Goal: Task Accomplishment & Management: Complete application form

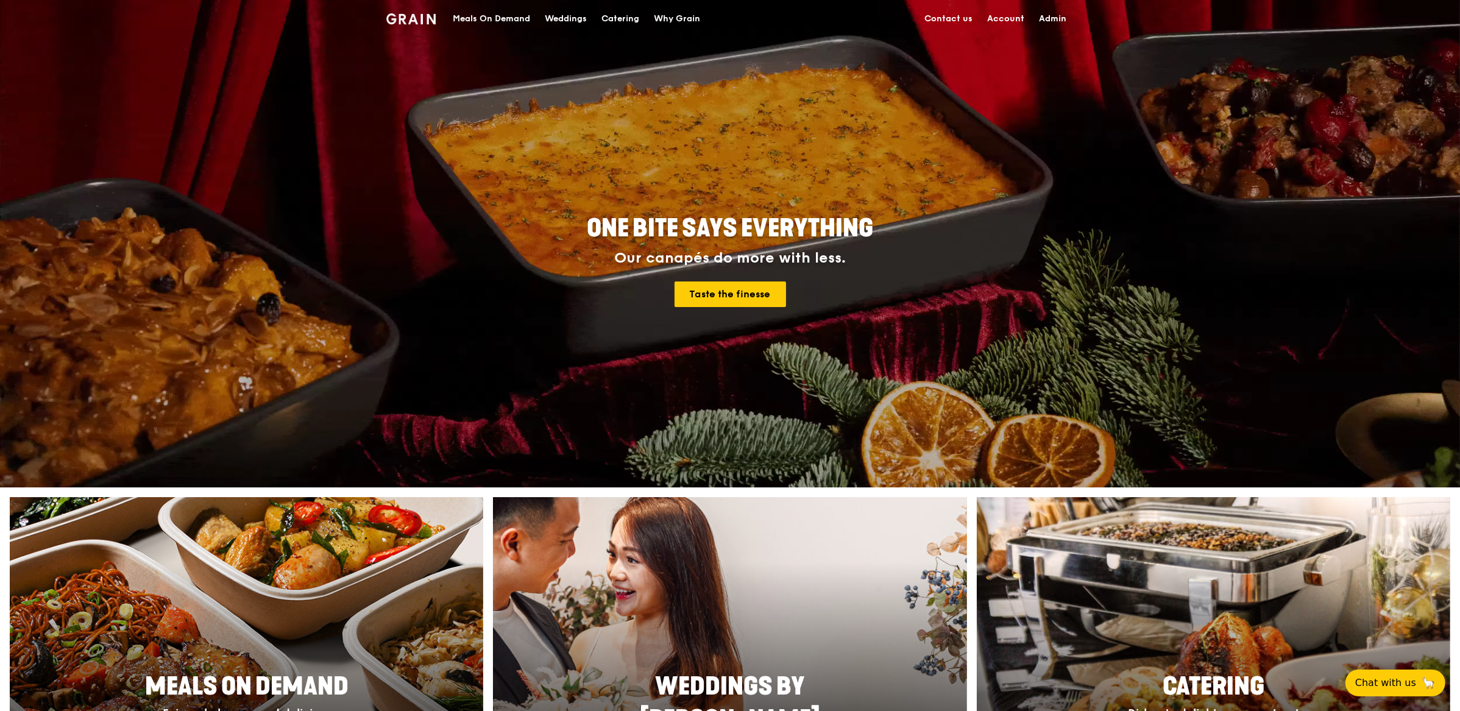
click at [1049, 16] on link "Admin" at bounding box center [1053, 19] width 42 height 37
select select "100"
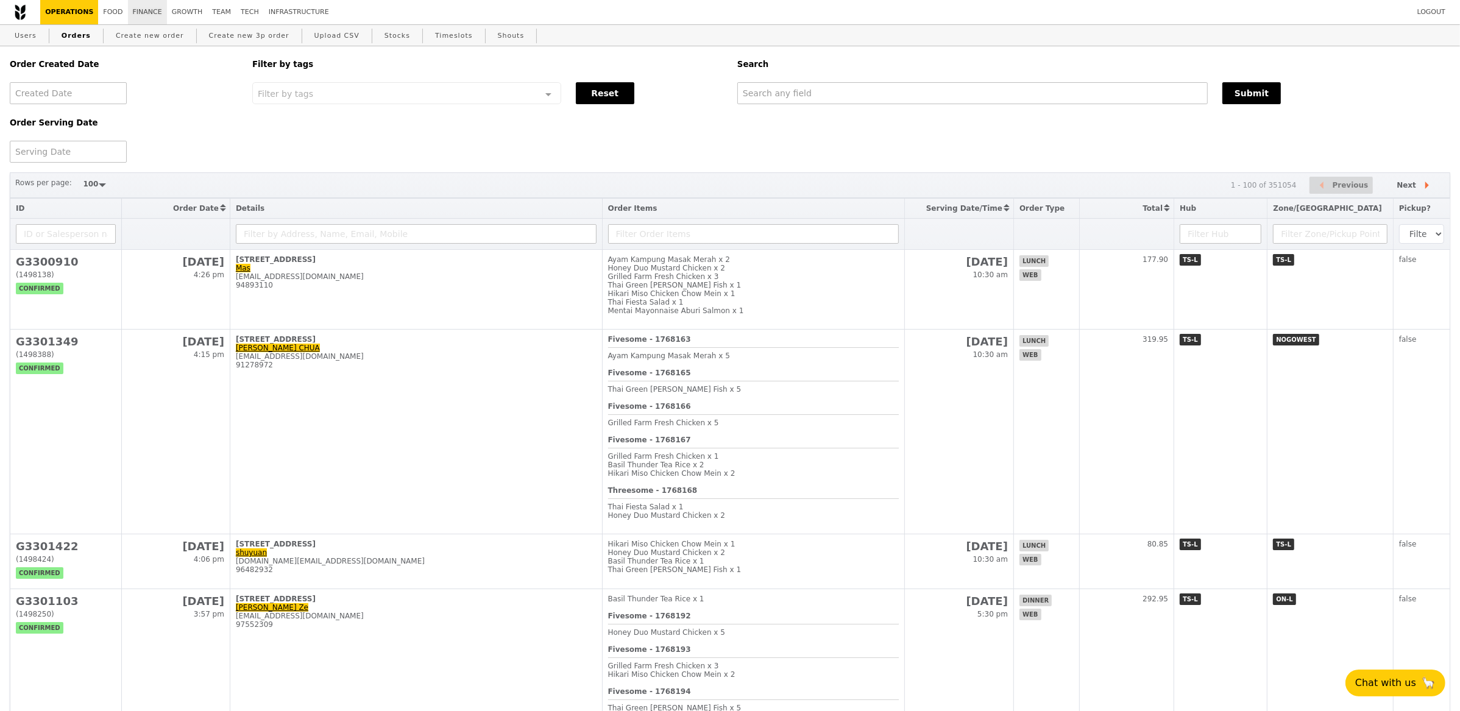
click at [151, 15] on link "Finance" at bounding box center [147, 12] width 39 height 24
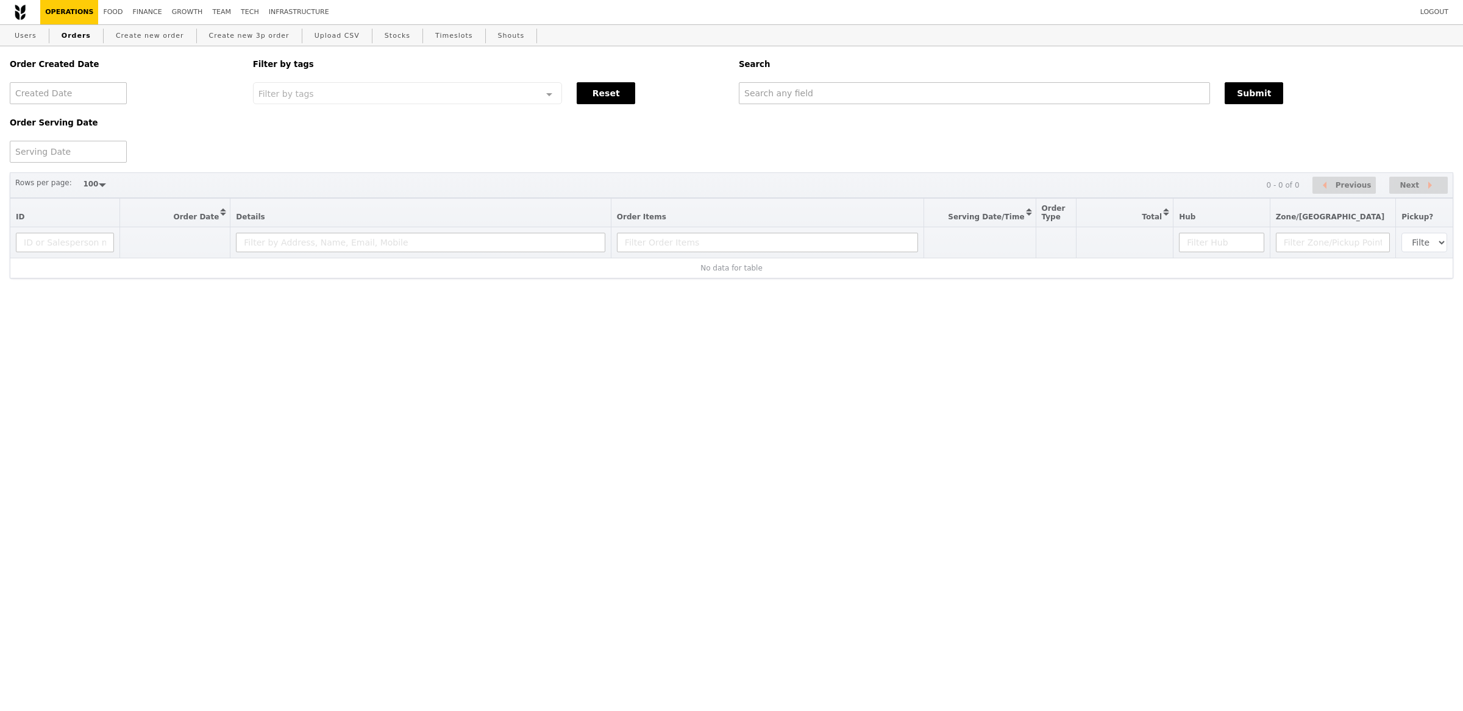
select select "100"
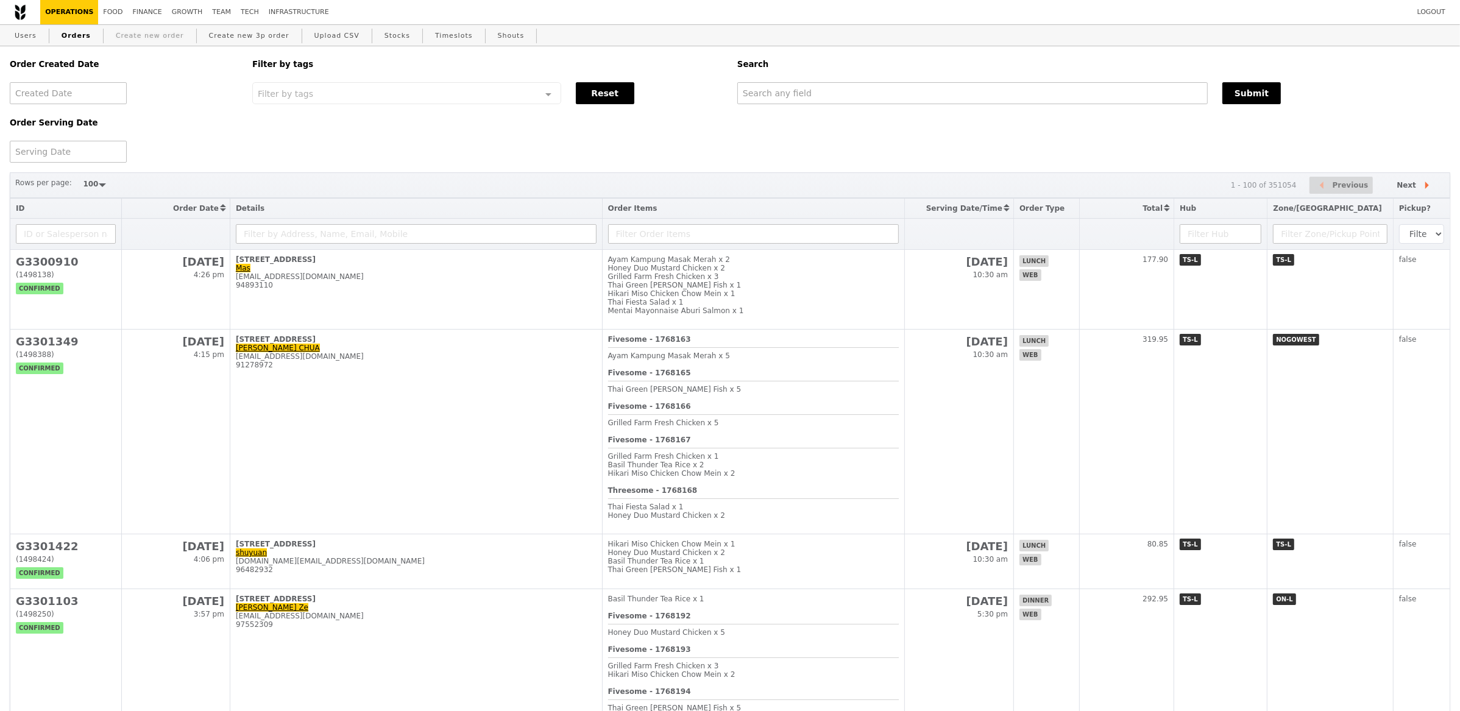
click at [158, 39] on link "Create new order" at bounding box center [150, 36] width 78 height 22
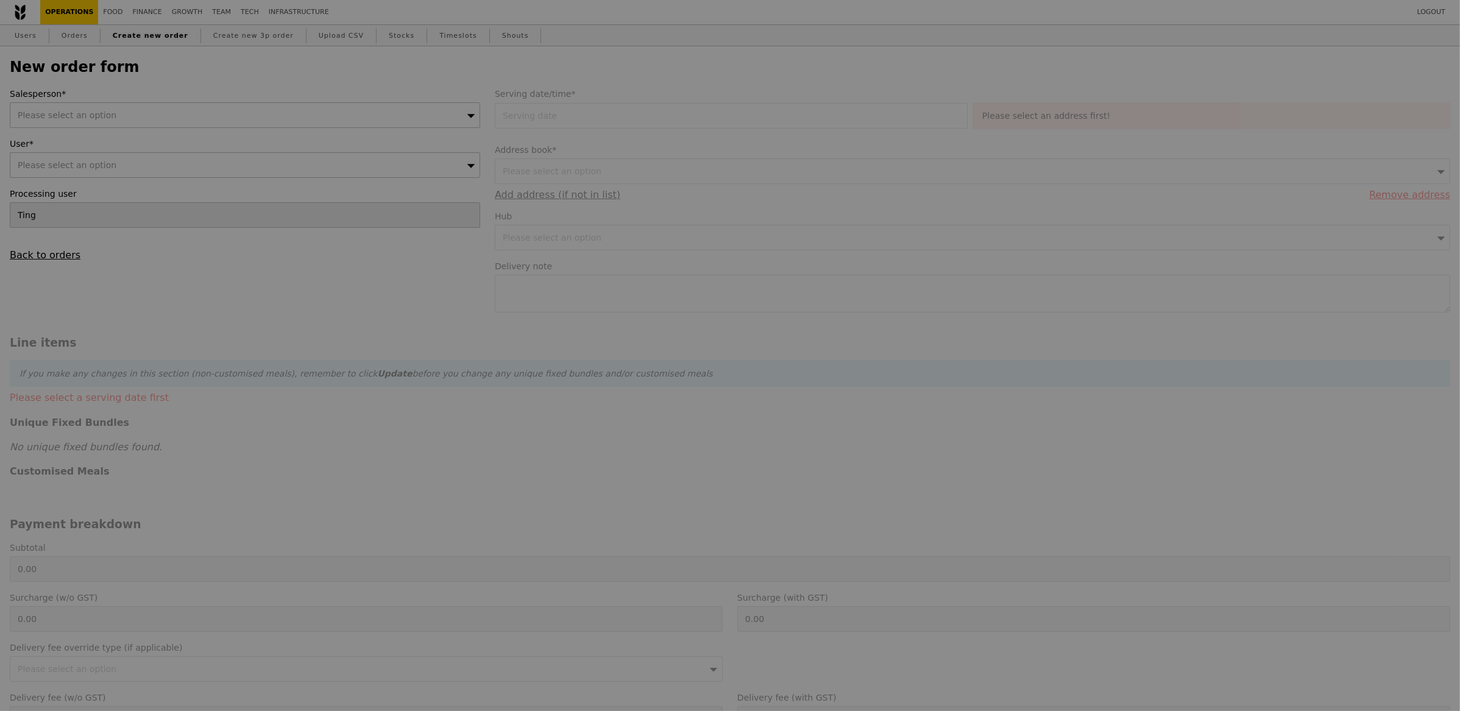
type input "Confirm"
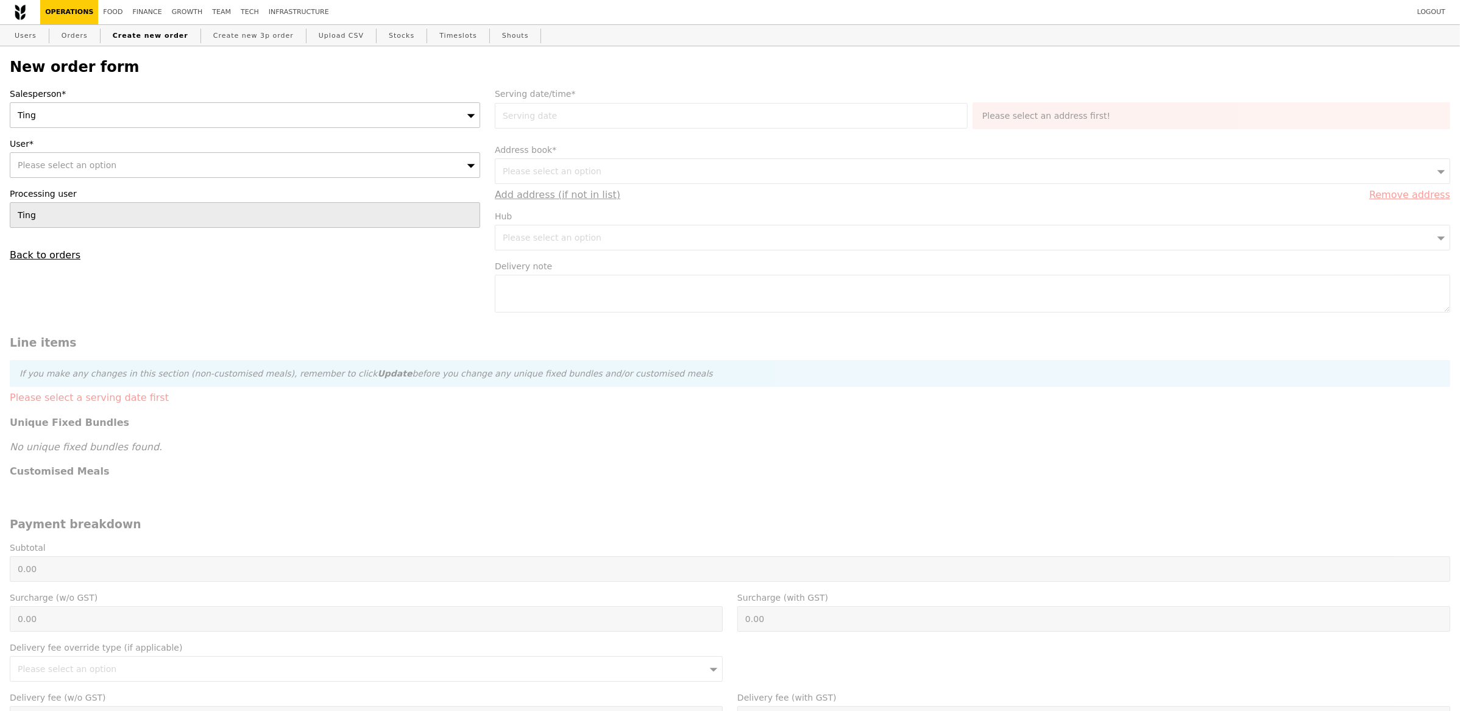
click at [390, 160] on div "Please select an option" at bounding box center [245, 165] width 471 height 26
type input "ting"
type input "Confirm"
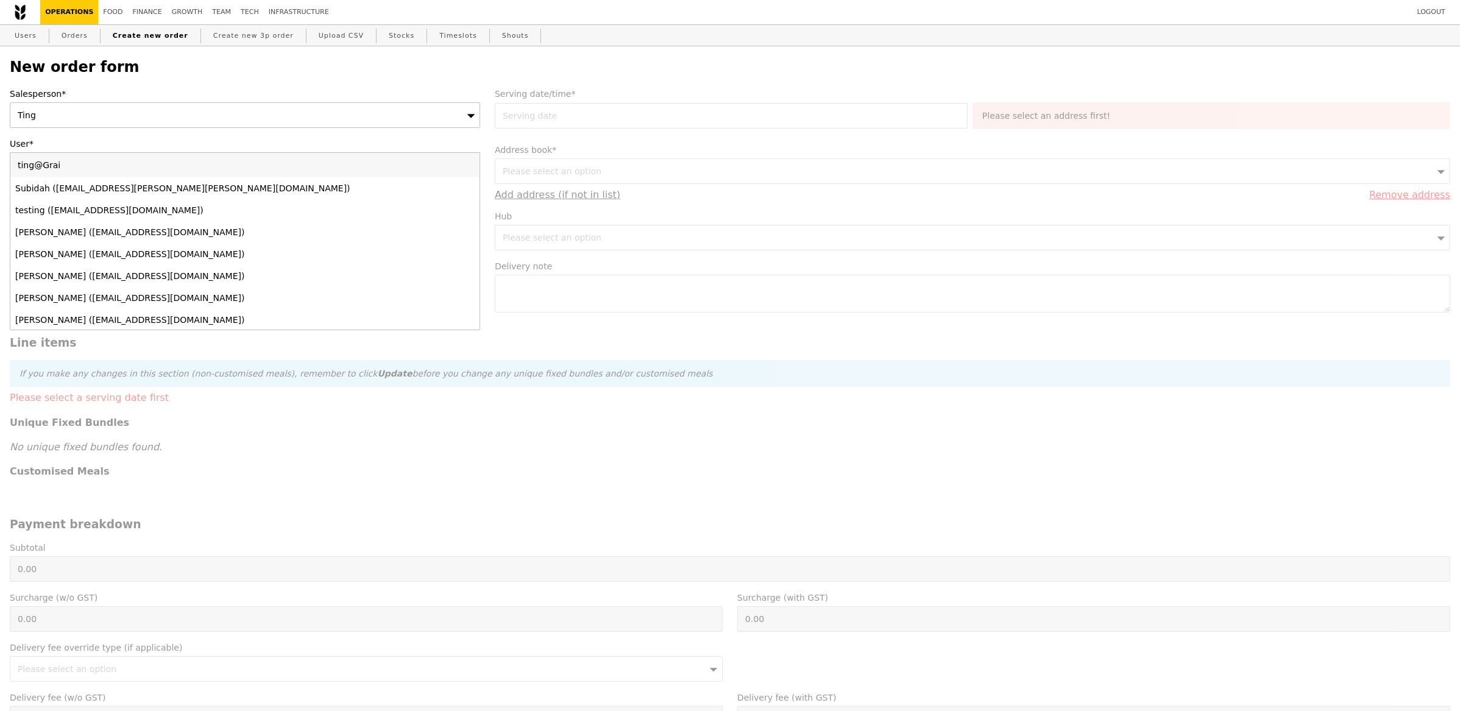
type input "ting@Grain"
type input "Confirm"
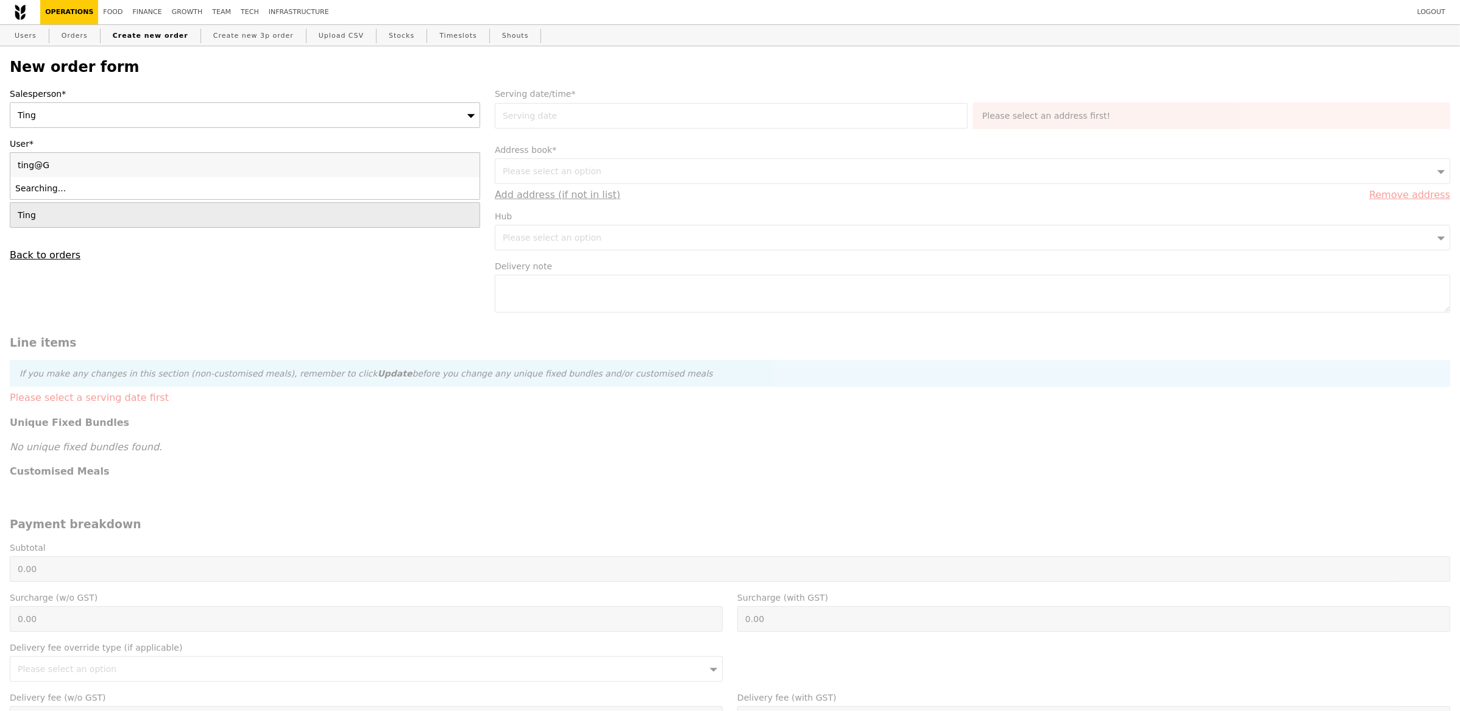
type input "ting@"
type input "Loading..."
type input "ting@g"
type input "Confirm"
type input "[EMAIL_ADDRESS][DOMAIN_NAME]"
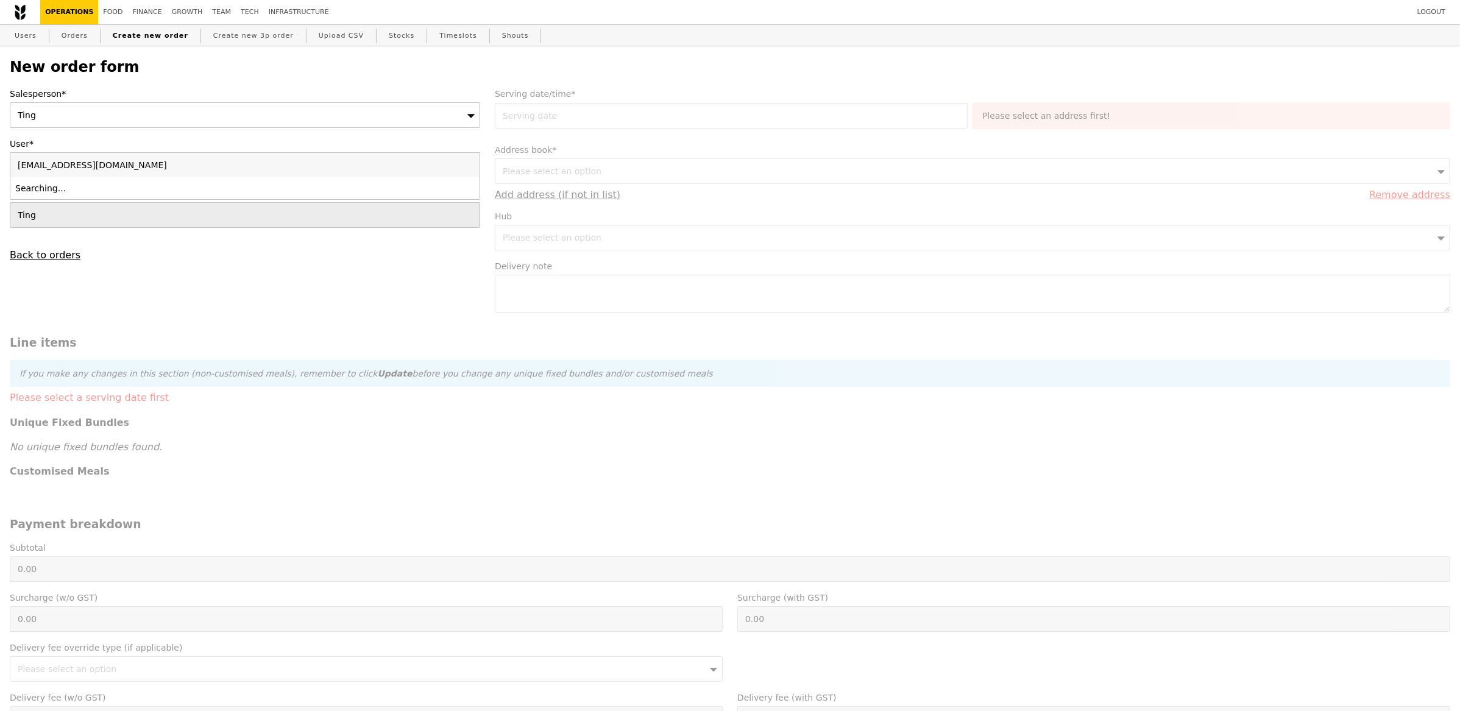
type input "Confirm"
type input "[EMAIL_ADDRESS][DOMAIN_NAME]"
click at [220, 188] on div "Ting ([EMAIL_ADDRESS][DOMAIN_NAME])" at bounding box center [187, 188] width 344 height 12
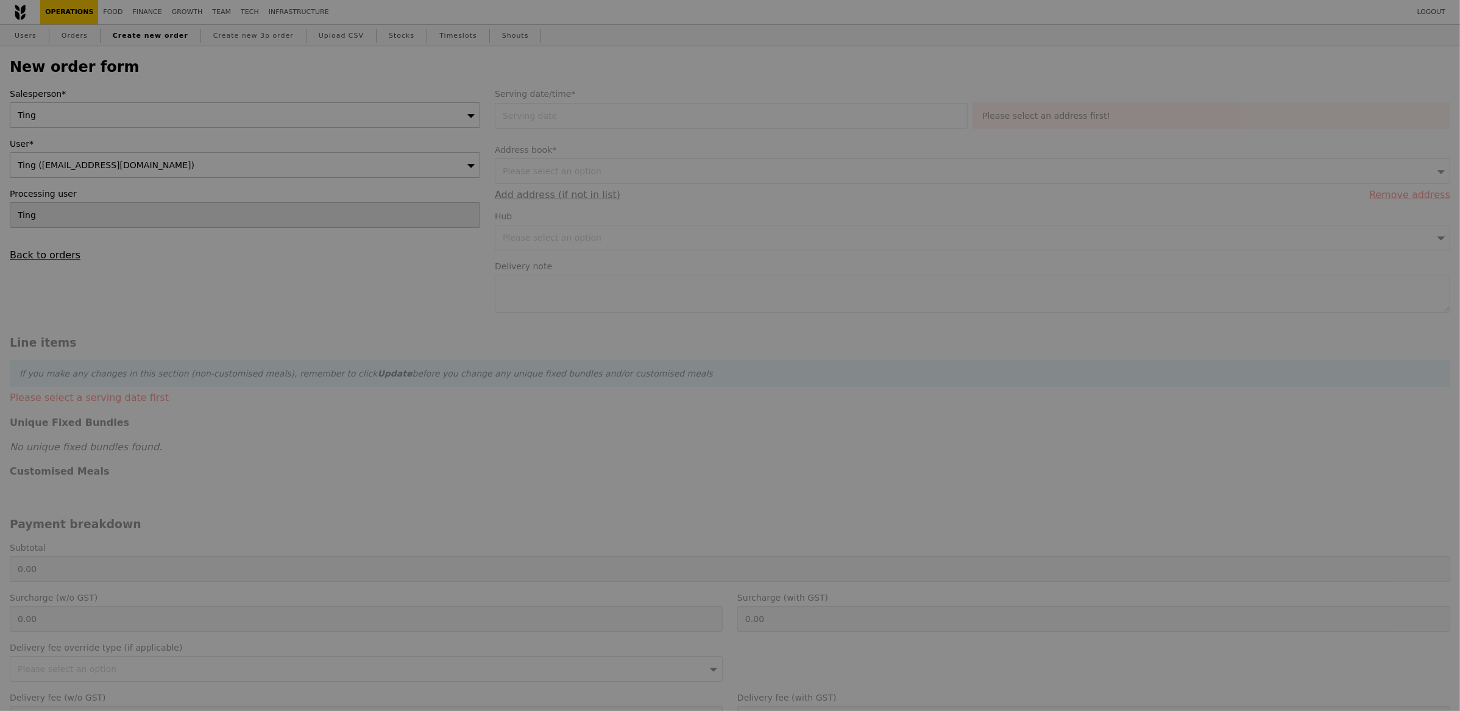
type input "Loading..."
type input "9.08"
type input "9.90"
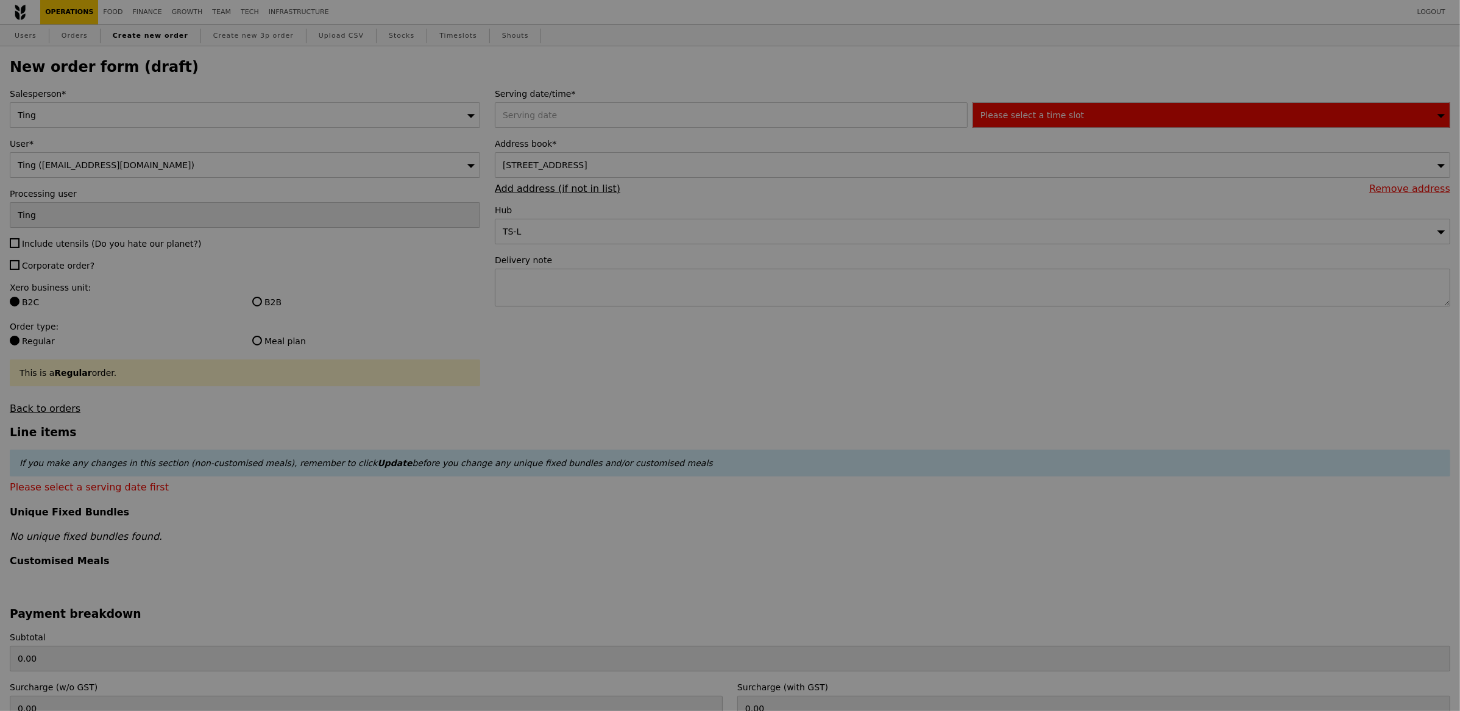
type input "Confirm"
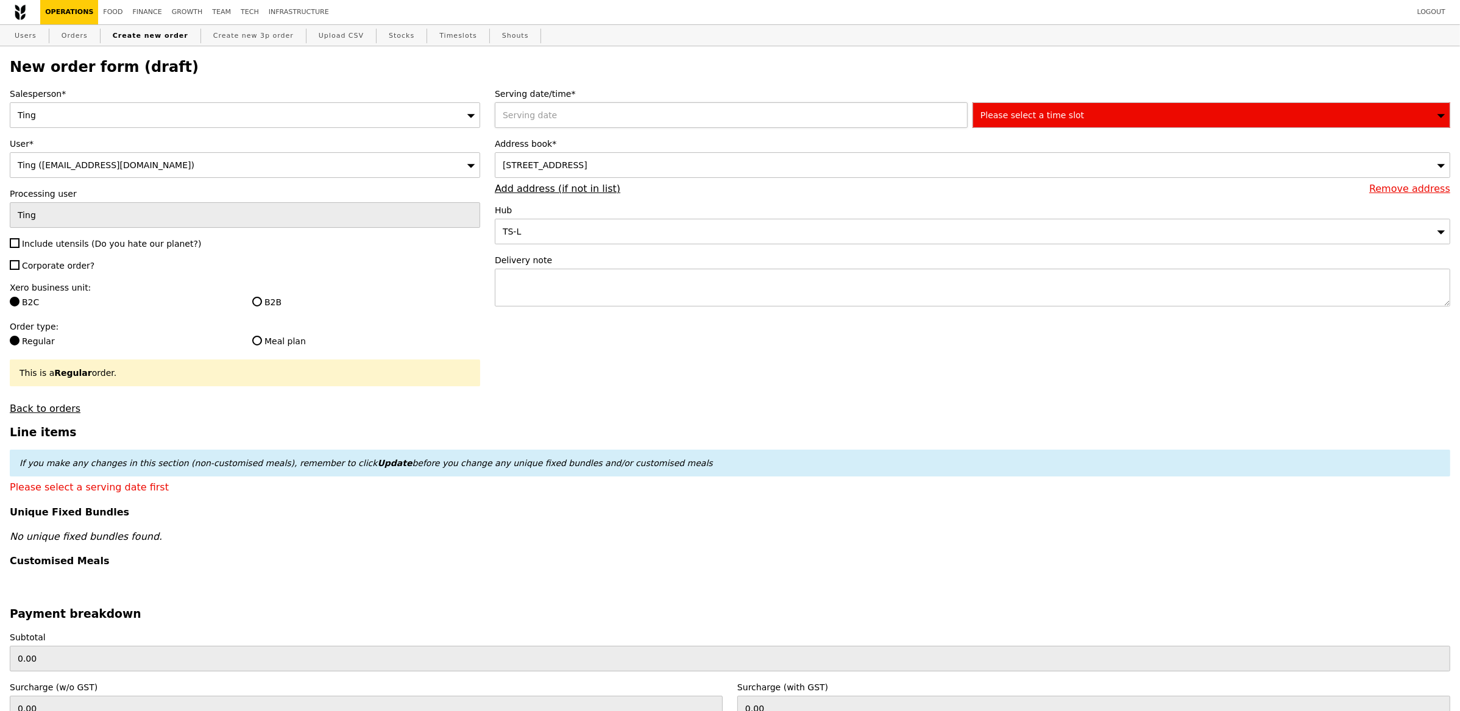
click at [784, 124] on div at bounding box center [734, 115] width 478 height 26
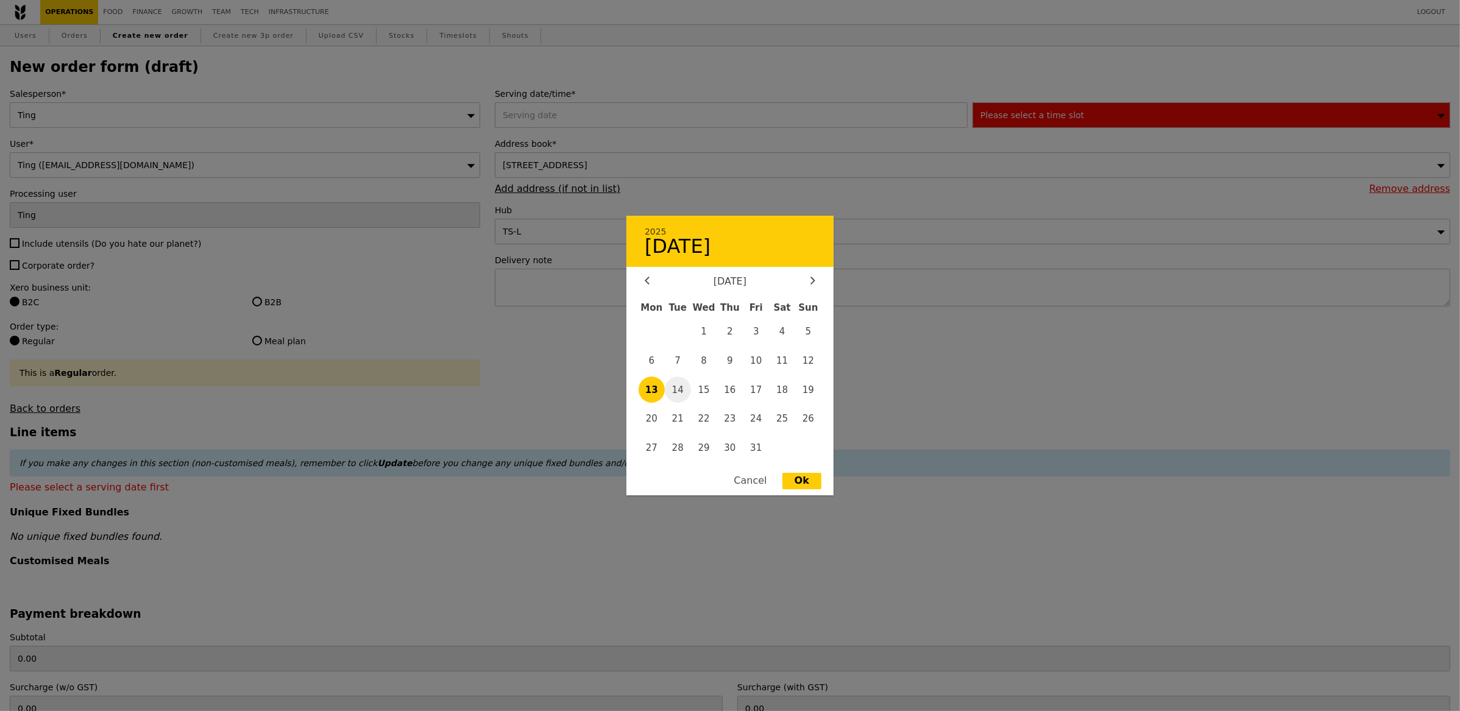
click at [677, 380] on span "14" at bounding box center [678, 390] width 26 height 26
type input "[DATE]"
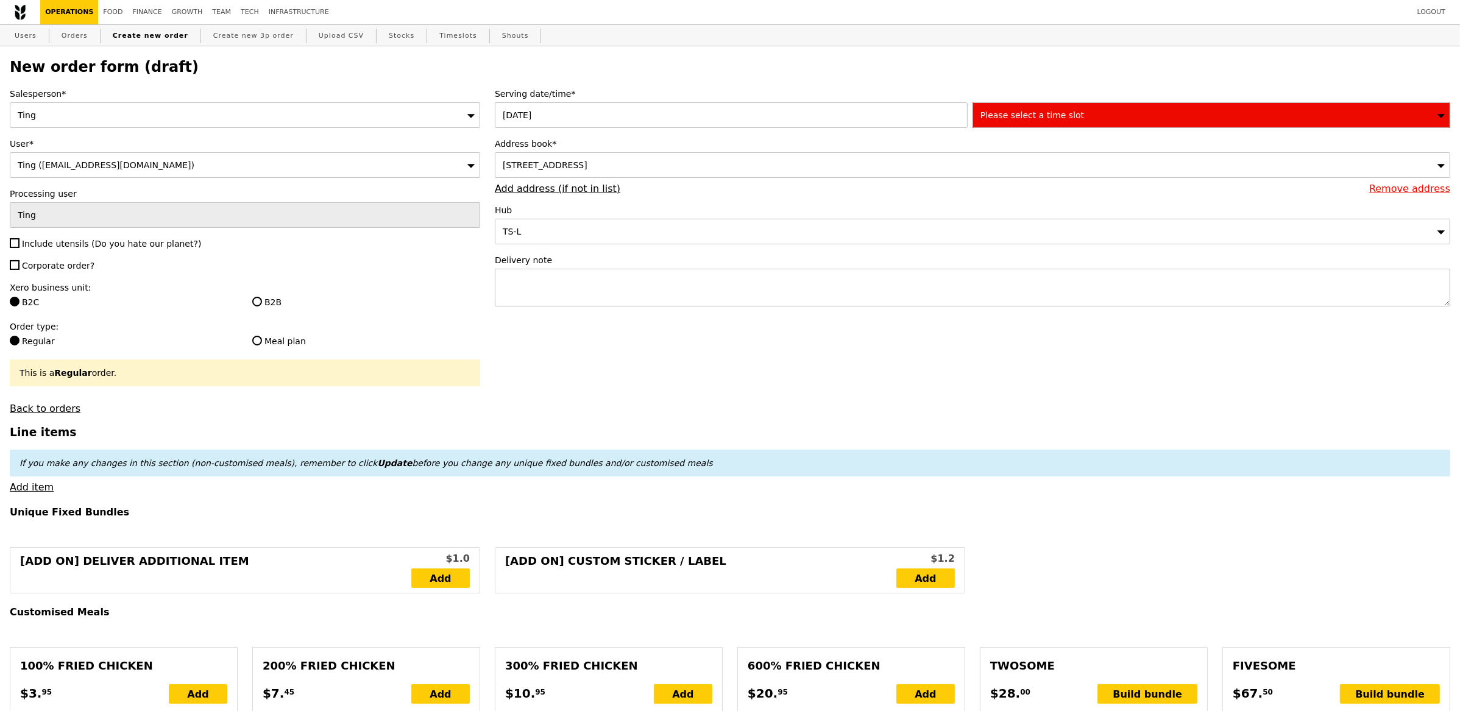
click at [1061, 122] on div "Please select a time slot" at bounding box center [1212, 115] width 478 height 26
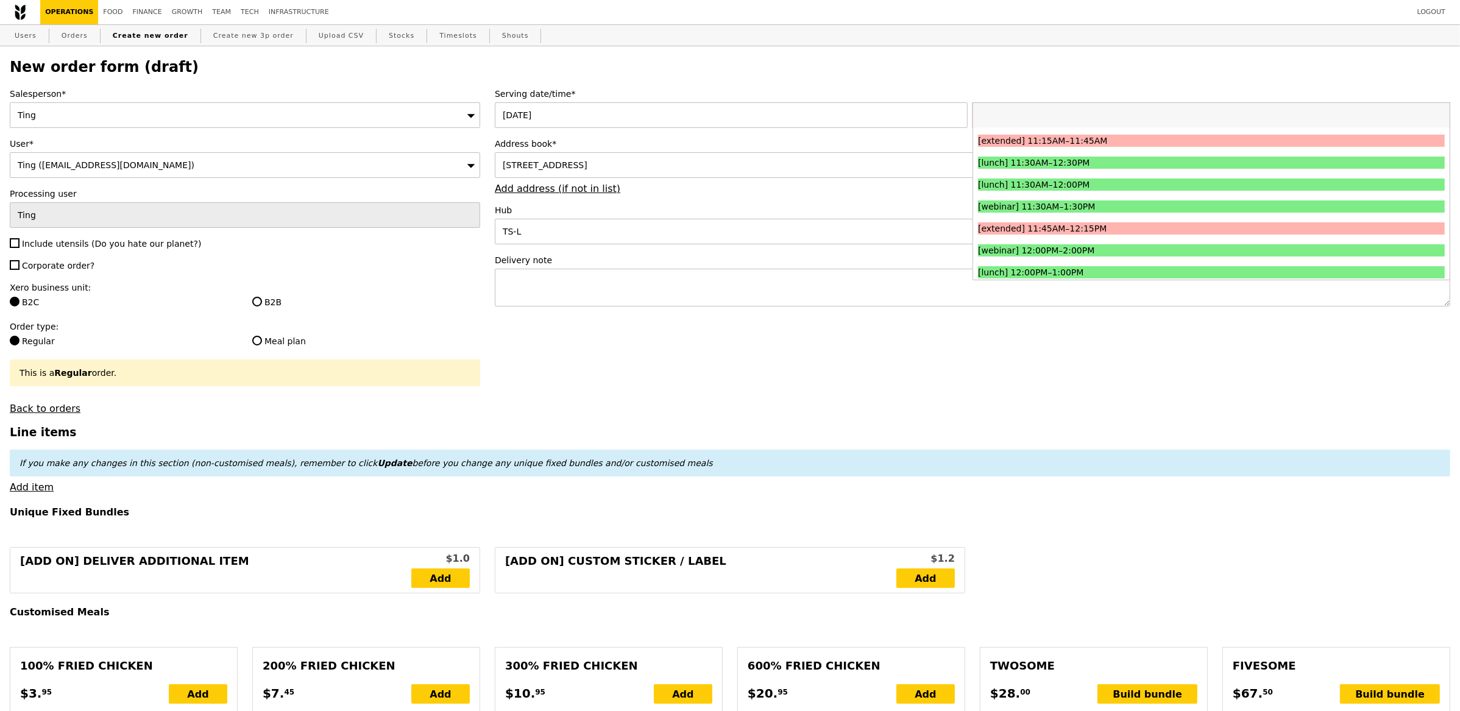
scroll to position [446, 0]
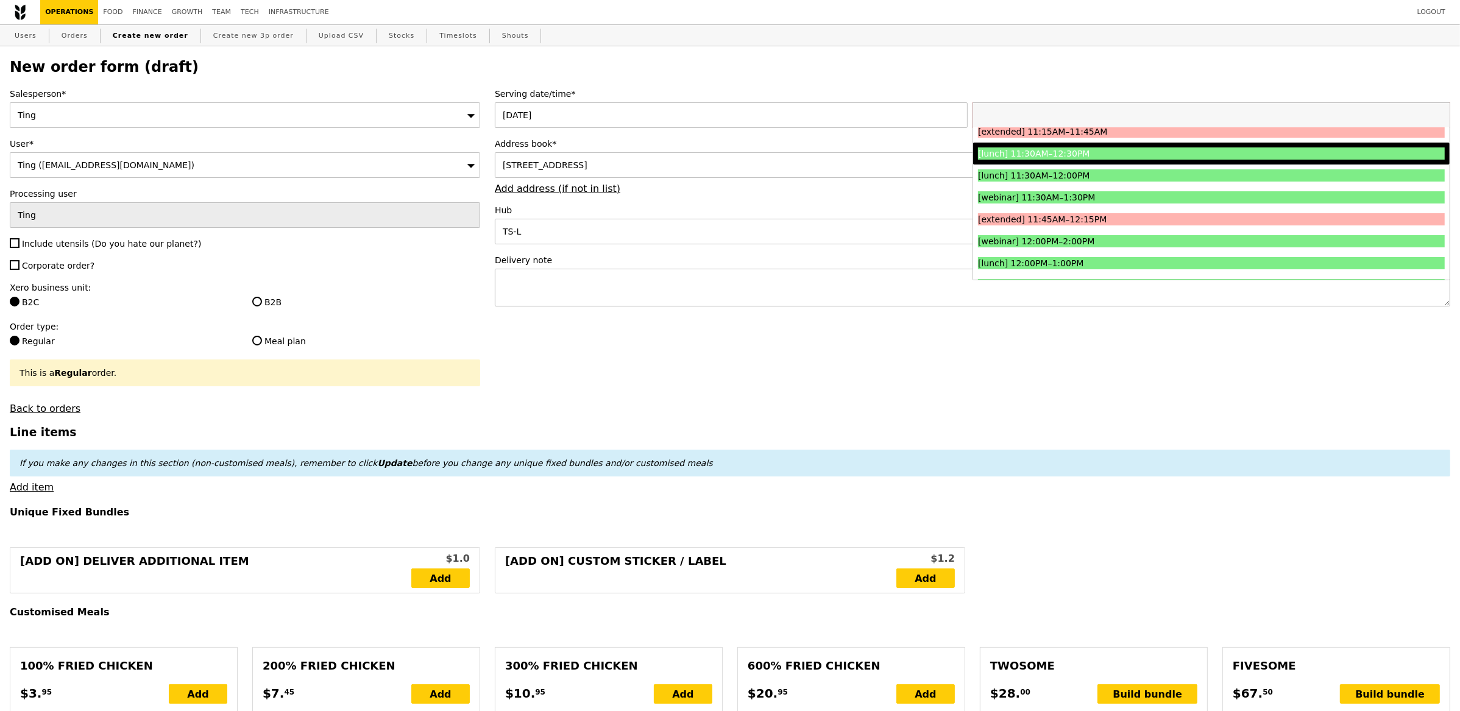
click at [1075, 157] on div "[lunch] 11:30AM–12:30PM" at bounding box center [1153, 154] width 350 height 12
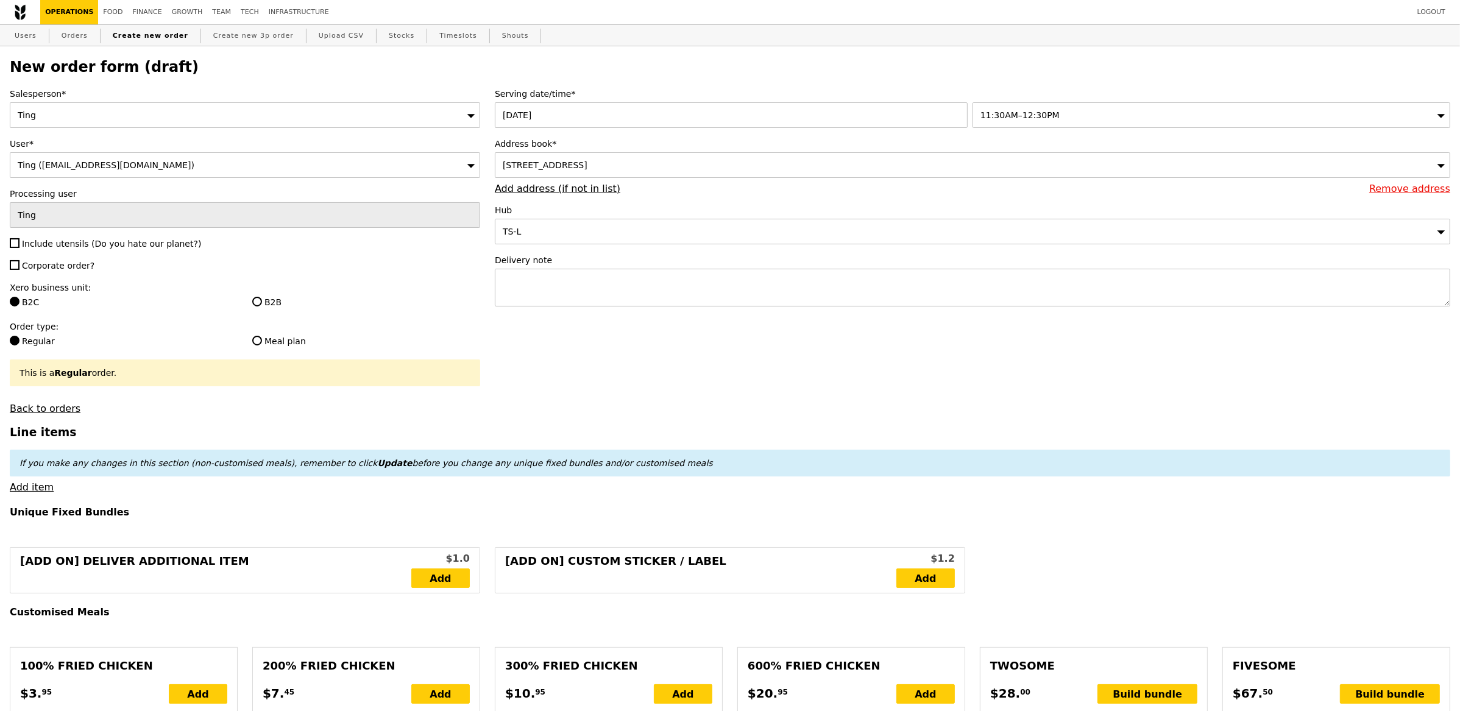
type input "Confirm"
click at [768, 165] on div "[STREET_ADDRESS]" at bounding box center [973, 165] width 956 height 26
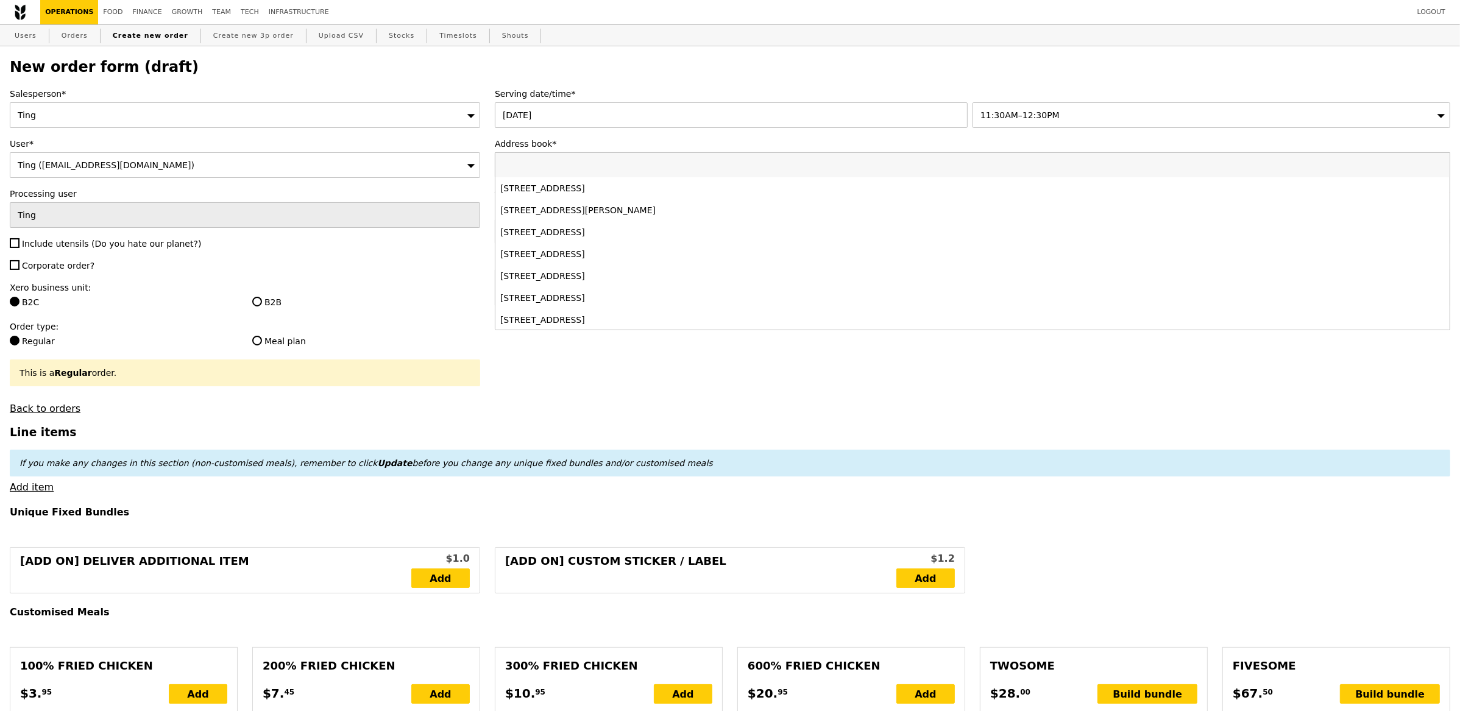
click at [768, 165] on input "Address book*" at bounding box center [973, 165] width 955 height 24
click at [786, 135] on div "Serving date/time* [DATE] 11:30AM–12:30PM Address book* [STREET_ADDRESS] [STREE…" at bounding box center [973, 203] width 970 height 231
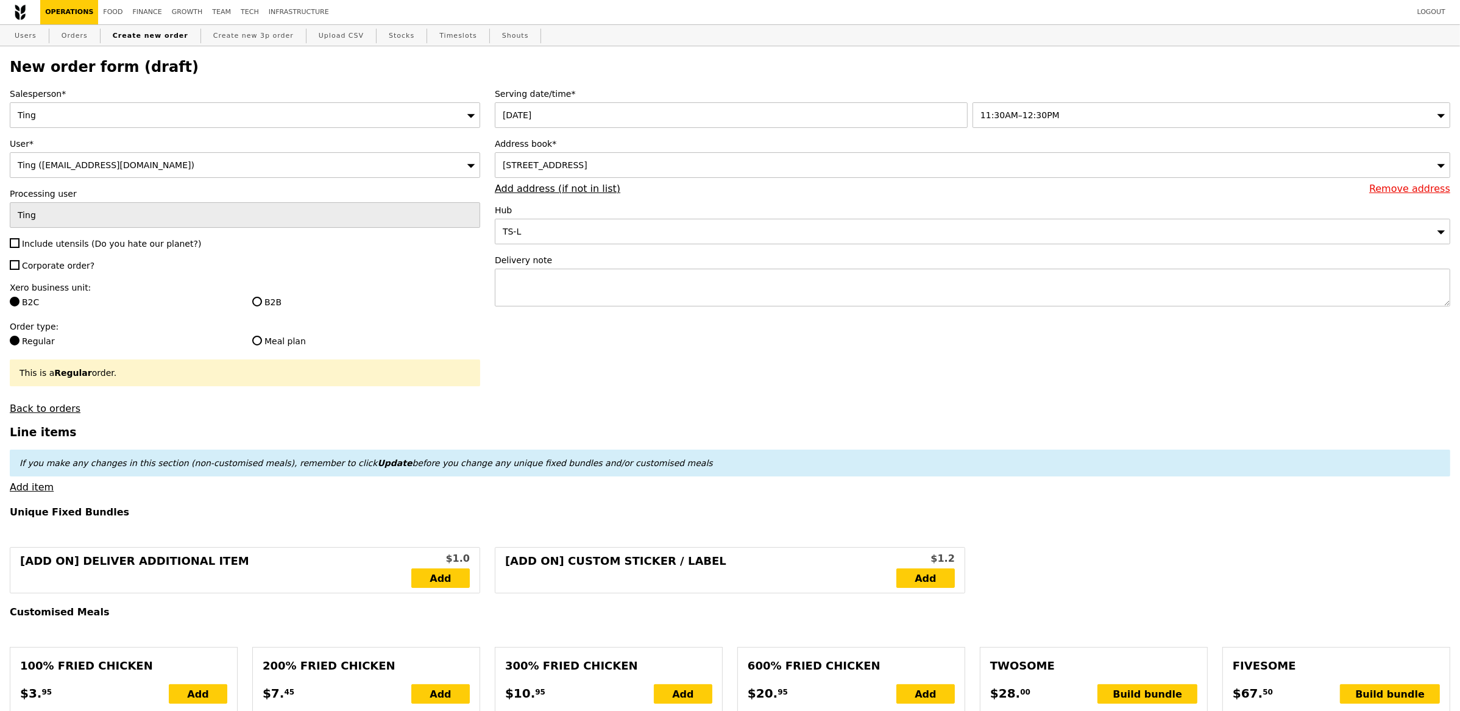
click at [73, 247] on span "Include utensils (Do you hate our planet?)" at bounding box center [111, 244] width 179 height 10
click at [20, 247] on input "Include utensils (Do you hate our planet?)" at bounding box center [15, 243] width 10 height 10
checkbox input "true"
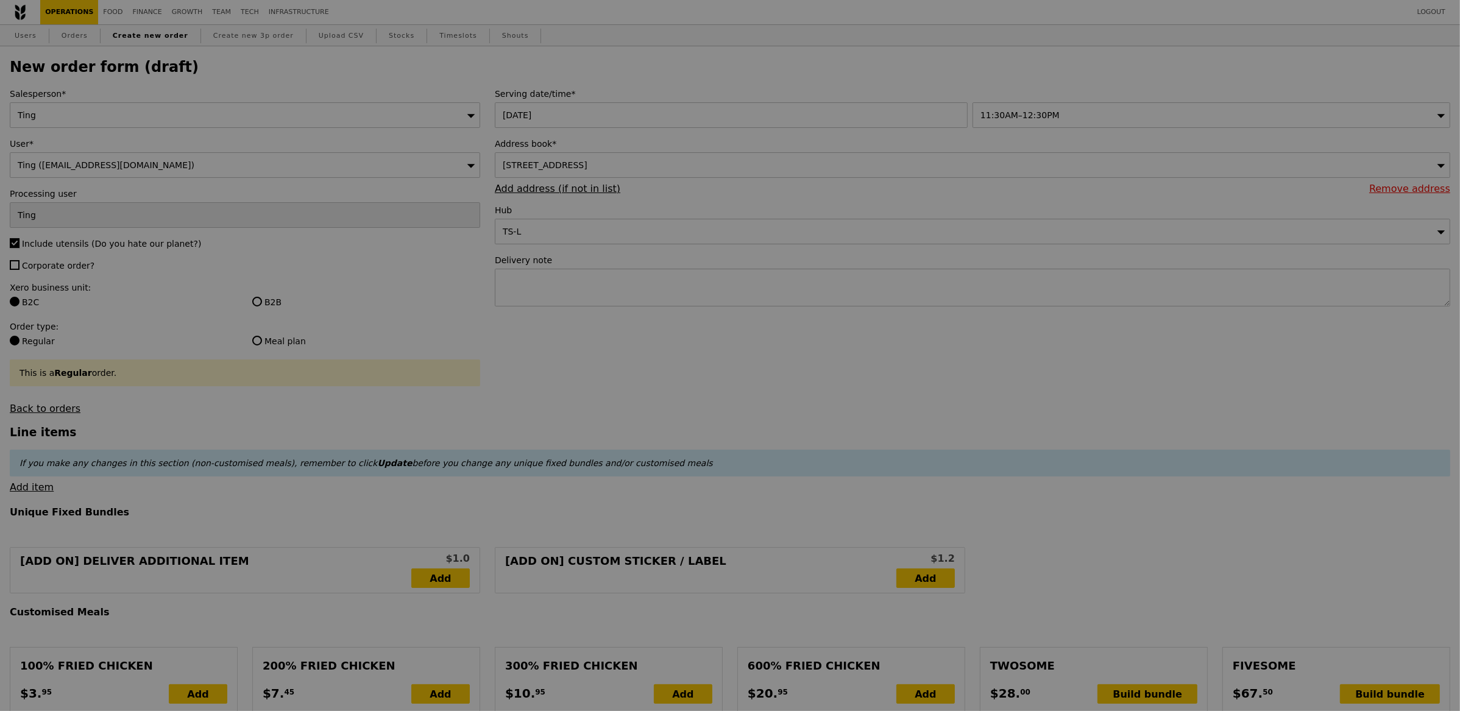
type input "Confirm"
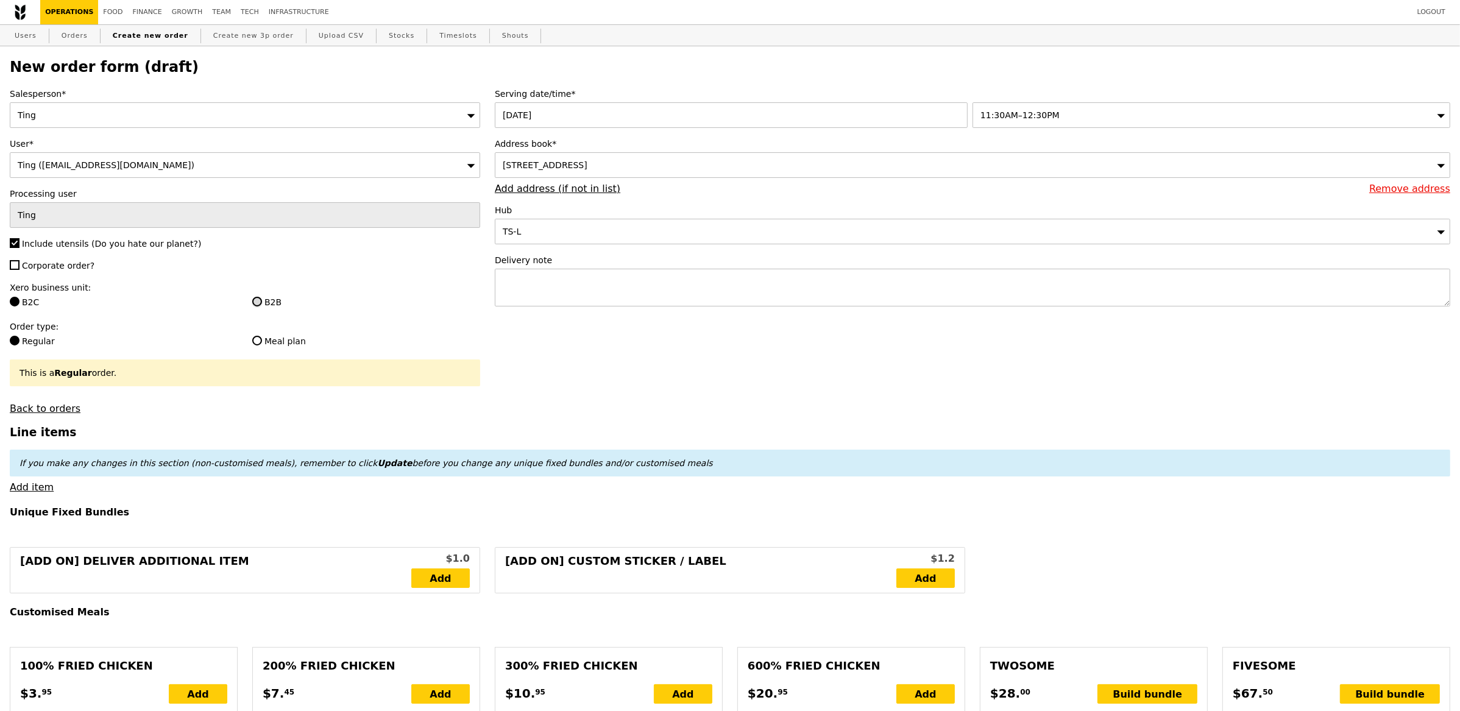
click at [258, 304] on input "B2B" at bounding box center [257, 302] width 10 height 10
radio input "true"
click at [1054, 120] on div "11:30AM–12:30PM" at bounding box center [1212, 115] width 478 height 26
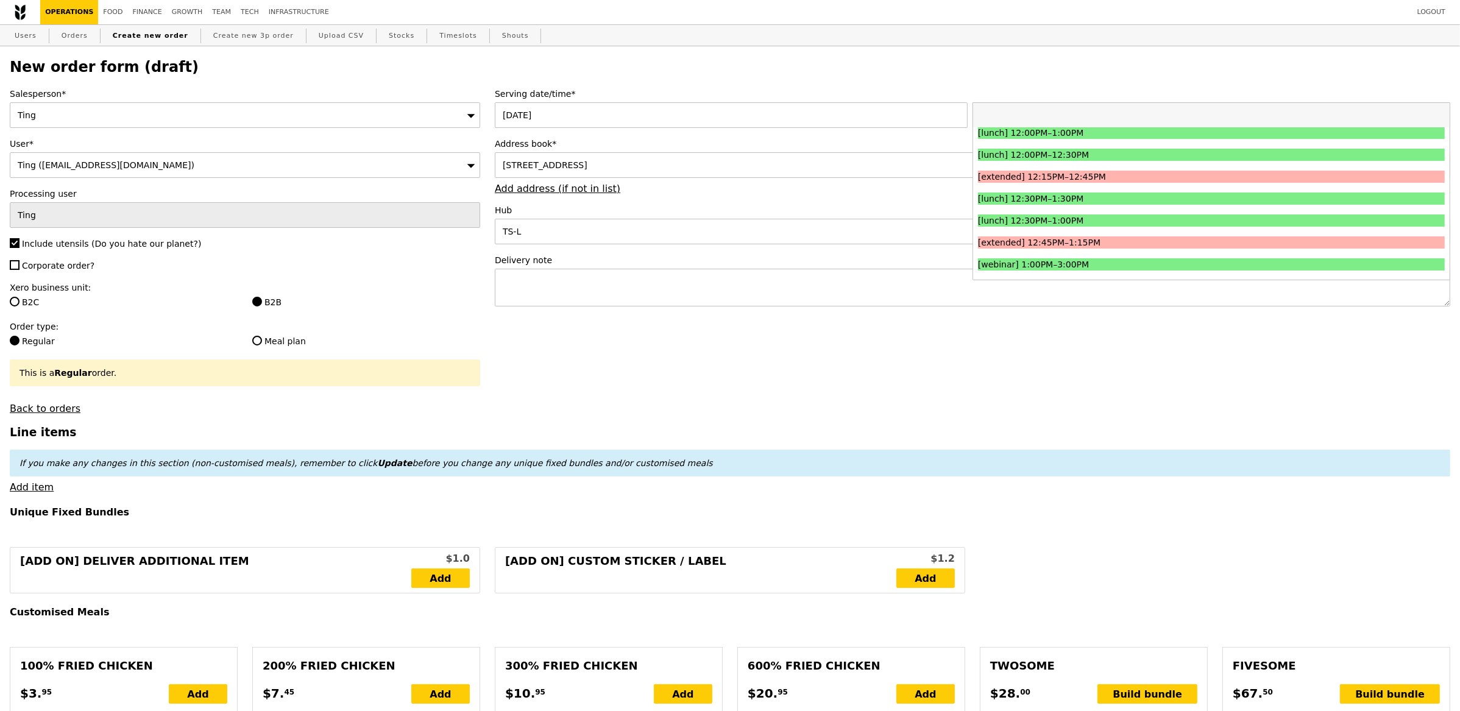
scroll to position [575, 0]
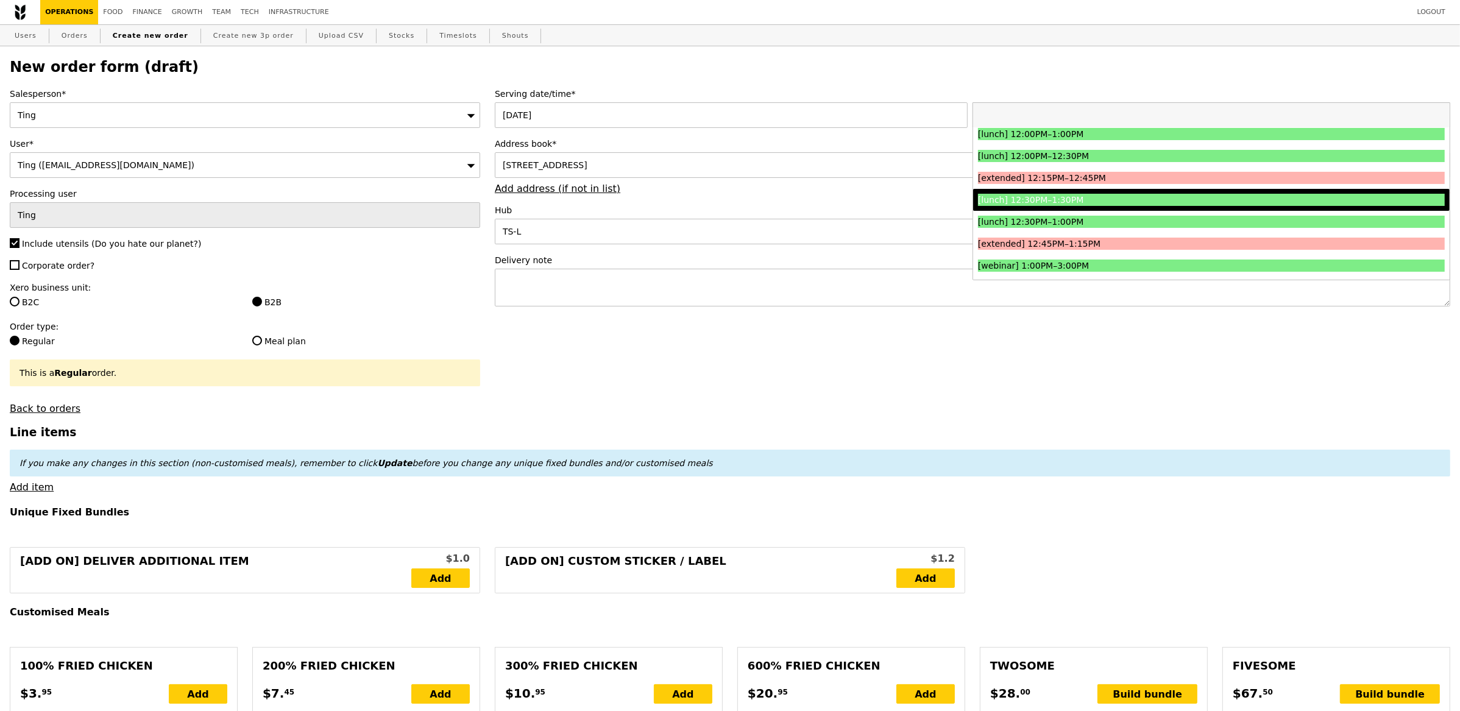
click at [1059, 196] on div "[lunch] 12:30PM–1:30PM" at bounding box center [1153, 200] width 350 height 12
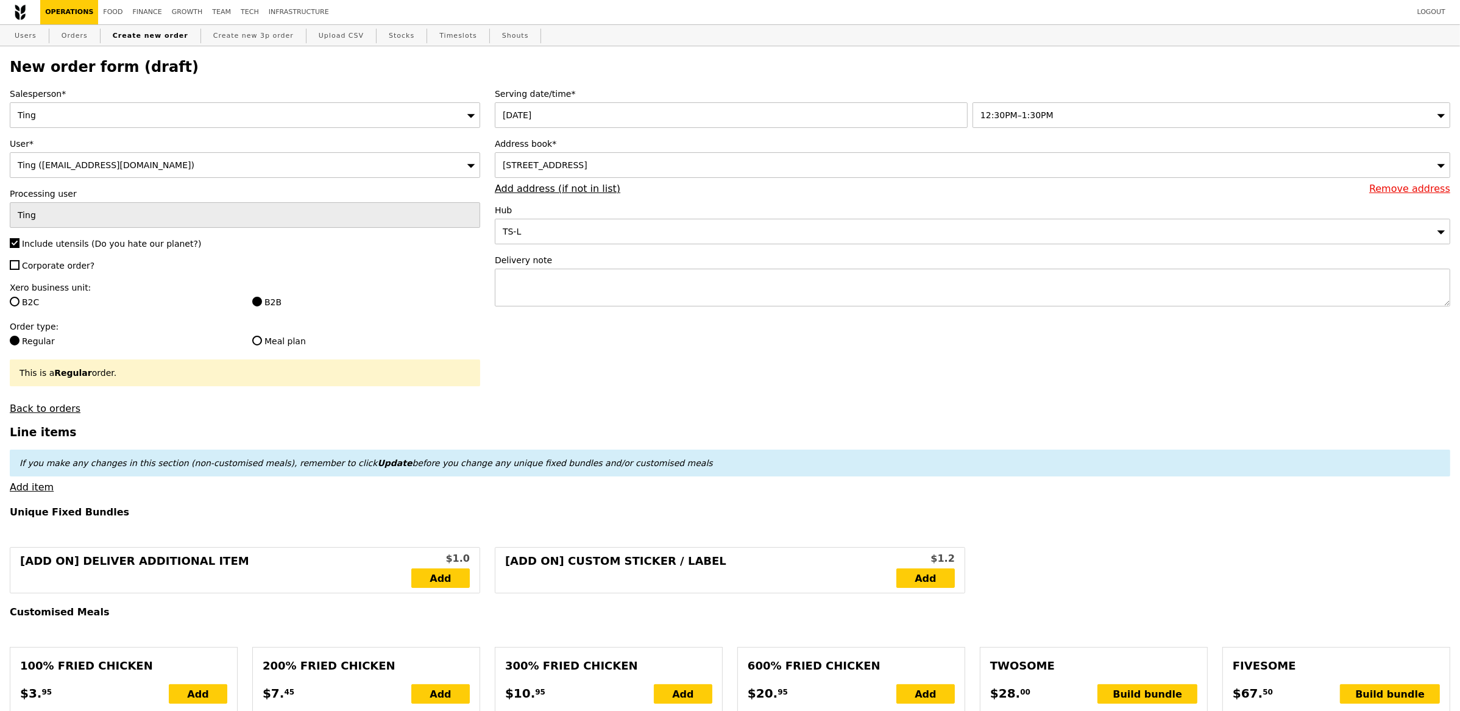
type input "Confirm"
click at [783, 160] on div "[STREET_ADDRESS]" at bounding box center [973, 165] width 956 height 26
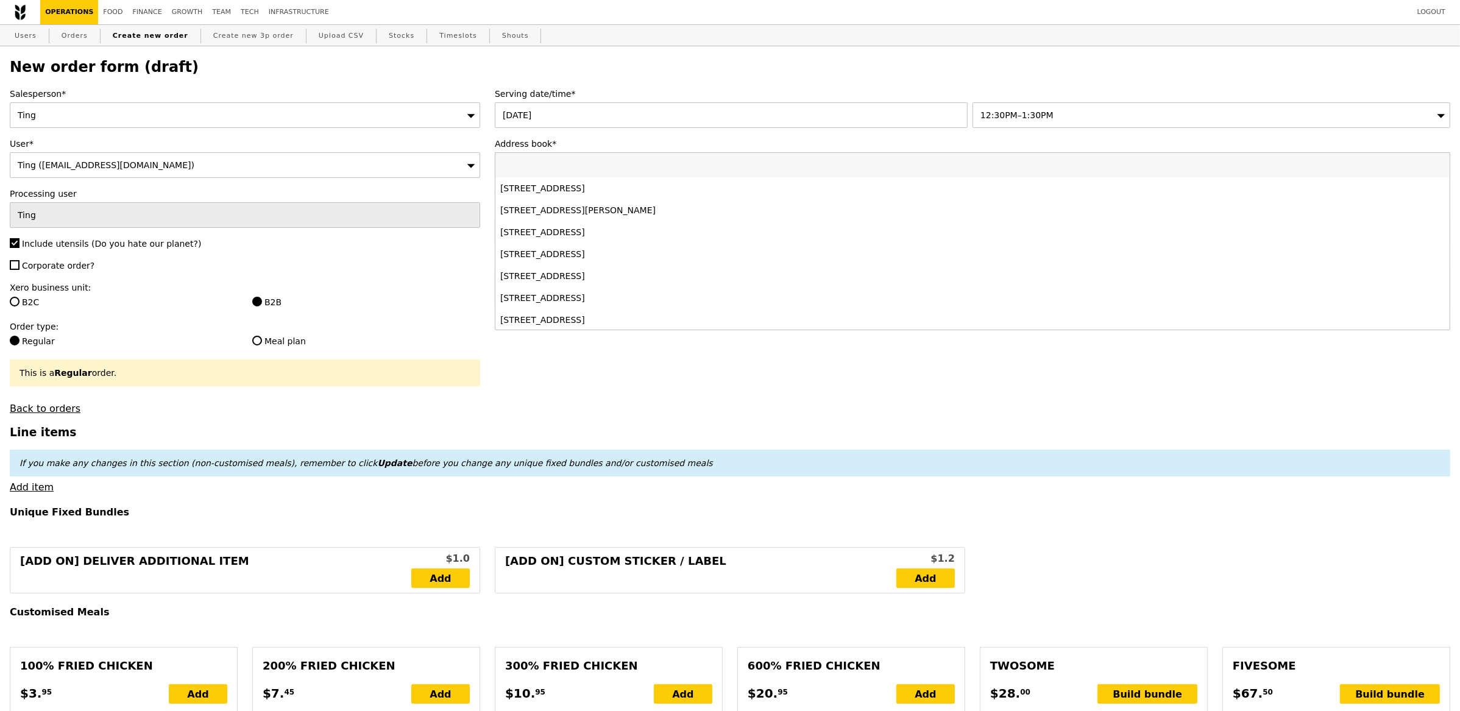
click at [819, 70] on h2 "New order form (draft)" at bounding box center [730, 67] width 1441 height 17
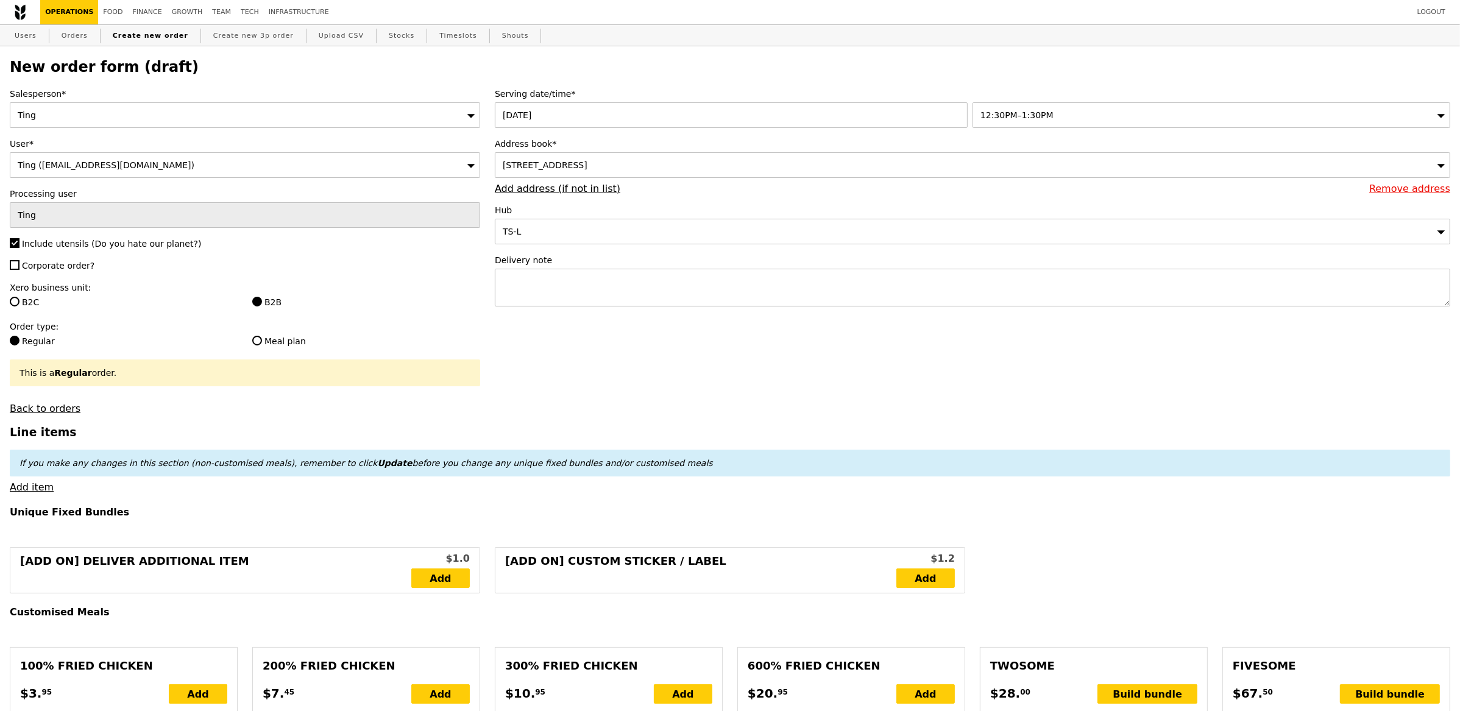
click at [655, 235] on div "TS-L" at bounding box center [973, 232] width 956 height 26
click at [682, 206] on label "Hub" at bounding box center [973, 210] width 956 height 12
click at [656, 288] on textarea at bounding box center [973, 288] width 956 height 38
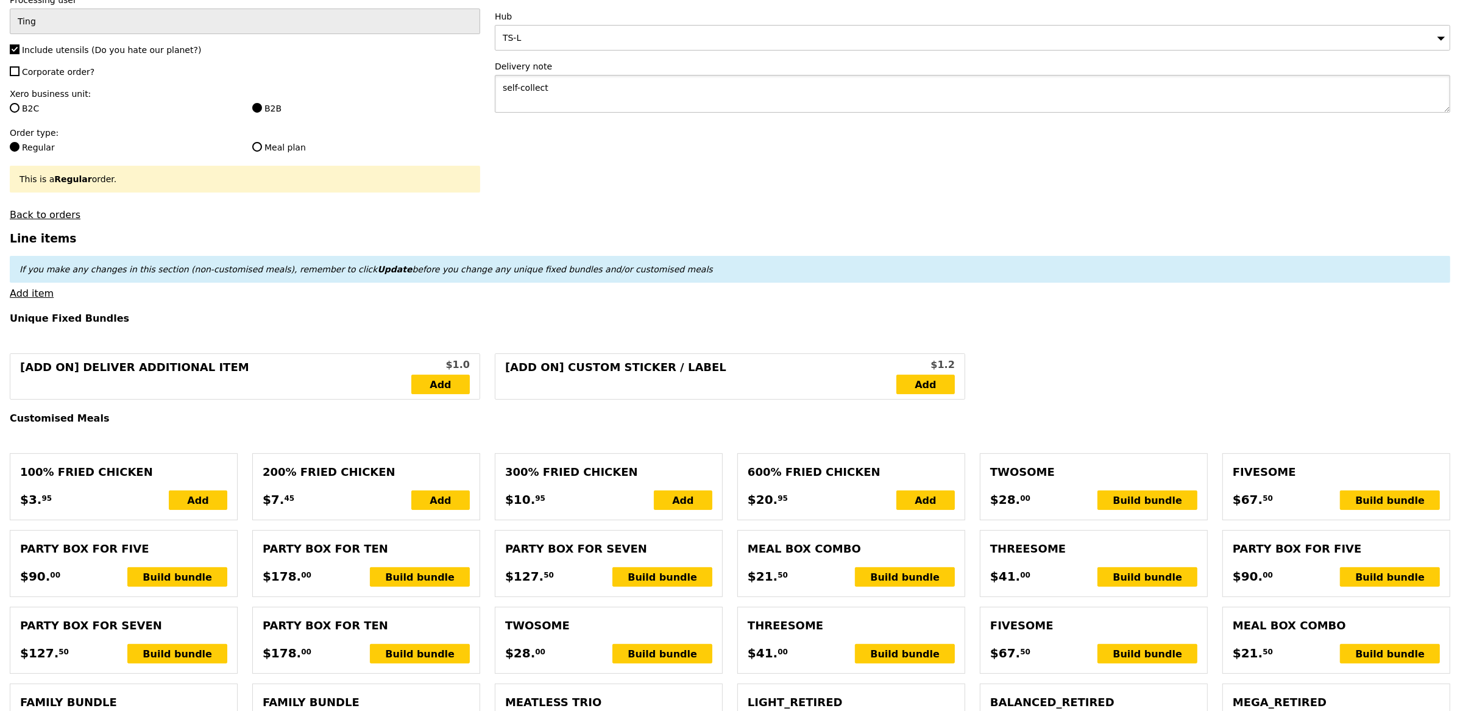
scroll to position [195, 0]
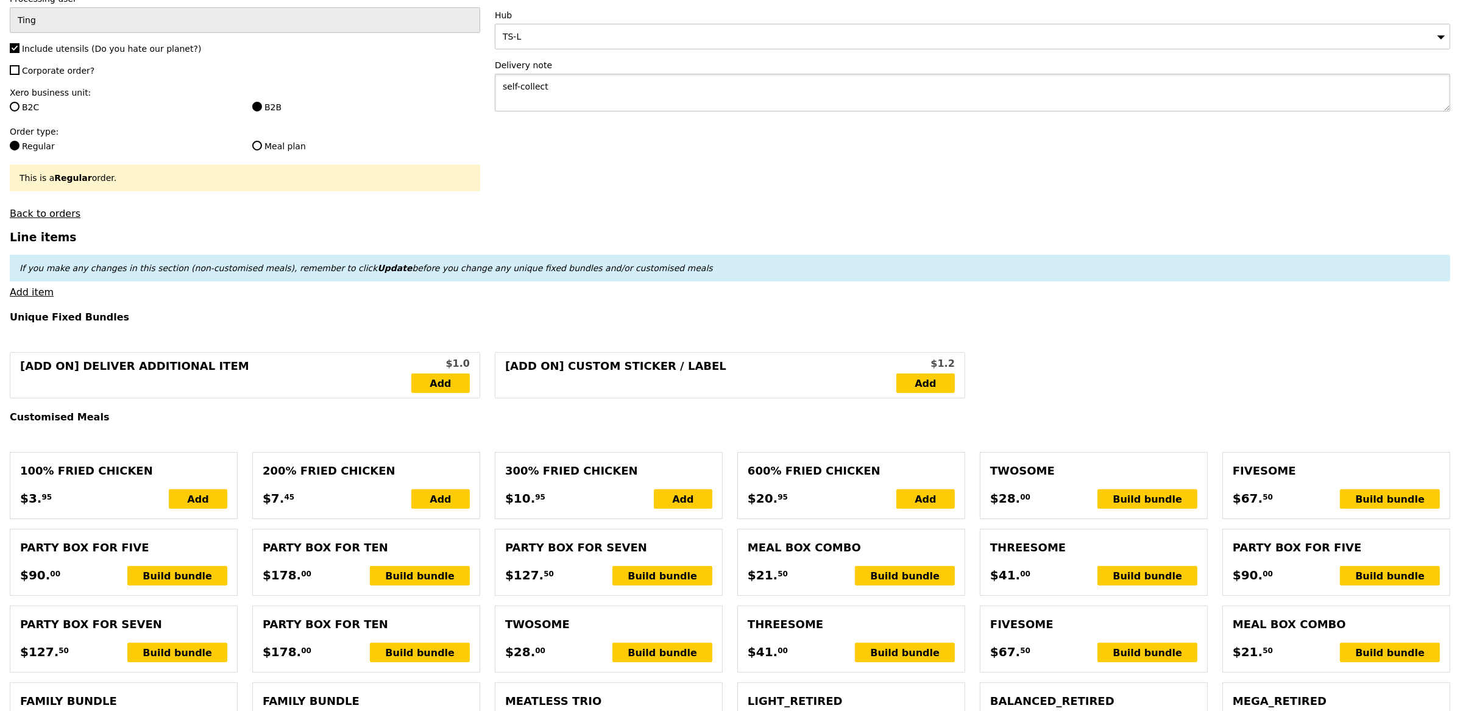
type textarea "self-collect"
click at [39, 282] on div "If you make any changes in this section (non-customised meals), remember to cli…" at bounding box center [730, 268] width 1441 height 27
type input "Confirm"
click at [38, 295] on link "Add item" at bounding box center [32, 292] width 44 height 12
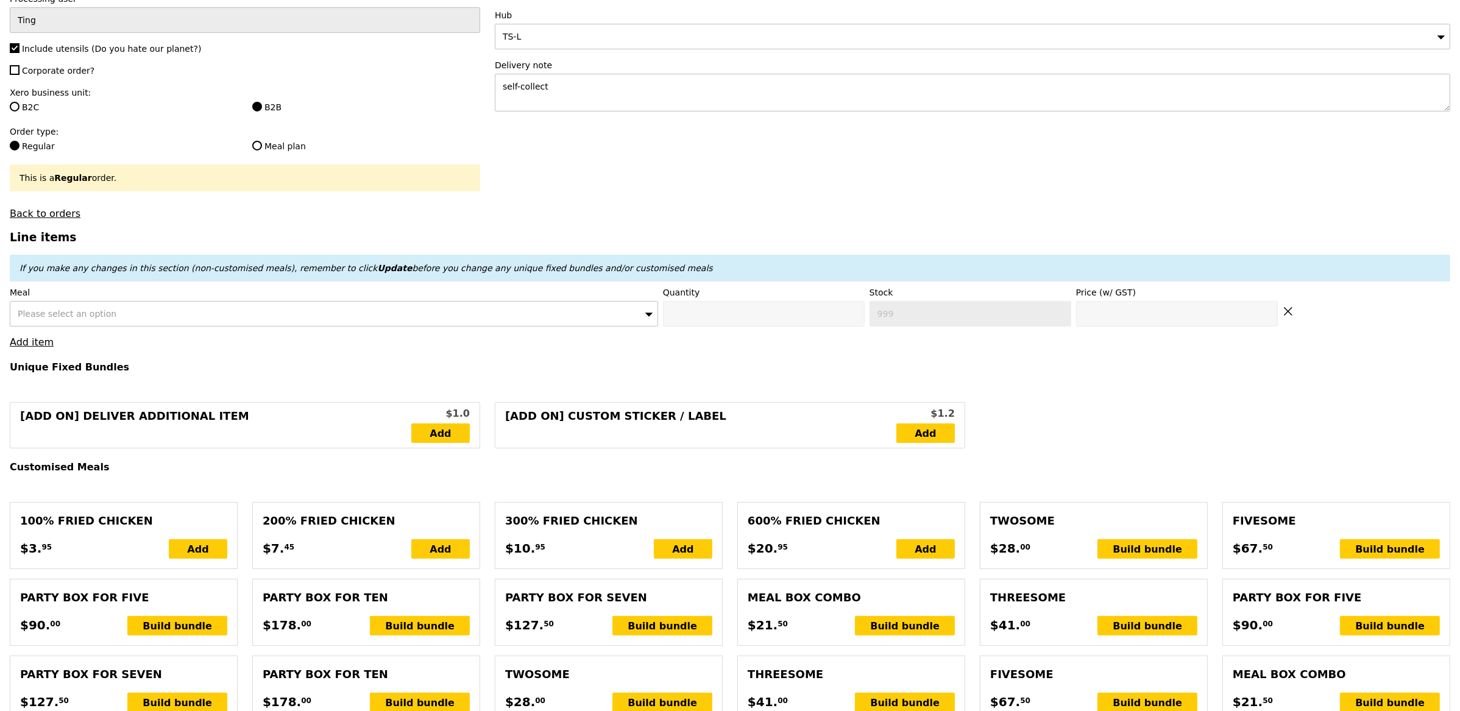
click at [38, 321] on div "Please select an option" at bounding box center [334, 314] width 649 height 26
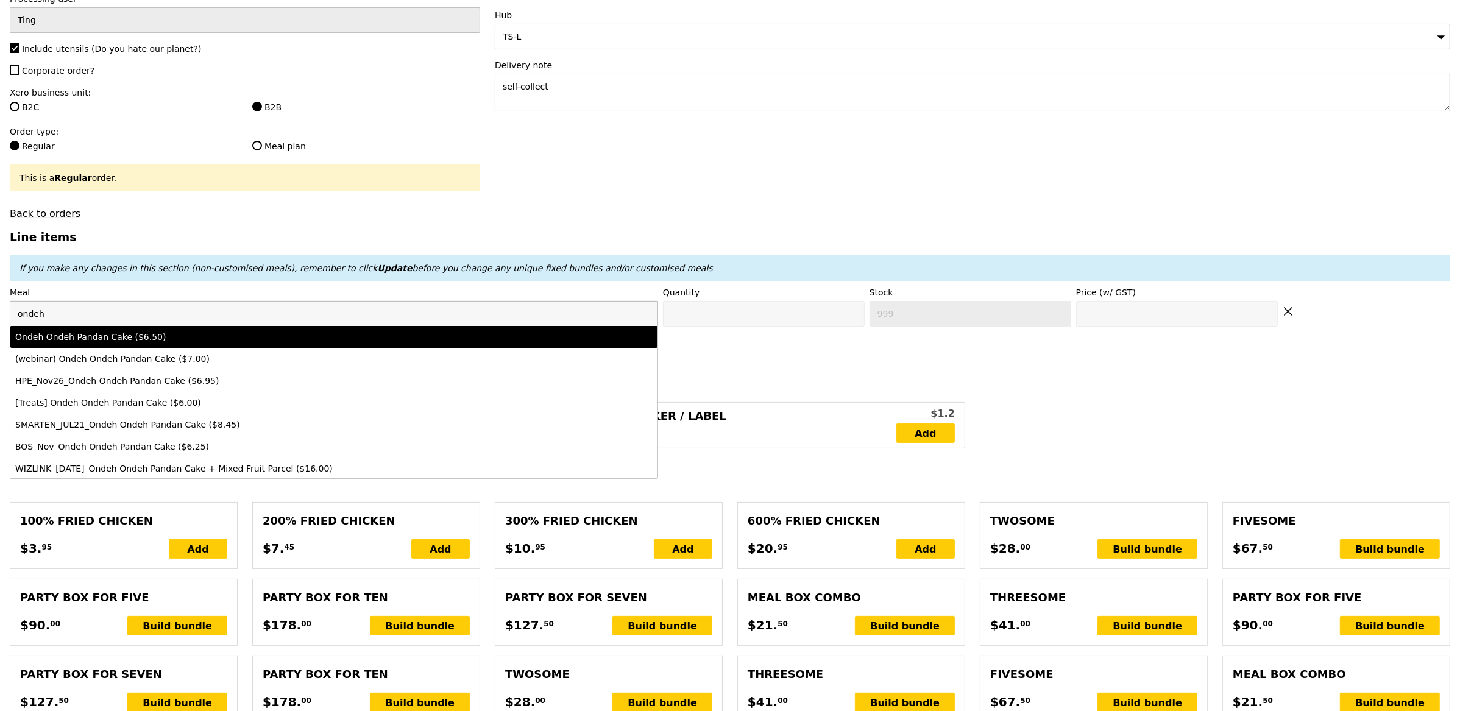
type input "ondeh"
click at [79, 333] on div "Ondeh Ondeh Pandan Cake ($6.50)" at bounding box center [254, 337] width 478 height 12
type input "Confirm anyway"
type input "0"
type input "491"
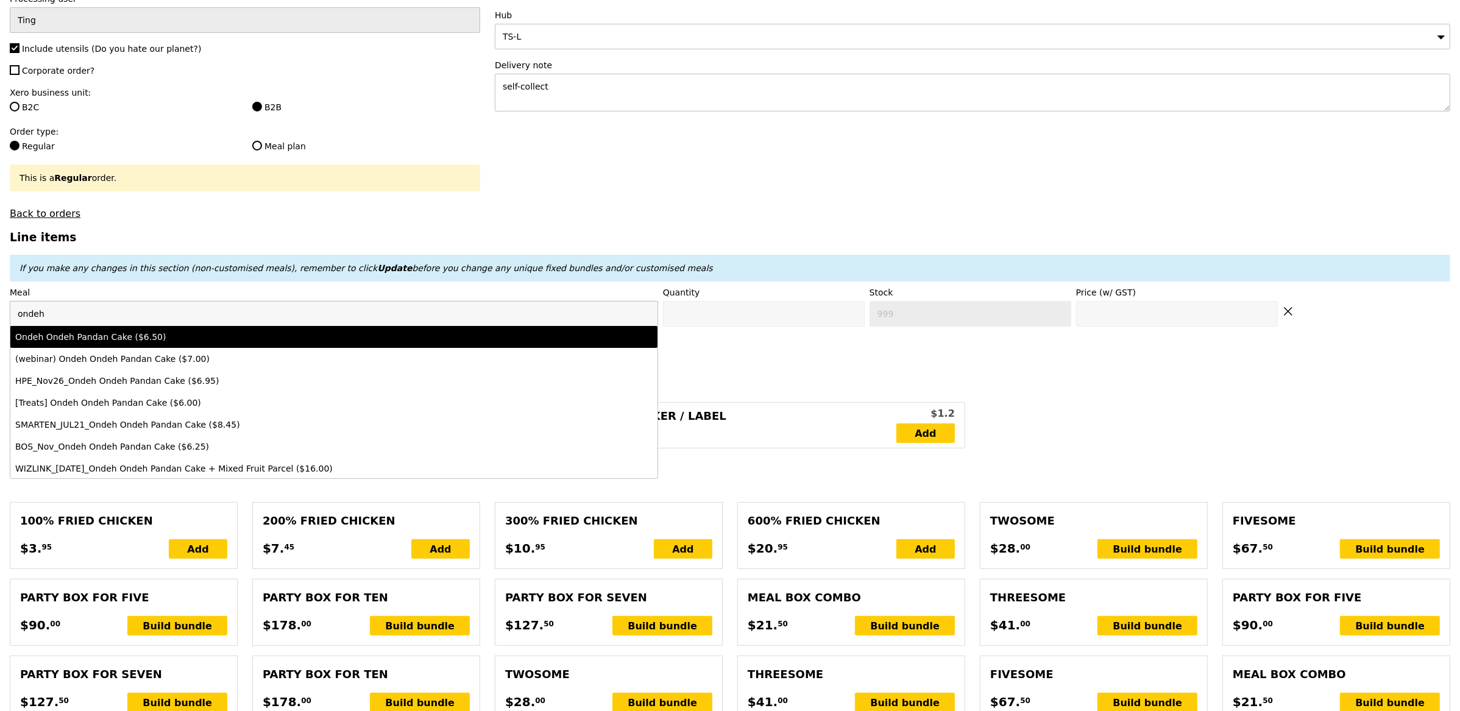
type input "6.5"
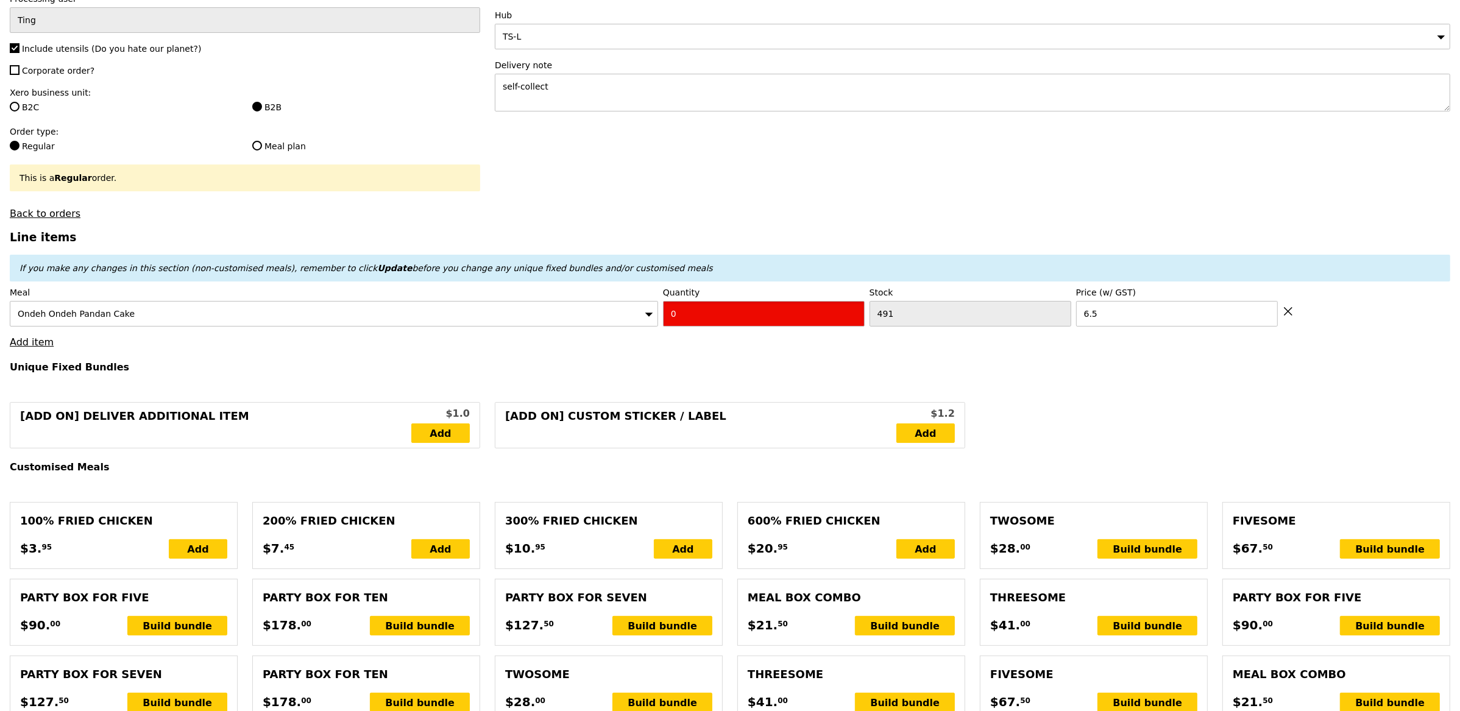
type input "Confirm"
click at [855, 313] on input "1" at bounding box center [764, 314] width 202 height 26
type input "2"
click at [855, 313] on input "2" at bounding box center [764, 314] width 202 height 26
click at [42, 347] on link "Add item" at bounding box center [32, 342] width 44 height 12
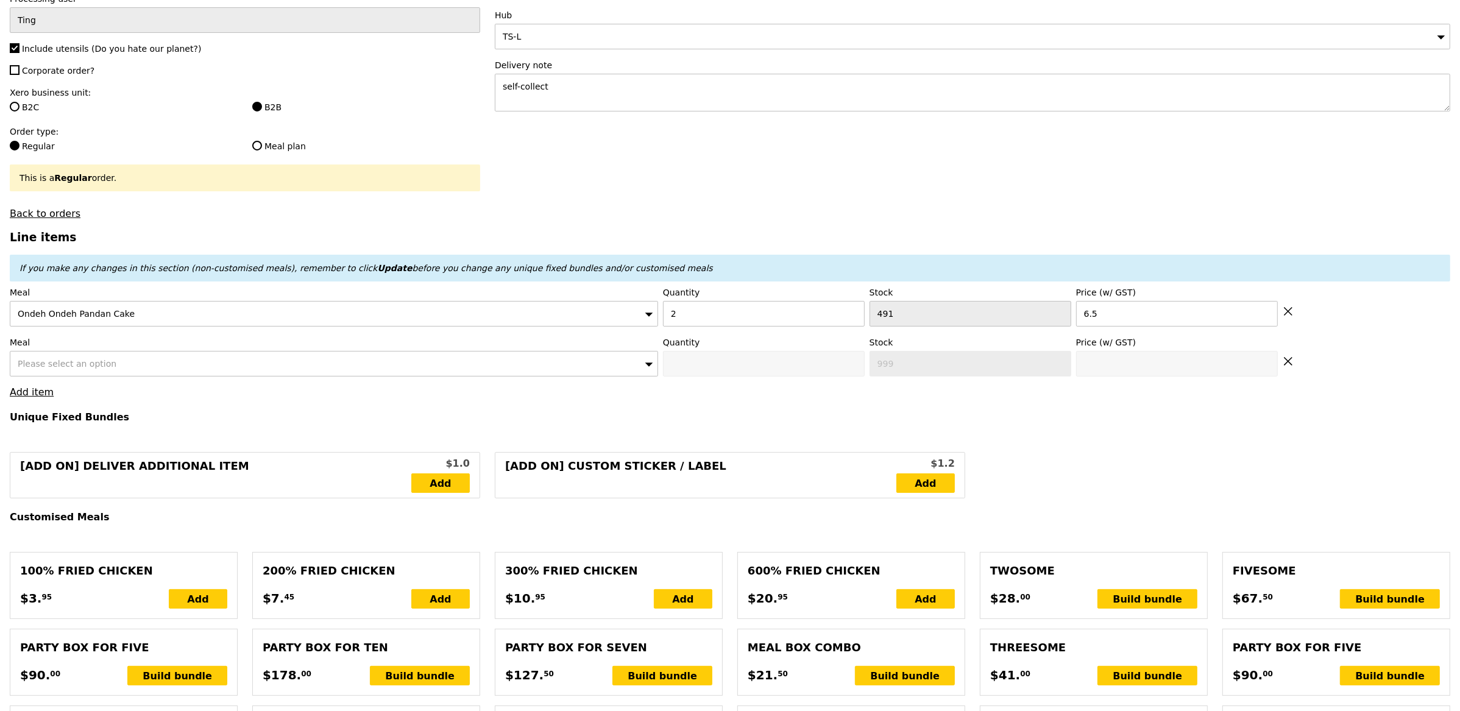
click at [66, 358] on div "Please select an option" at bounding box center [334, 364] width 649 height 26
type input "Loading..."
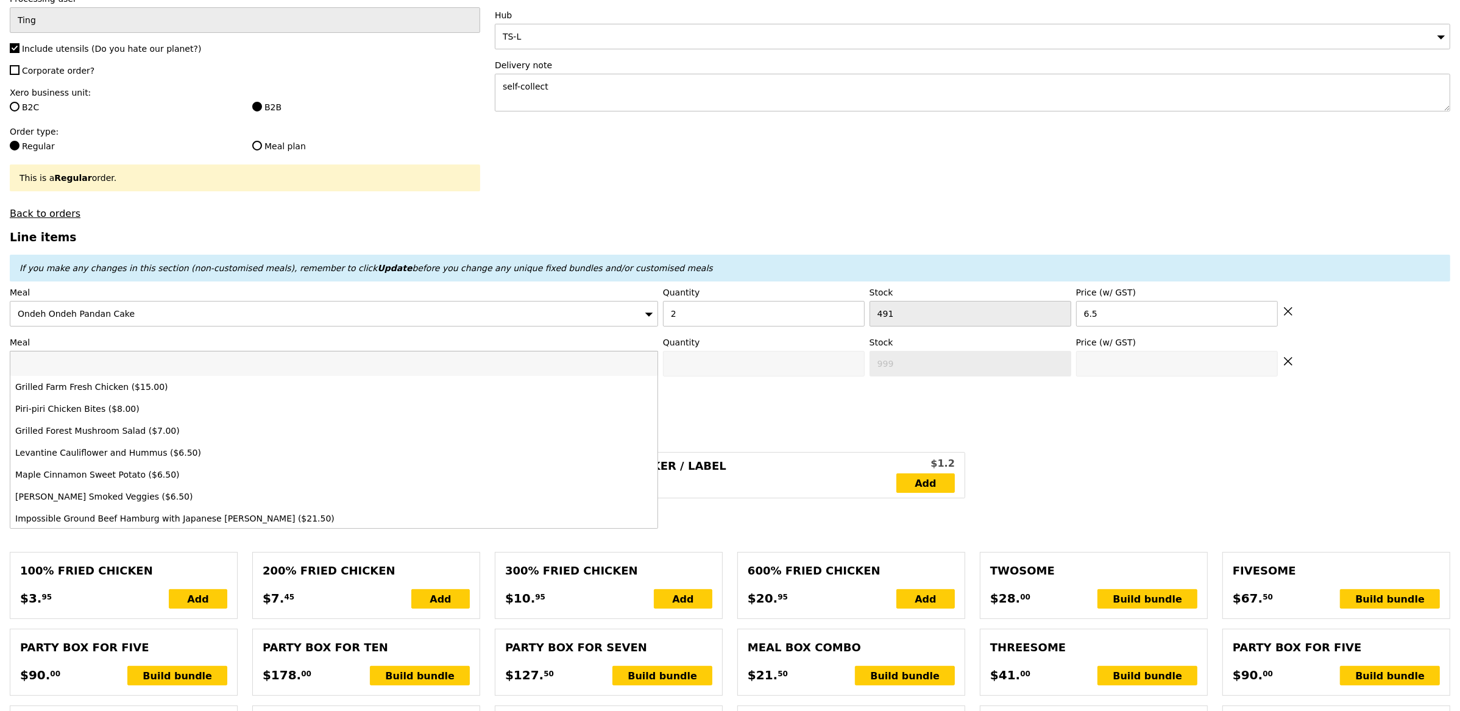
type input "13.00"
type input "7.89"
type input "8.60"
type input "21.60"
type input "Confirm"
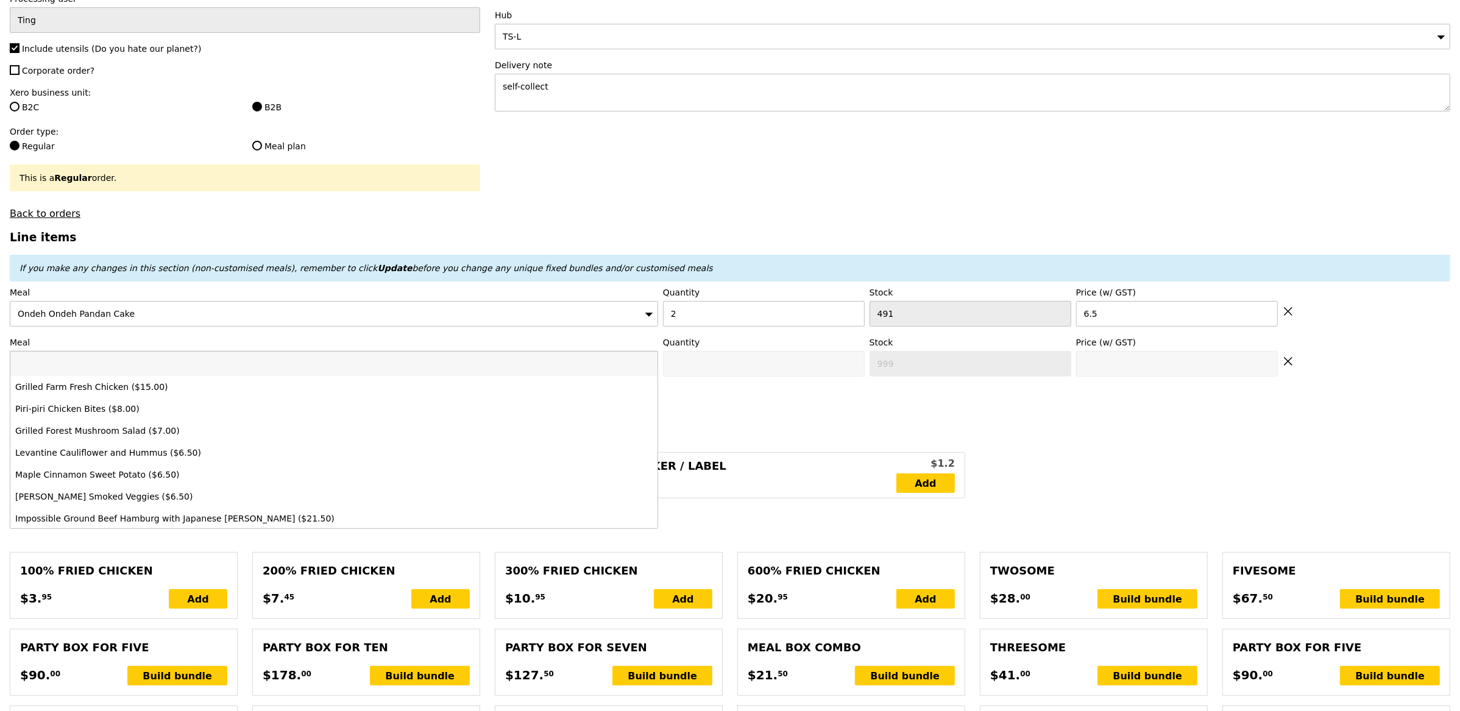
type input "r"
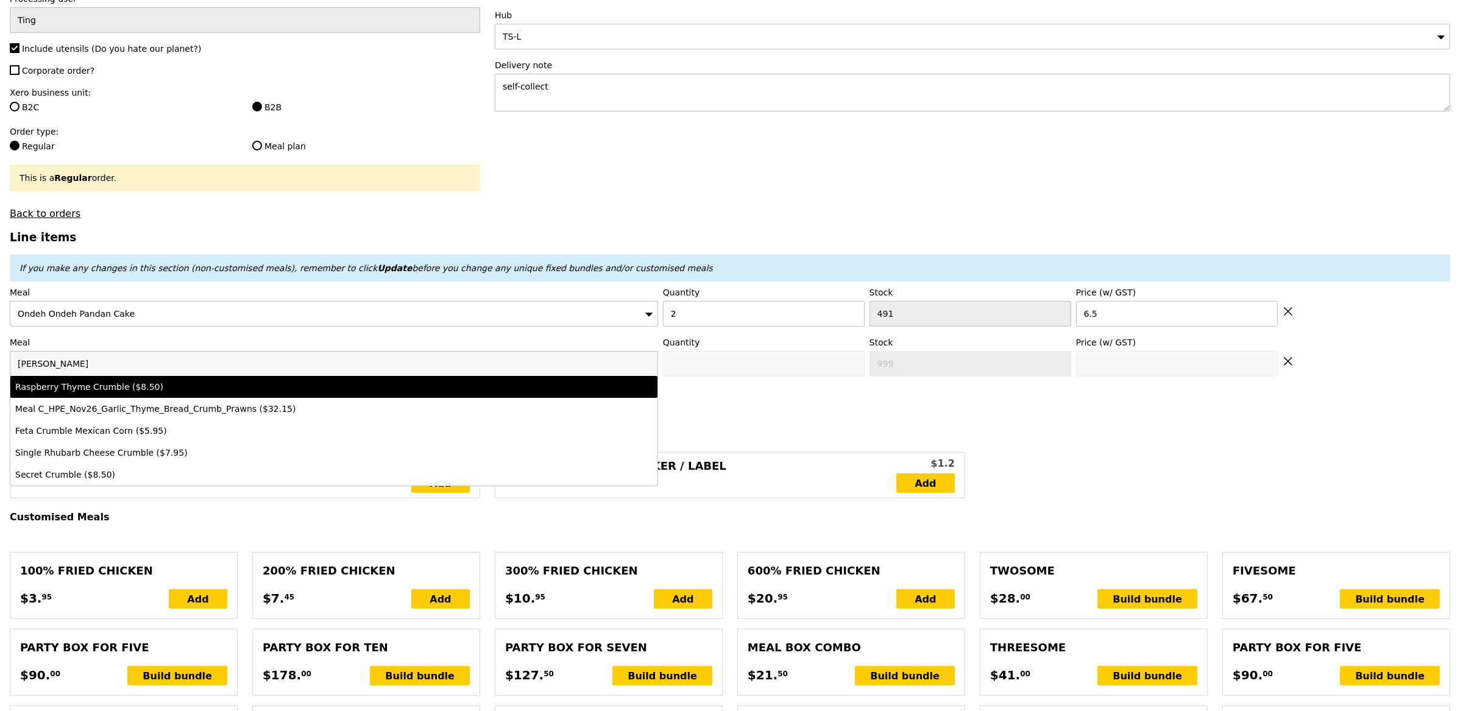
type input "[PERSON_NAME]"
click at [82, 389] on div "Raspberry Thyme Crumble ($8.50)" at bounding box center [254, 387] width 478 height 12
type input "Confirm anyway"
type input "0"
type input "499"
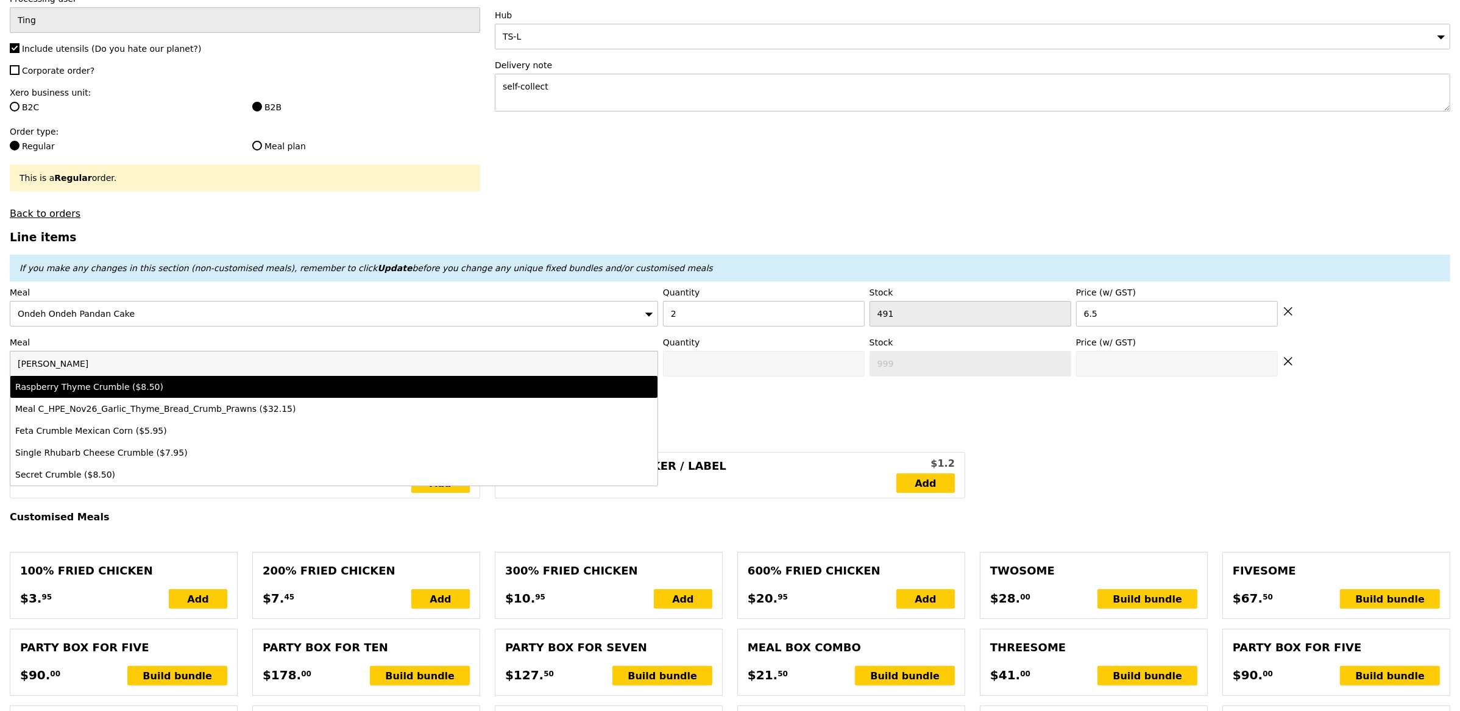
type input "8.5"
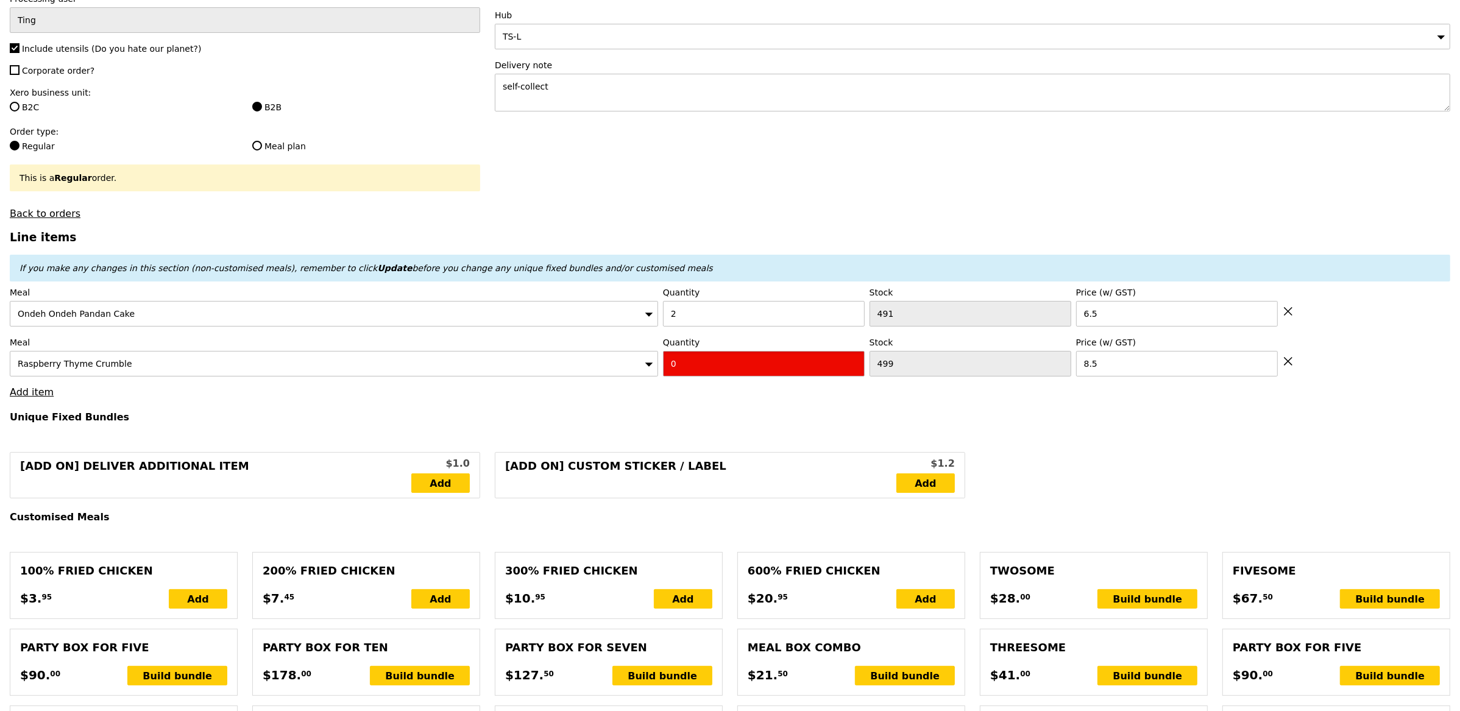
type input "Confirm"
click at [855, 364] on input "1" at bounding box center [764, 364] width 202 height 26
type input "2"
click at [855, 364] on input "2" at bounding box center [764, 364] width 202 height 26
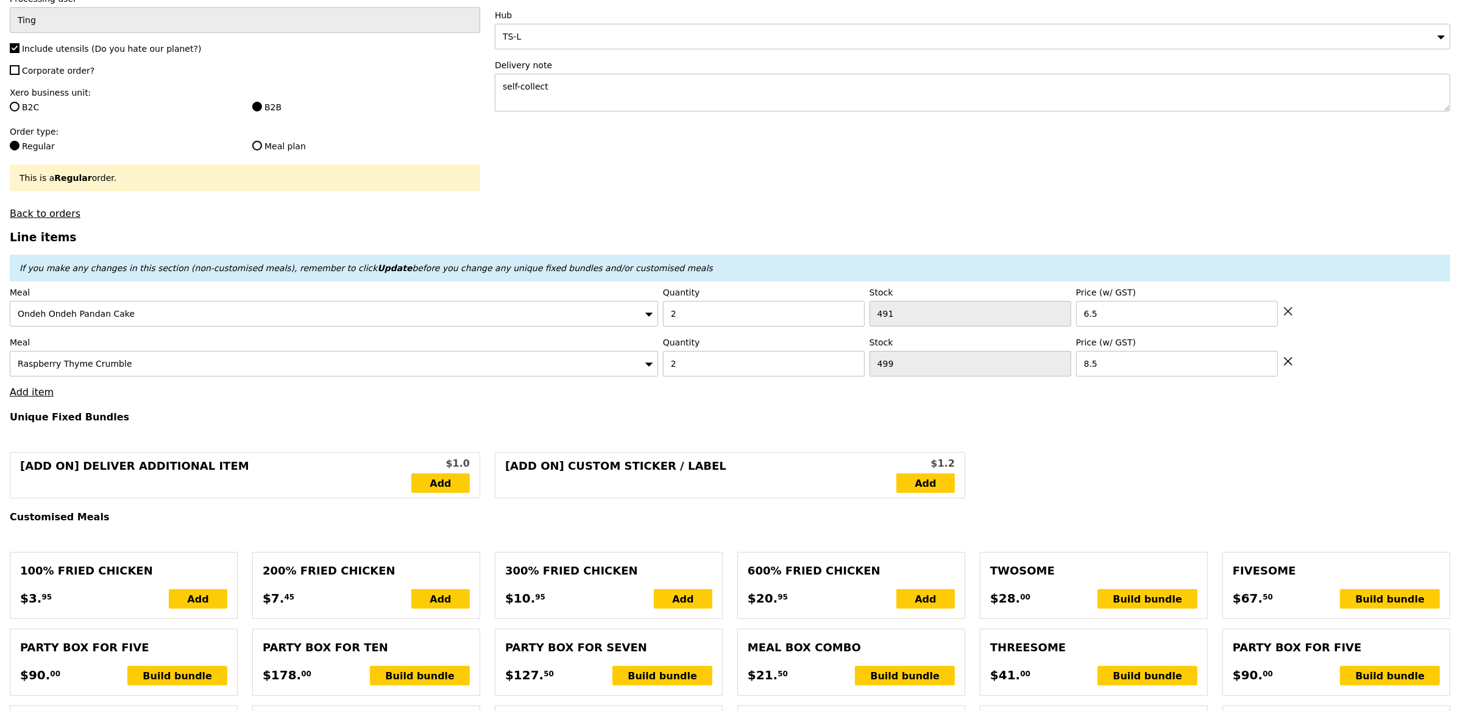
type input "Loading..."
type input "30.00"
type input "6.33"
type input "6.90"
type input "36.90"
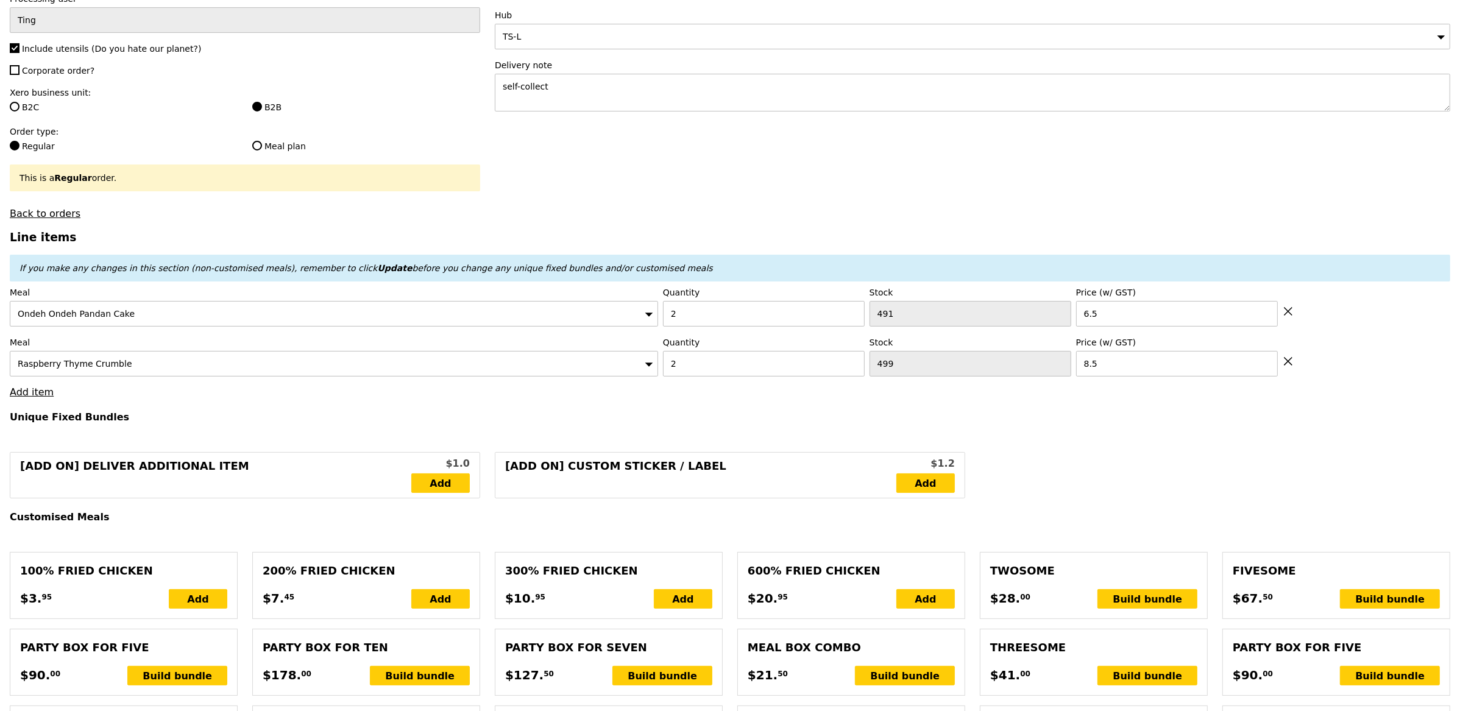
type input "Confirm"
click at [34, 394] on link "Add item" at bounding box center [32, 392] width 44 height 12
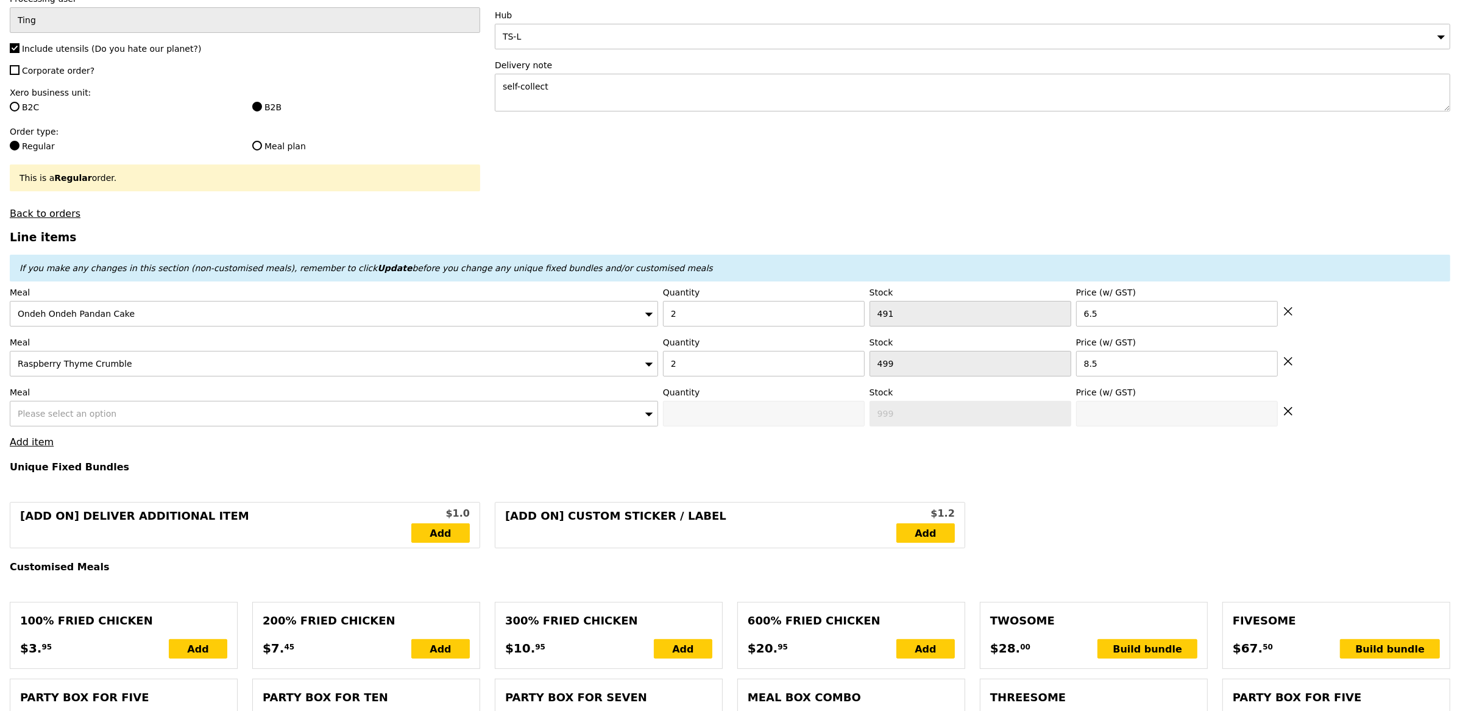
click at [80, 414] on span "Please select an option" at bounding box center [67, 414] width 99 height 10
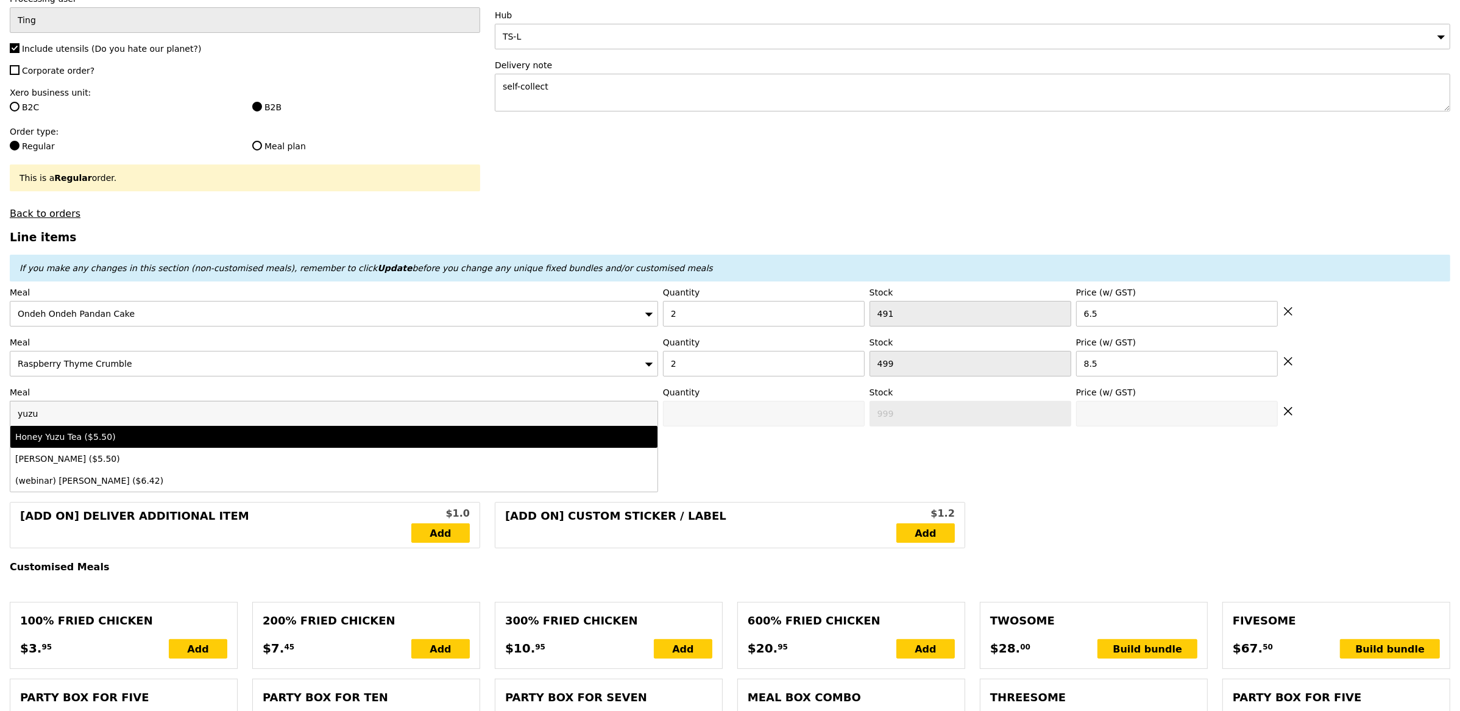
type input "yuzu"
click at [90, 441] on div "Honey Yuzu Tea ($5.50)" at bounding box center [254, 437] width 478 height 12
type input "Confirm anyway"
type input "0"
type input "494"
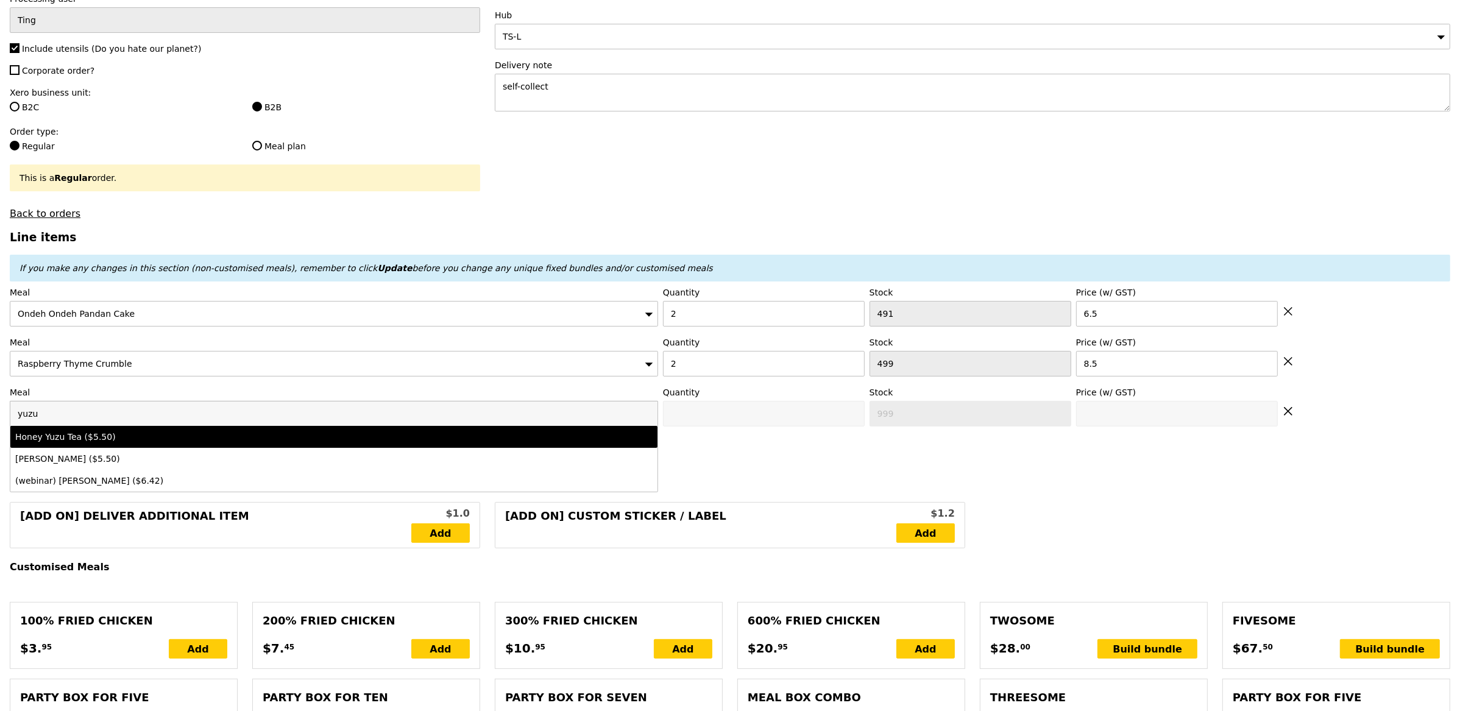
type input "5.5"
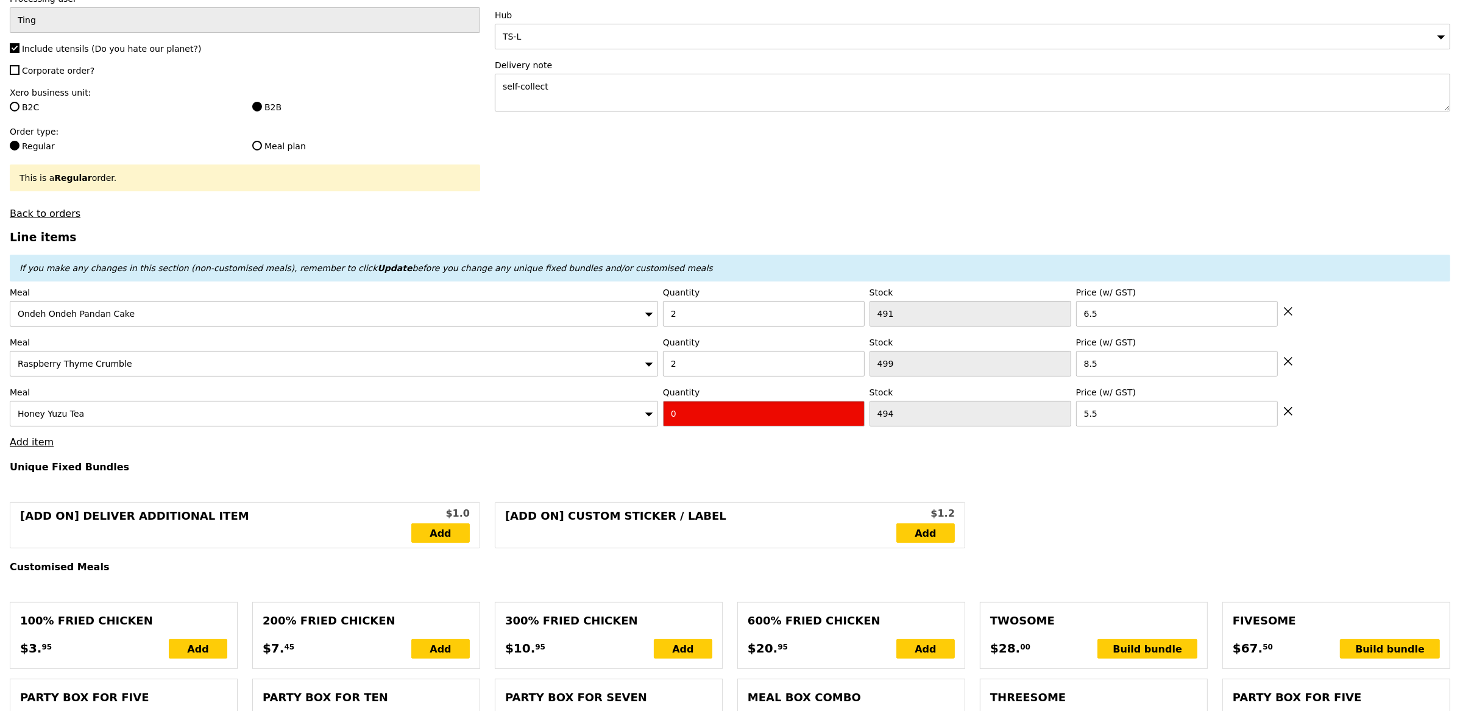
type input "Confirm"
click at [854, 414] on input "1" at bounding box center [764, 414] width 202 height 26
type input "2"
click at [854, 414] on input "2" at bounding box center [764, 414] width 202 height 26
click at [29, 443] on link "Add item" at bounding box center [32, 442] width 44 height 12
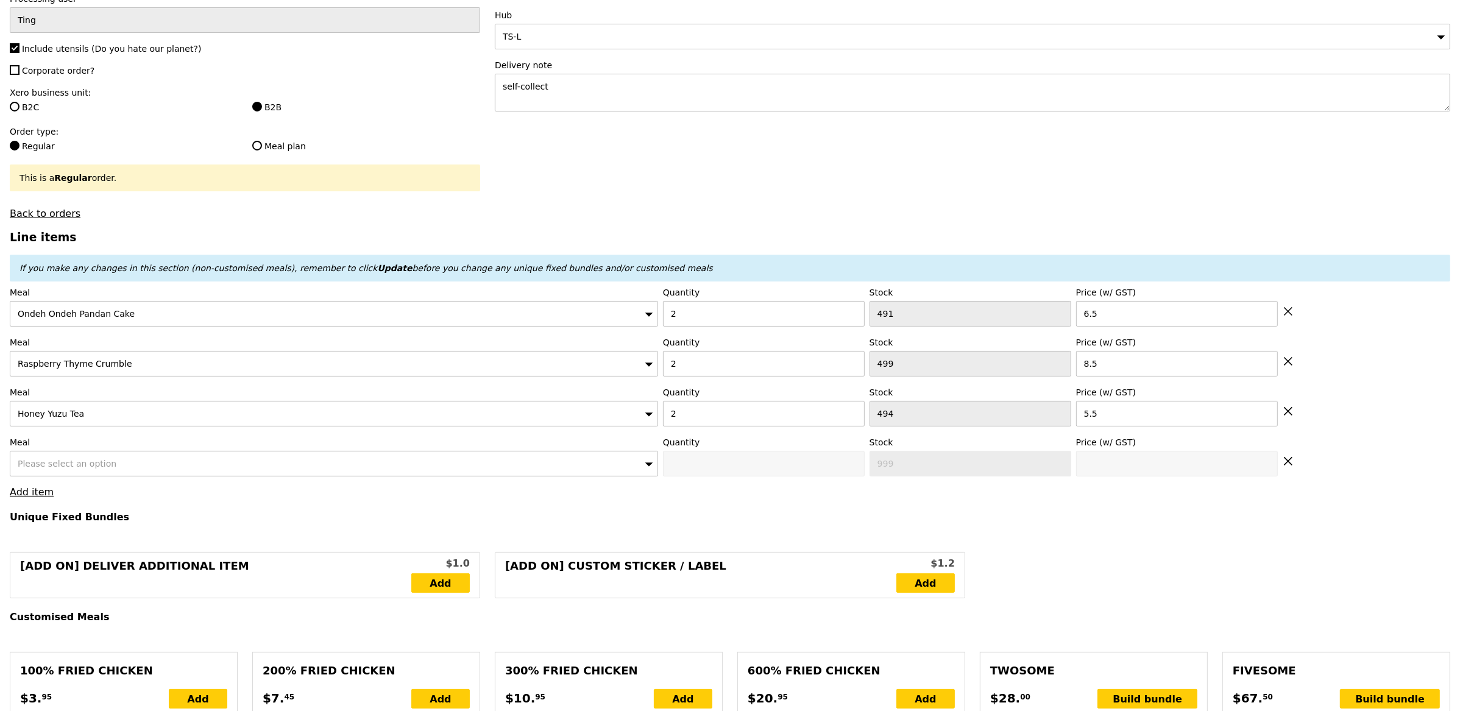
click at [87, 461] on span "Please select an option" at bounding box center [67, 464] width 99 height 10
type input "Loading..."
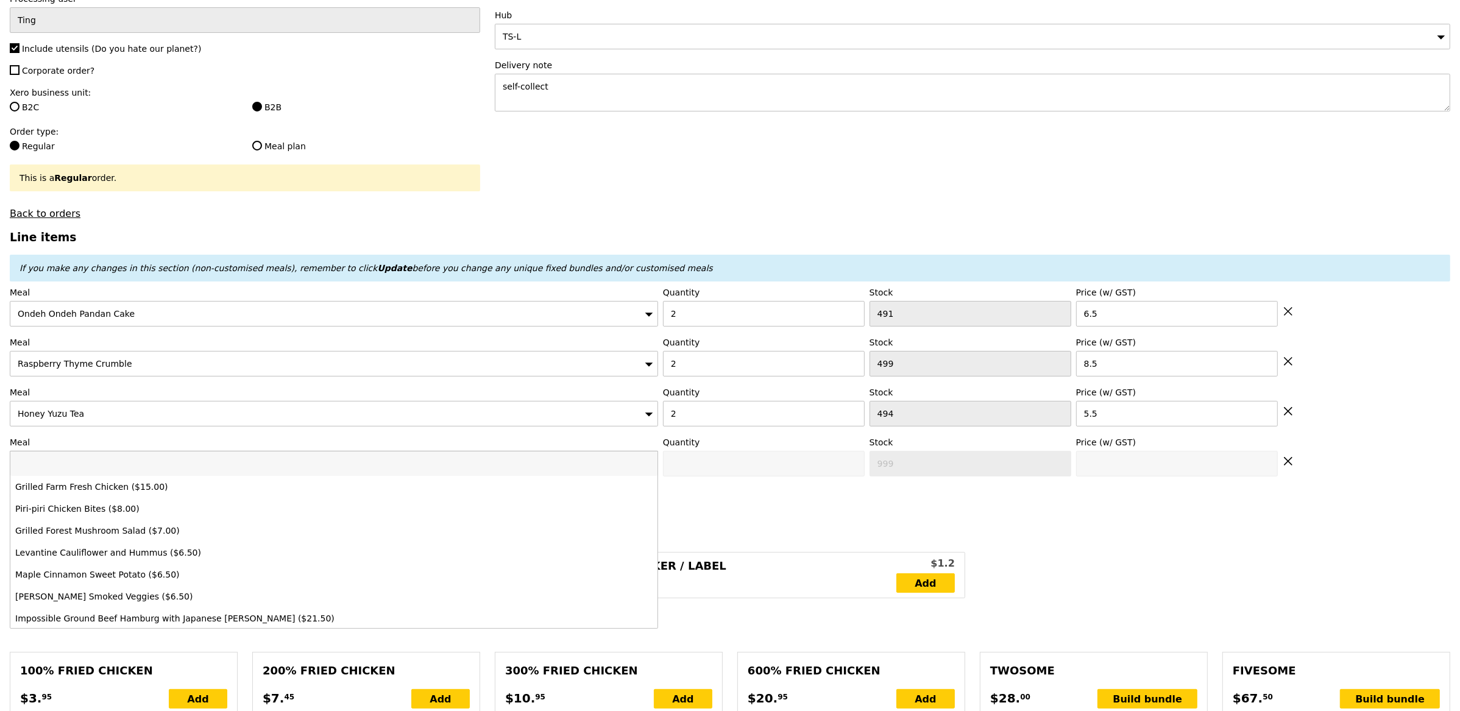
type input "41.00"
type input "5.32"
type input "5.80"
type input "46.80"
type input "Confirm"
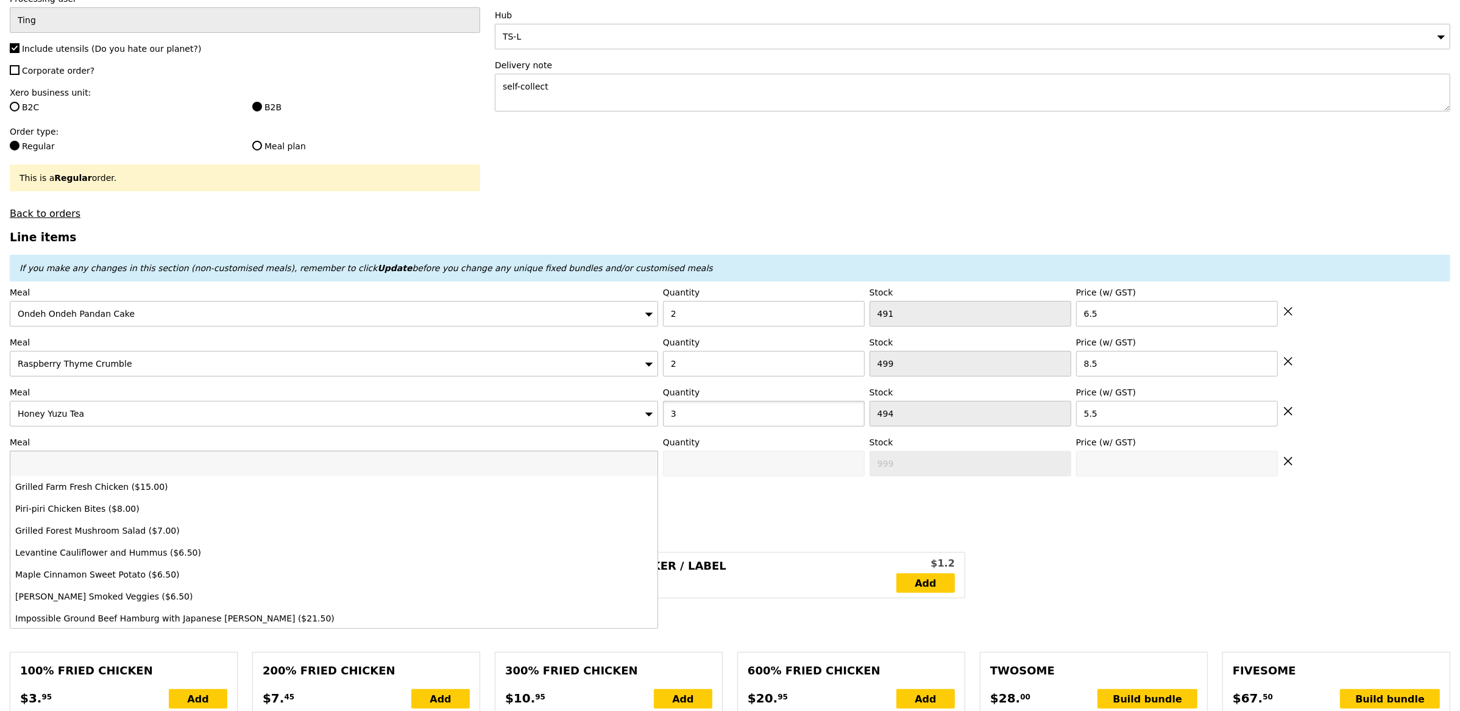
click at [854, 414] on input "3" at bounding box center [764, 414] width 202 height 26
click at [854, 414] on input "4" at bounding box center [764, 414] width 202 height 26
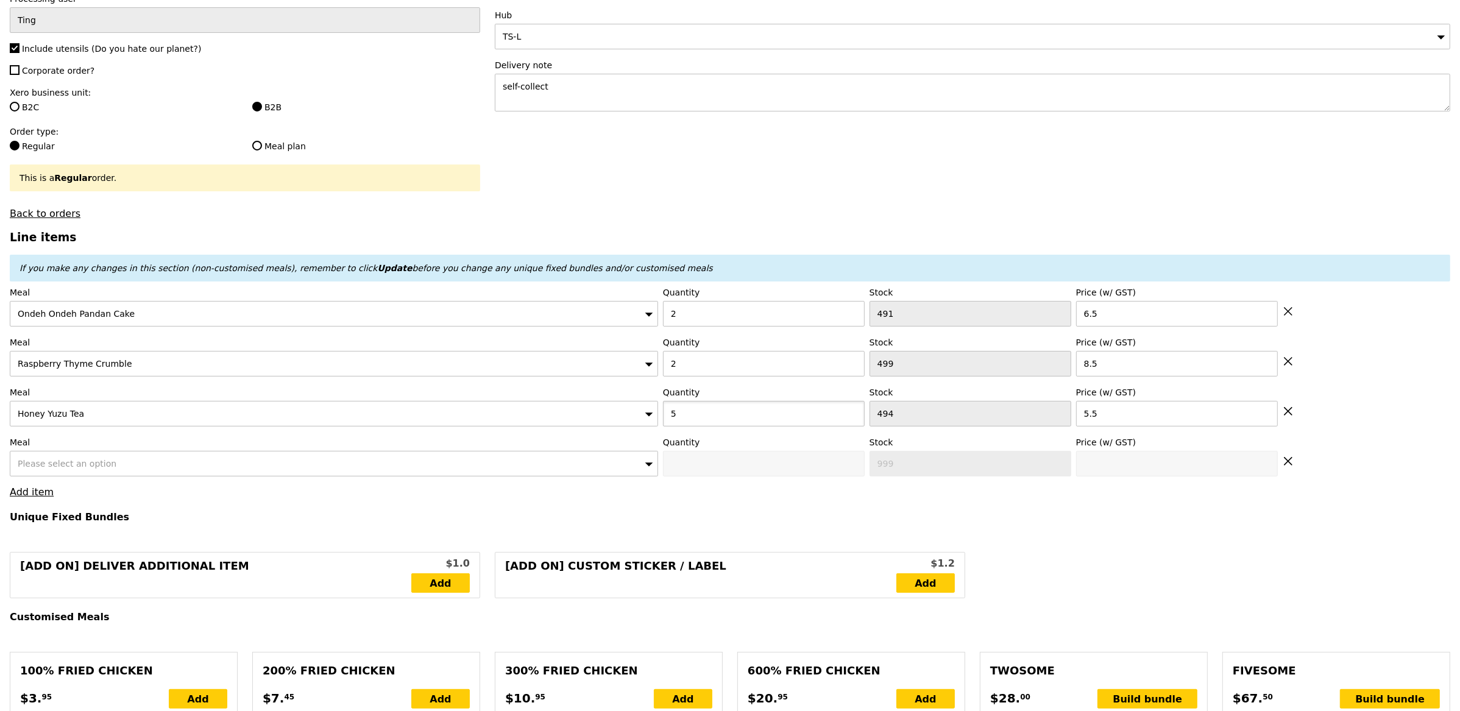
click at [854, 414] on input "5" at bounding box center [764, 414] width 202 height 26
type input "6"
click at [854, 414] on input "6" at bounding box center [764, 414] width 202 height 26
type input "Loading..."
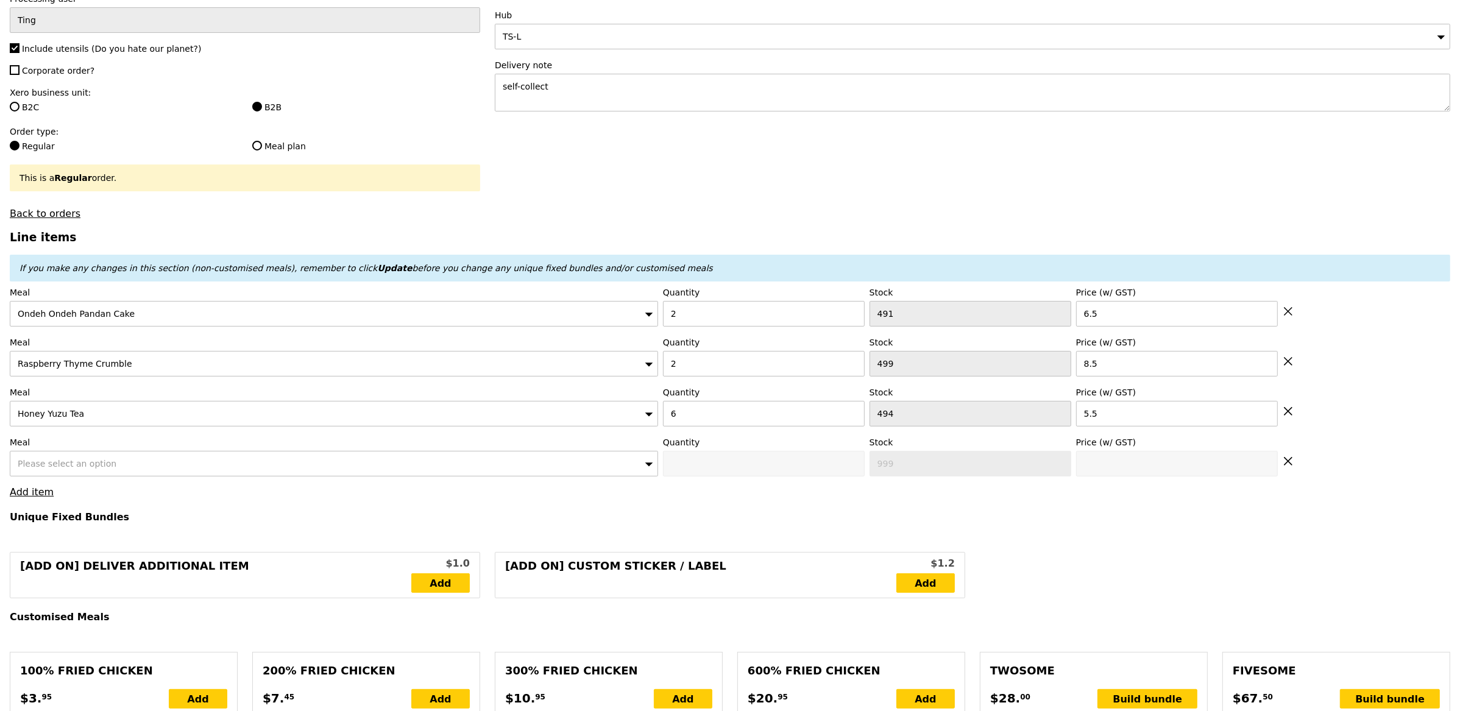
type input "63.00"
type input "3.62"
type input "3.95"
type input "66.95"
type input "Confirm"
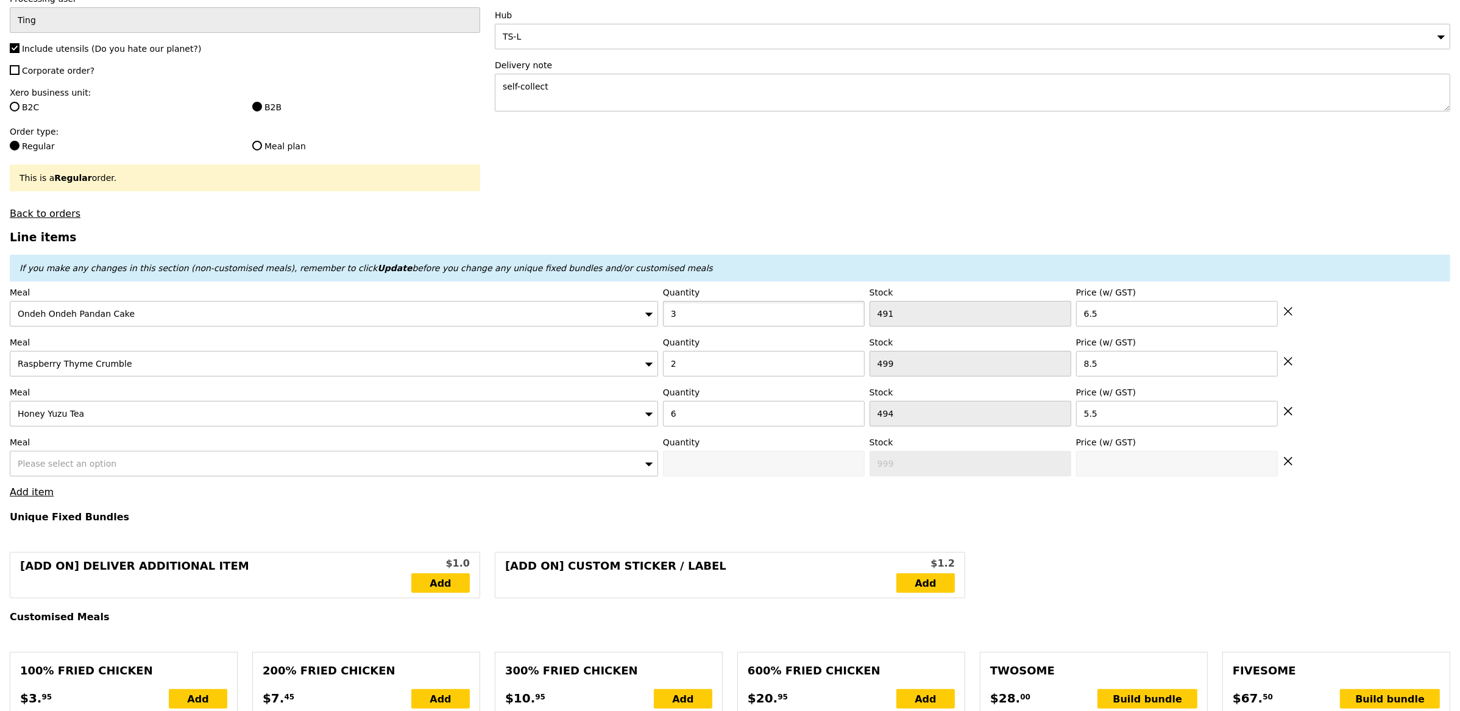
type input "3"
click at [855, 313] on input "3" at bounding box center [764, 314] width 202 height 26
type input "3"
click at [853, 360] on input "3" at bounding box center [764, 364] width 202 height 26
click at [1401, 400] on div "Meal Honey Yuzu Tea Quantity 6 Stock 494 Price (w/ GST) 5.5" at bounding box center [730, 406] width 1441 height 40
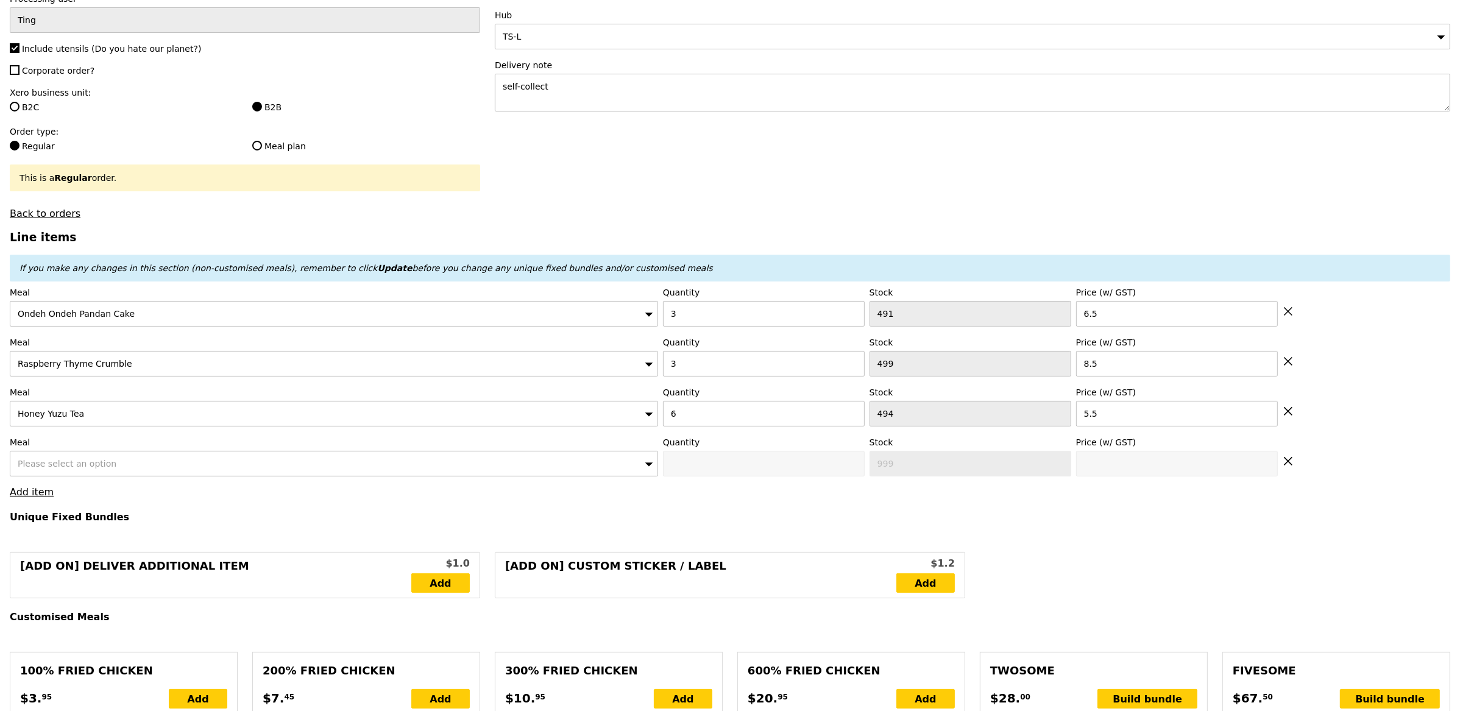
type input "Loading..."
type input "69.50"
type input "73.45"
type input "Loading..."
type input "78.00"
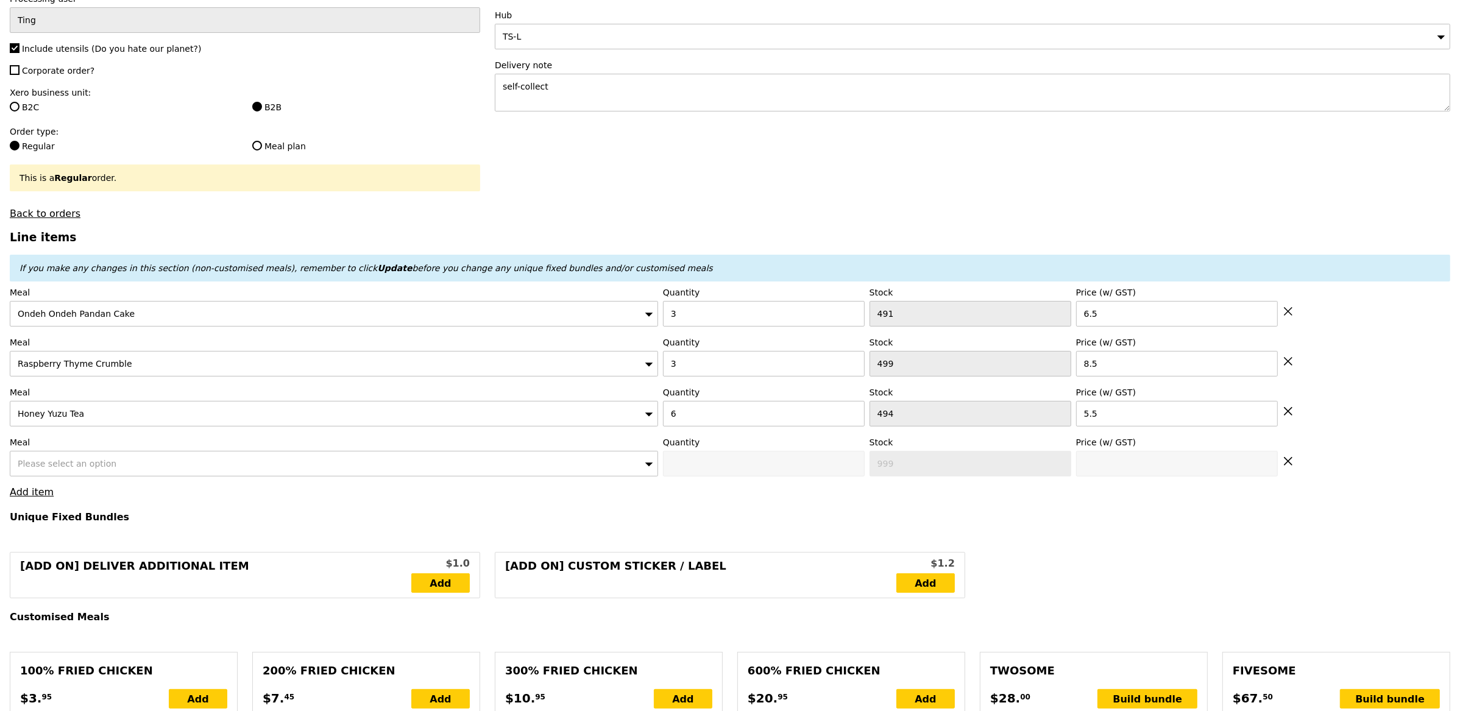
type input "81.95"
type input "Confirm"
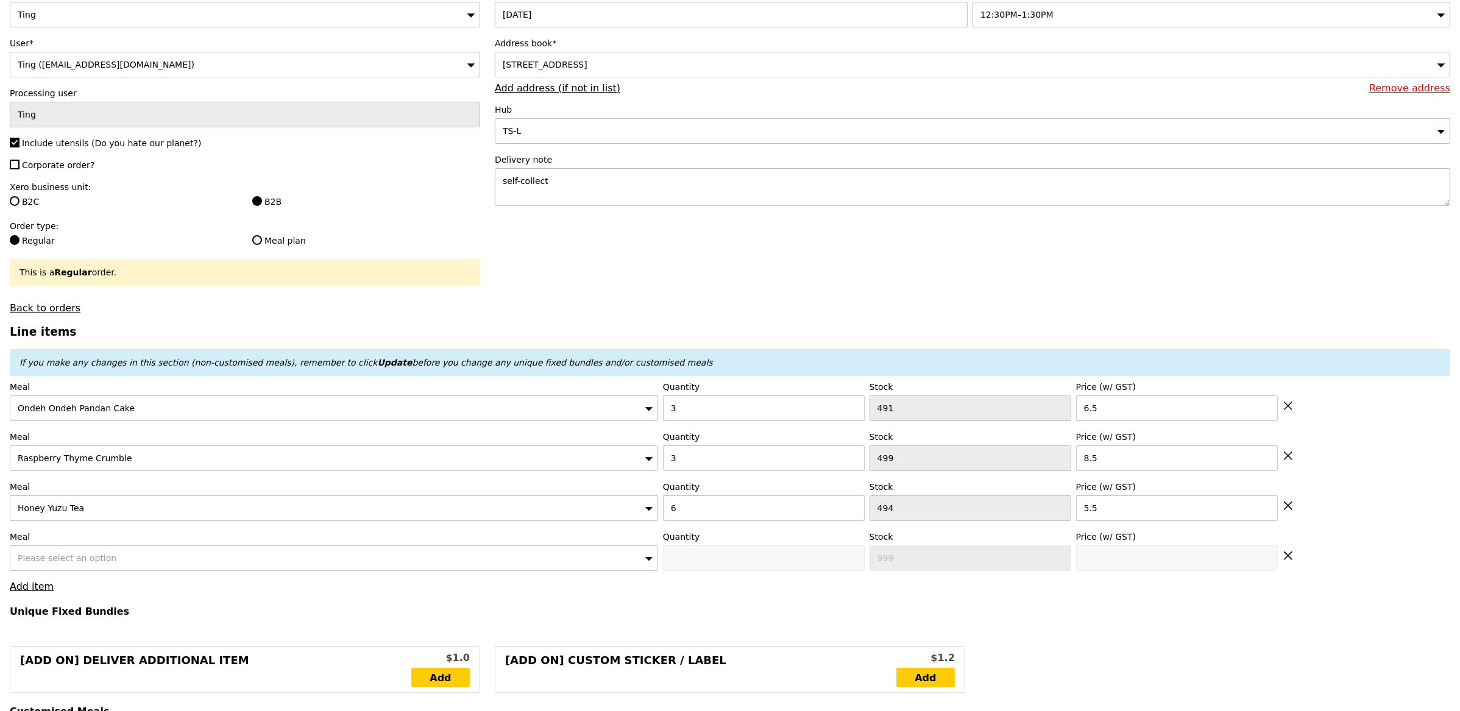
scroll to position [99, 0]
click at [71, 562] on span "Please select an option" at bounding box center [67, 560] width 99 height 10
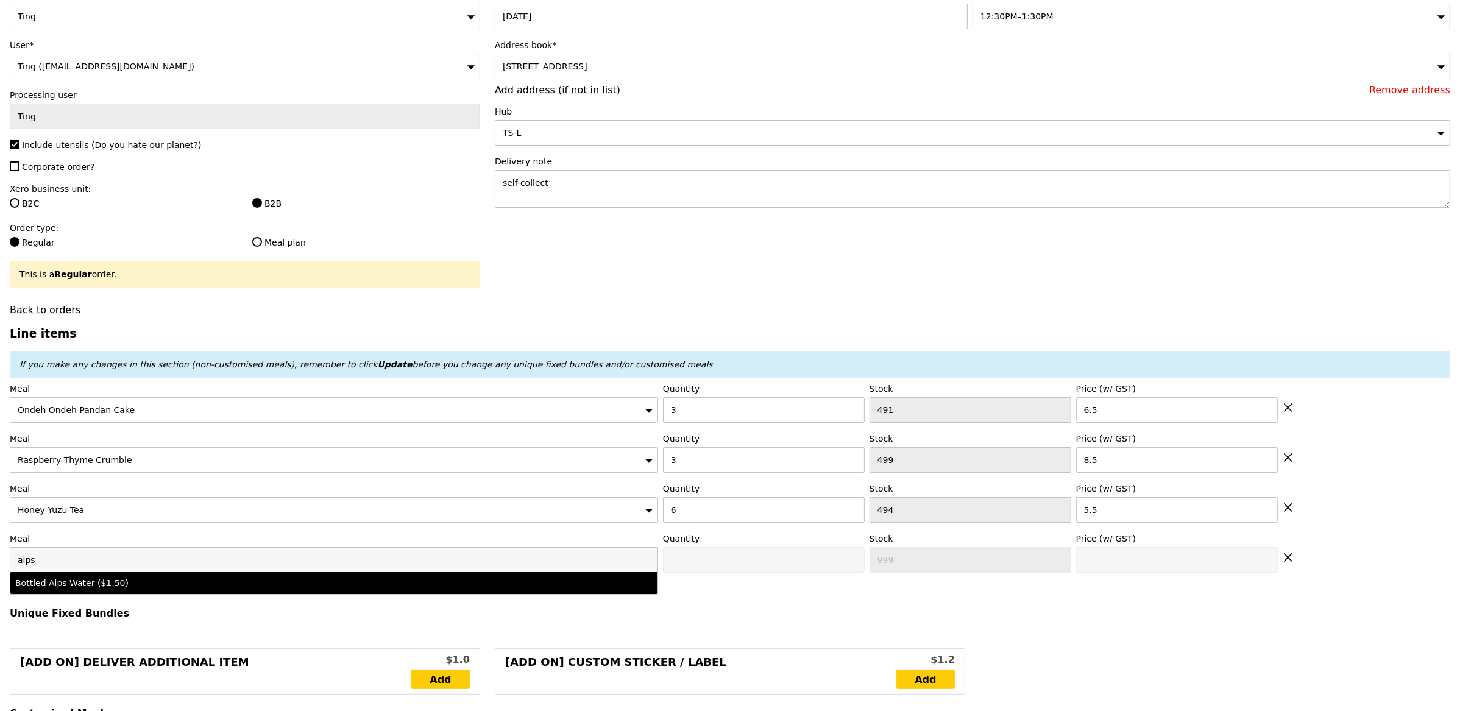
type input "alps"
click at [155, 592] on li "Bottled Alps Water ($1.50)" at bounding box center [333, 583] width 647 height 22
type input "Confirm anyway"
type input "0"
type input "499"
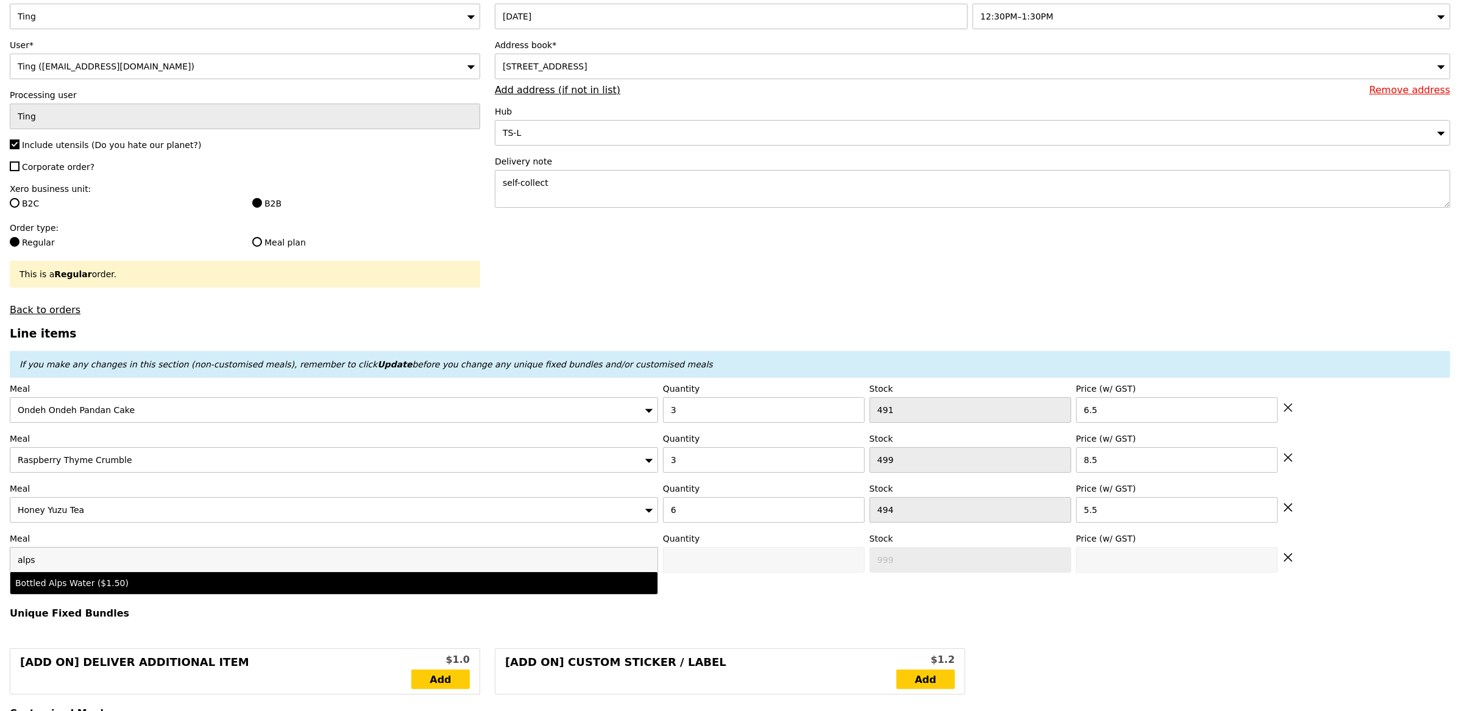
type input "1.5"
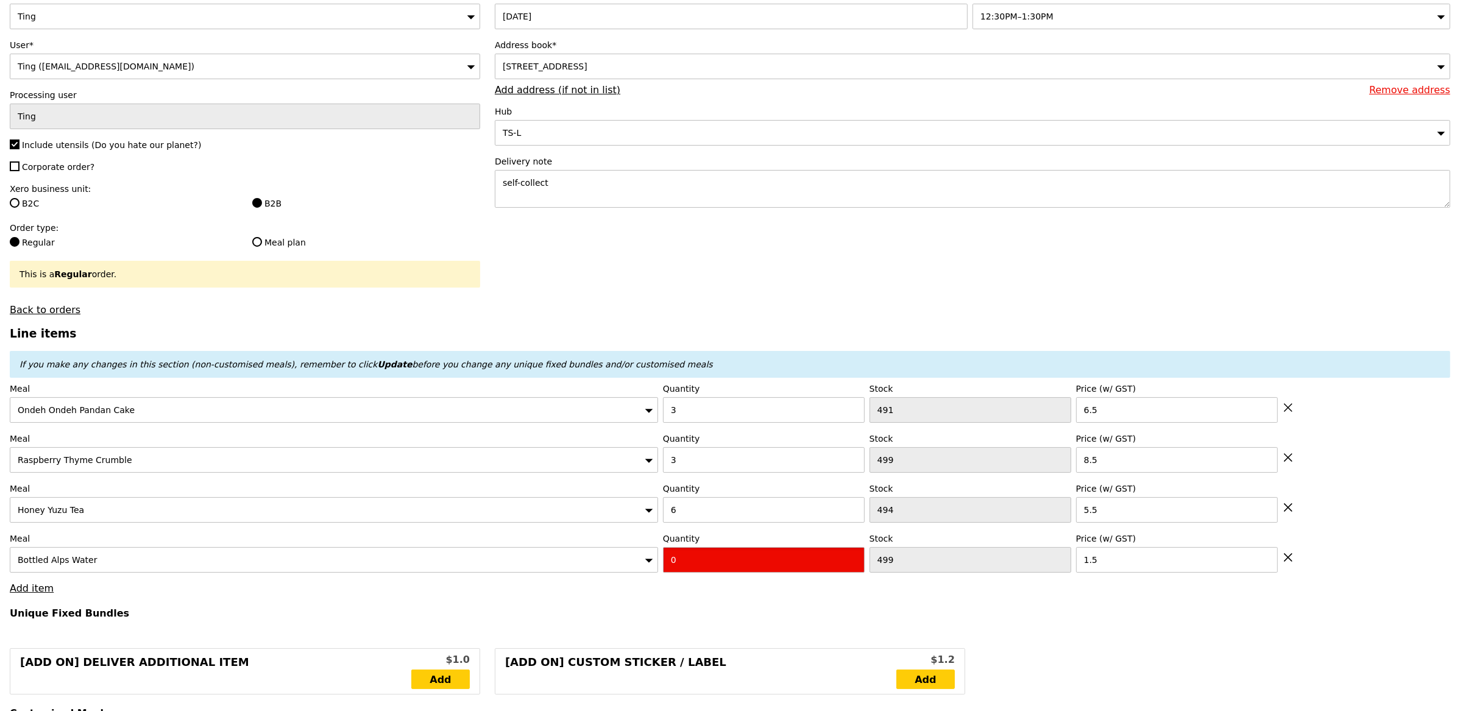
type input "Confirm"
click at [856, 560] on input "1" at bounding box center [764, 560] width 202 height 26
click at [856, 560] on input "2" at bounding box center [764, 560] width 202 height 26
click at [856, 560] on input "3" at bounding box center [764, 560] width 202 height 26
click at [856, 560] on input "4" at bounding box center [764, 560] width 202 height 26
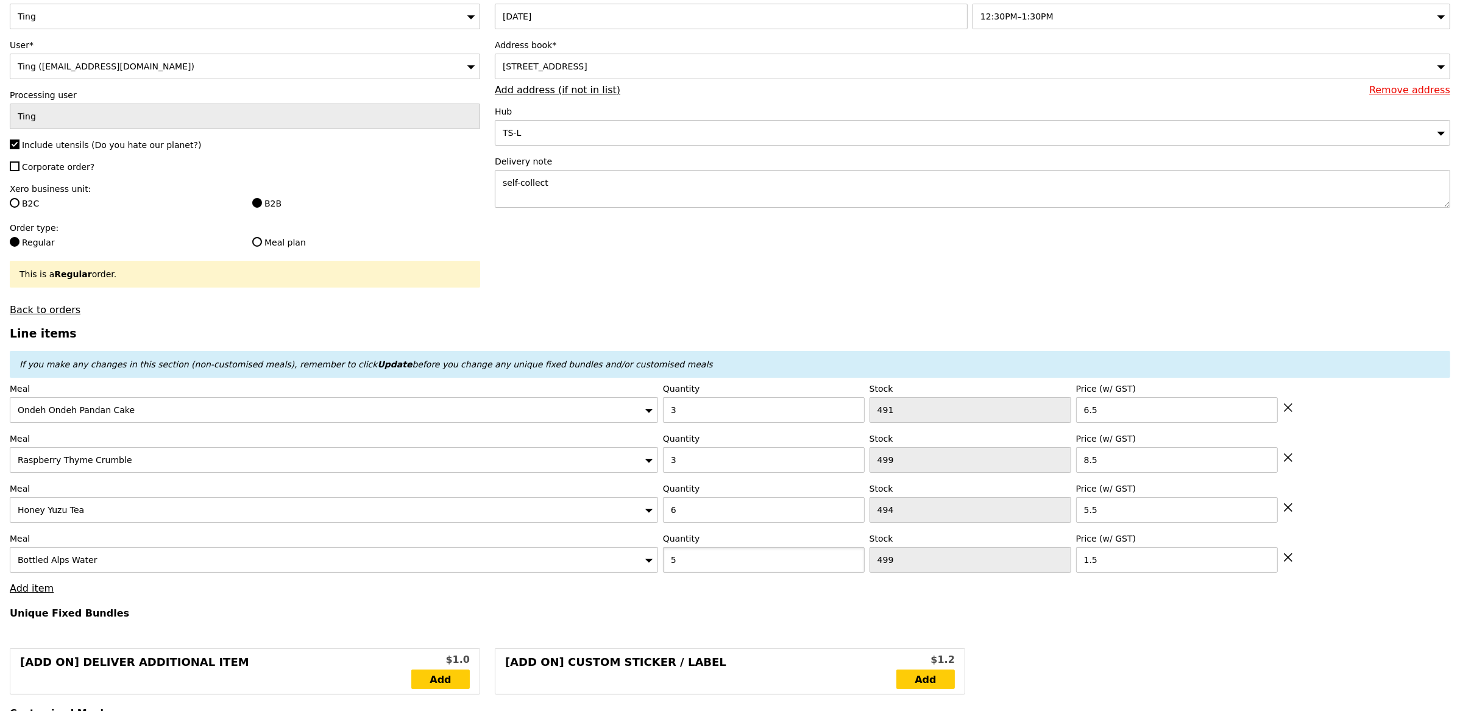
click at [856, 560] on input "5" at bounding box center [764, 560] width 202 height 26
type input "6"
click at [856, 560] on input "6" at bounding box center [764, 560] width 202 height 26
type input "Loading..."
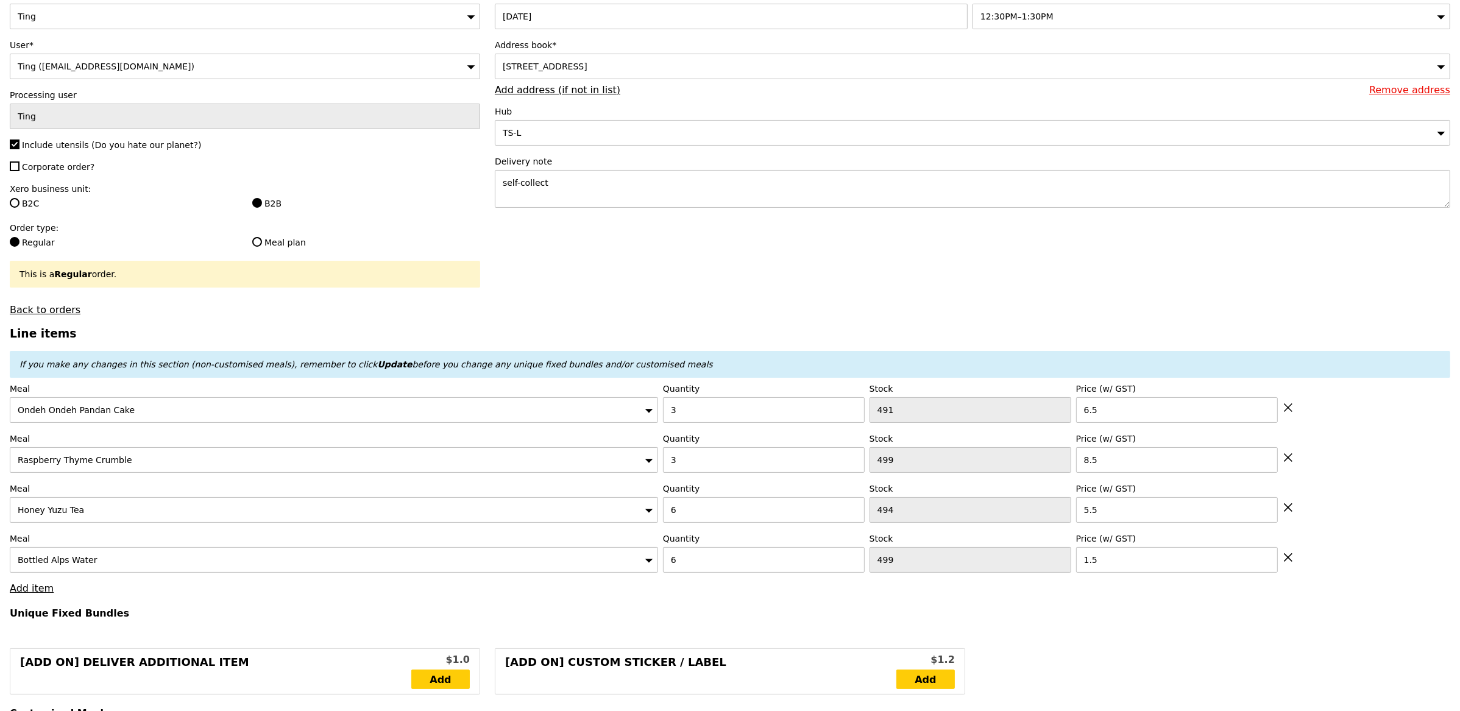
type input "87.00"
type input "90.95"
type input "Confirm"
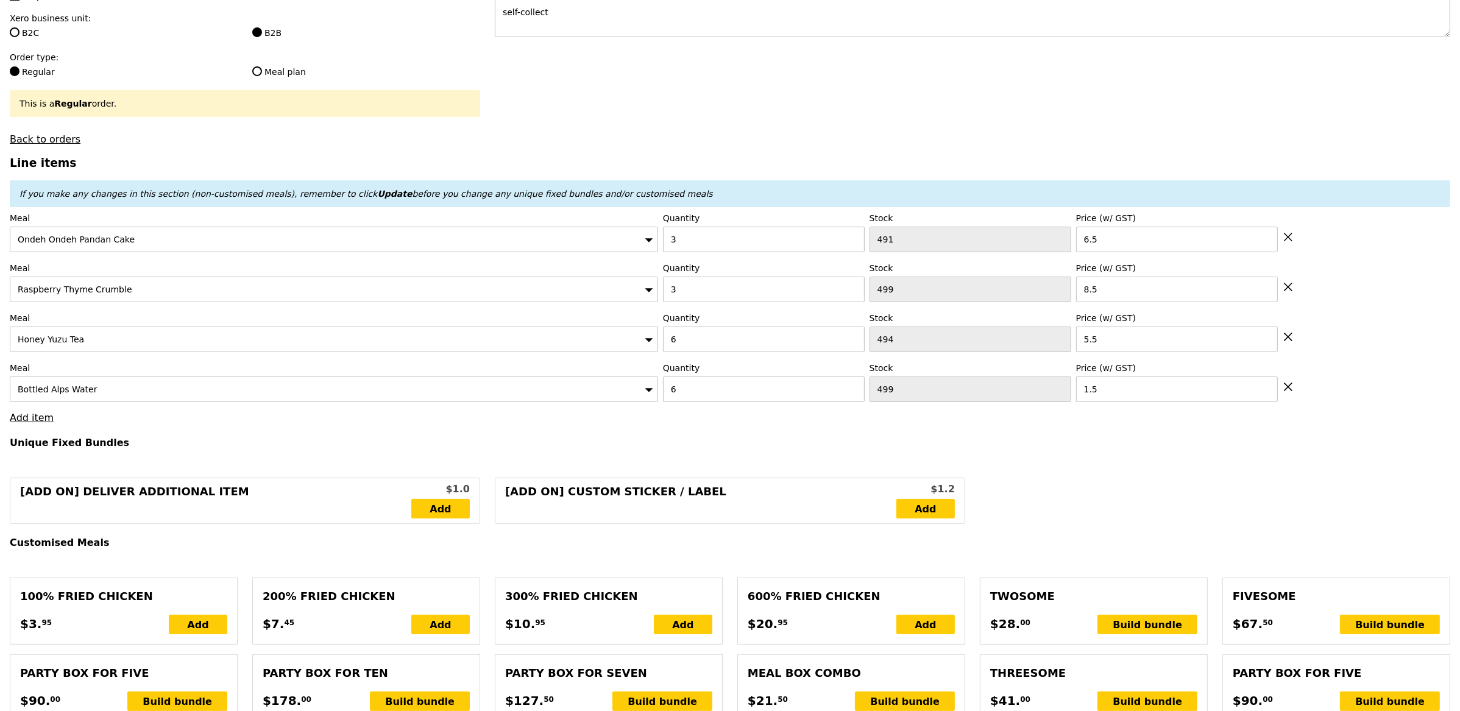
scroll to position [0, 0]
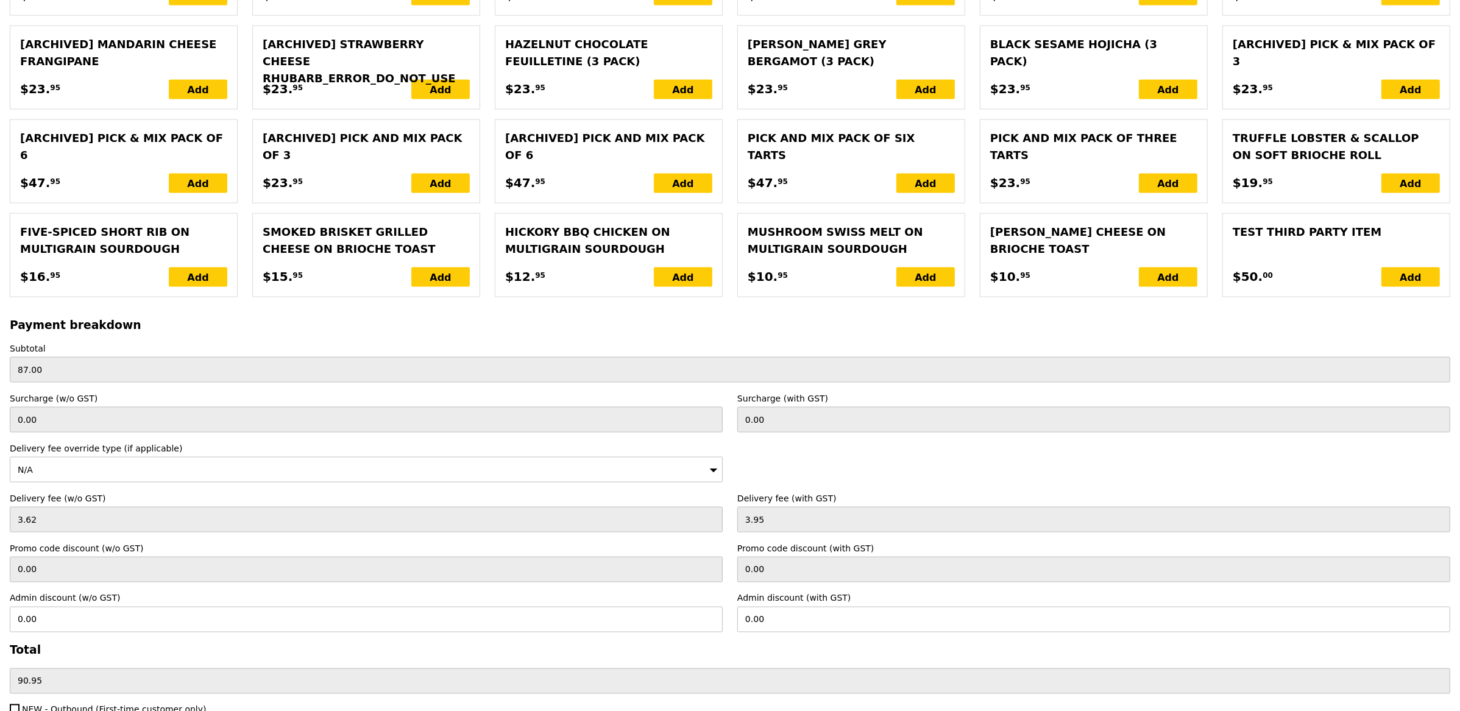
scroll to position [2502, 0]
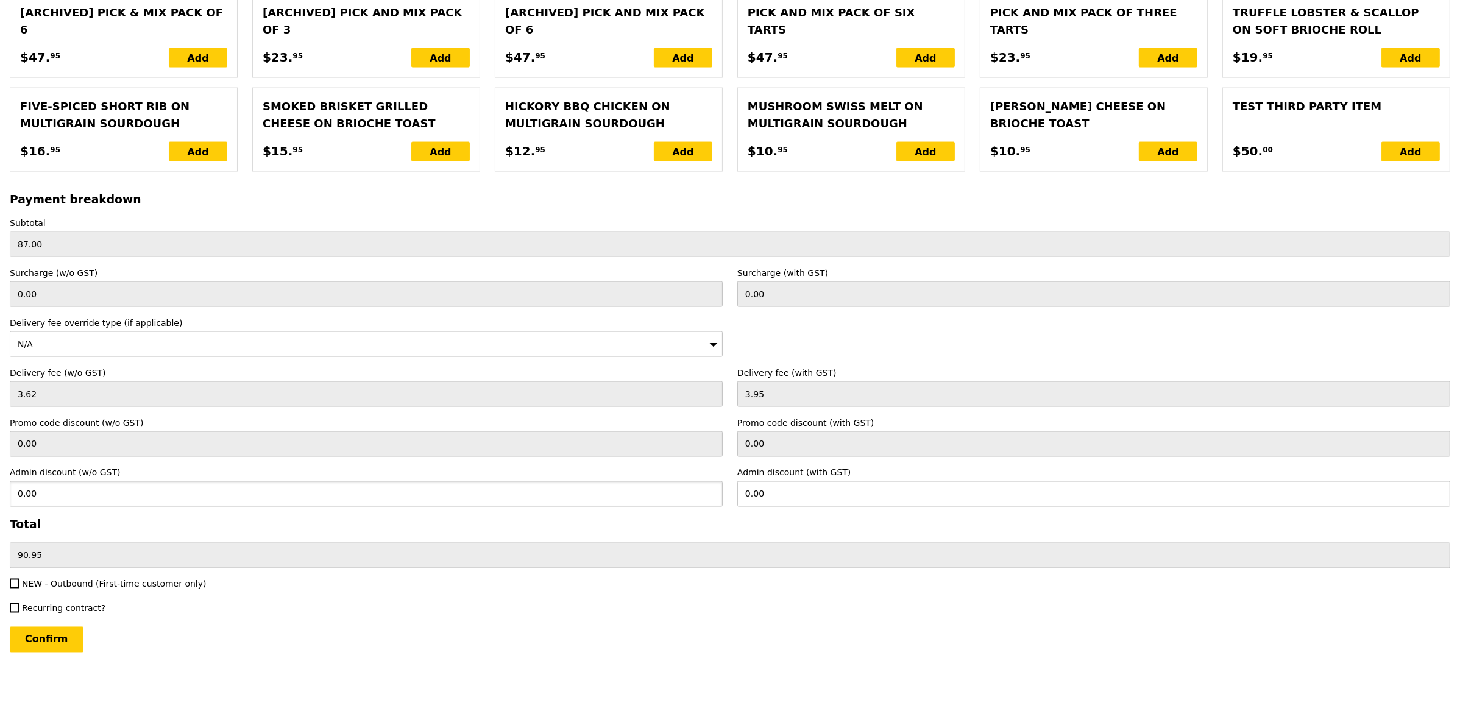
click at [108, 494] on input "0.00" at bounding box center [366, 495] width 713 height 26
click at [253, 525] on h3 "Total" at bounding box center [730, 525] width 1441 height 13
click at [128, 492] on input "0.00" at bounding box center [366, 495] width 713 height 26
type input "90.95"
type input "99.14"
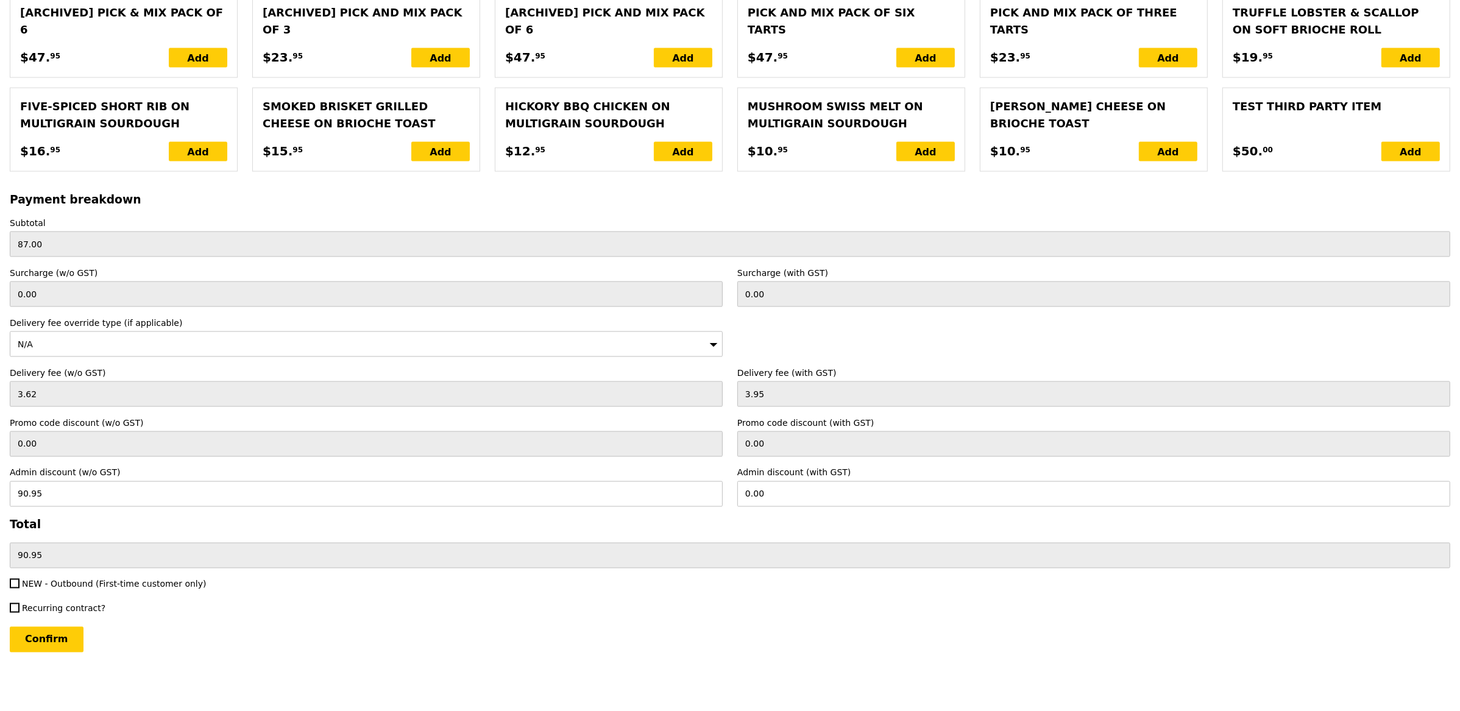
type input "0.00"
click at [211, 519] on h3 "Total" at bounding box center [730, 525] width 1441 height 13
click at [32, 634] on input "Confirm" at bounding box center [47, 640] width 74 height 26
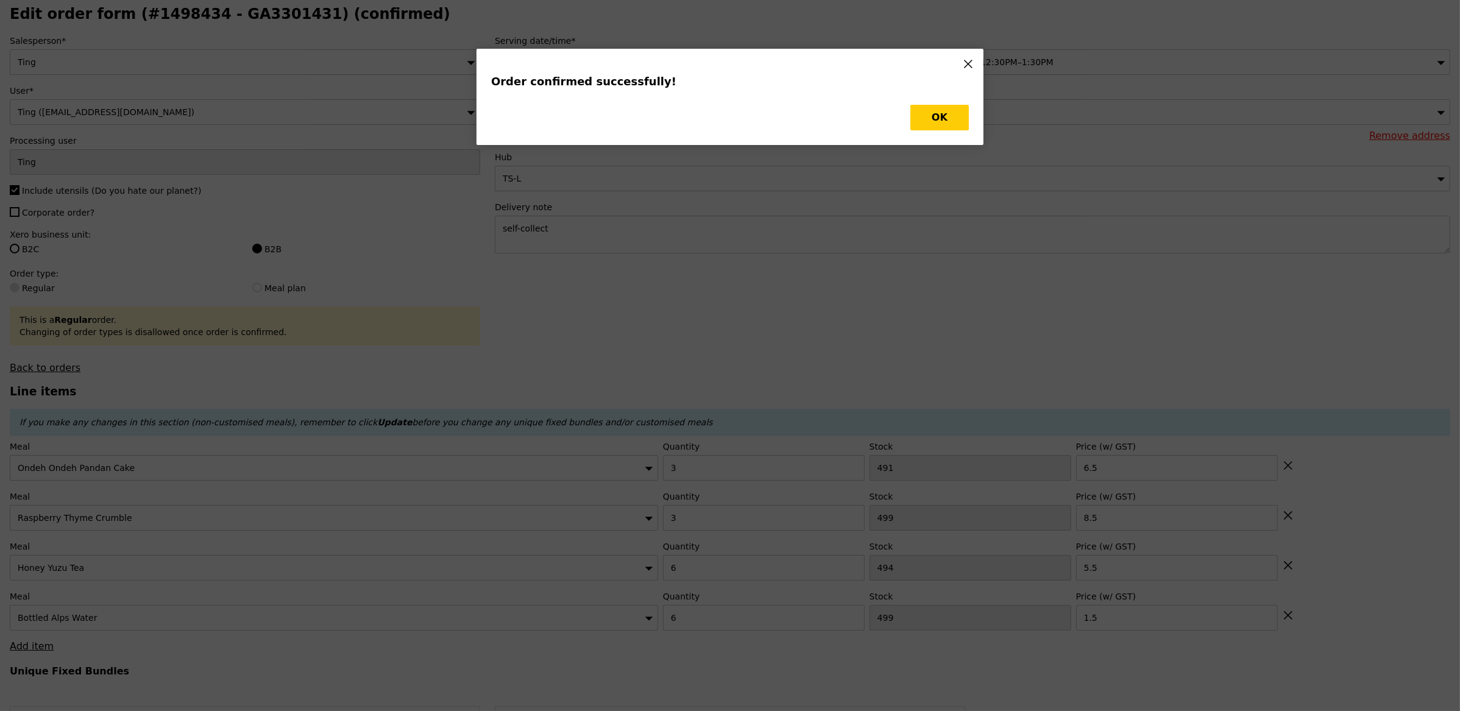
scroll to position [52, 0]
type input "Loading..."
type input "6"
type input "499"
type input "1.50"
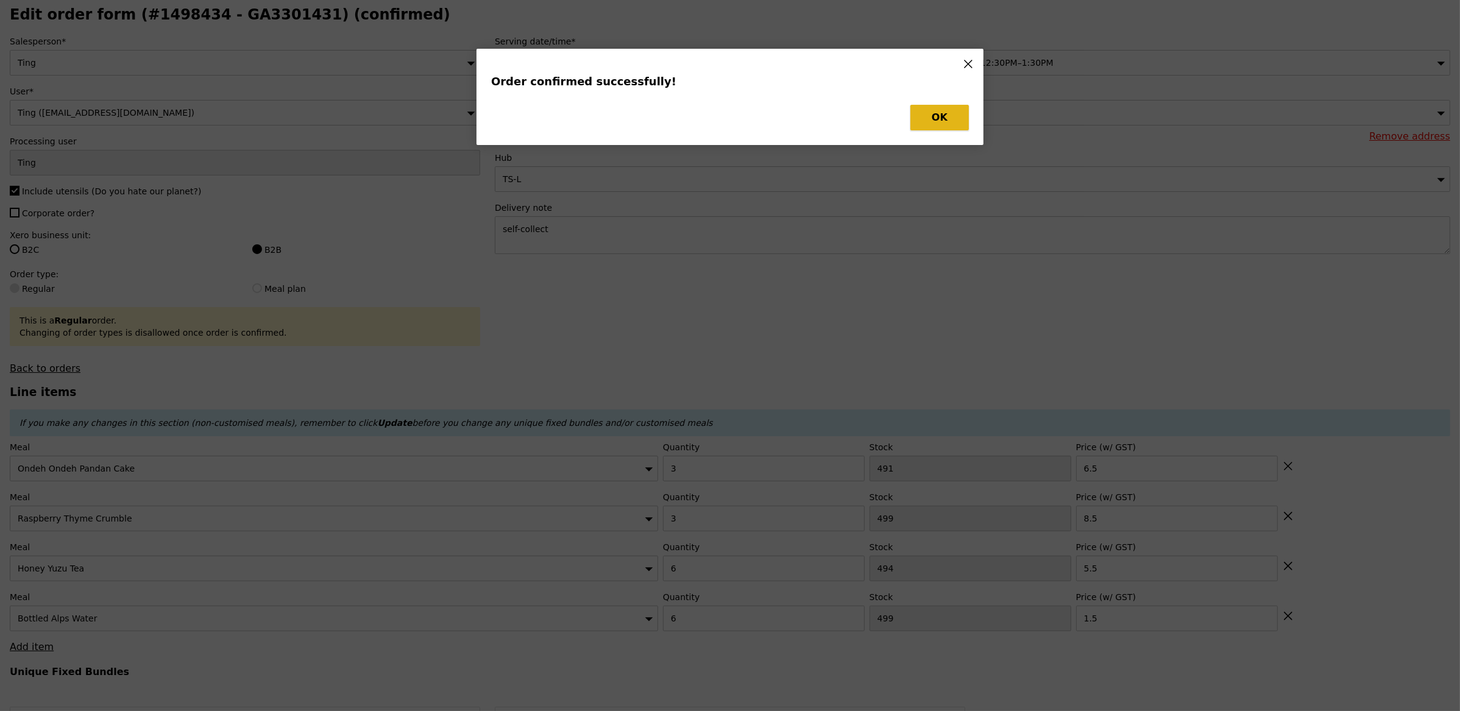
type input "6"
type input "494"
type input "5.50"
type input "3"
type input "499"
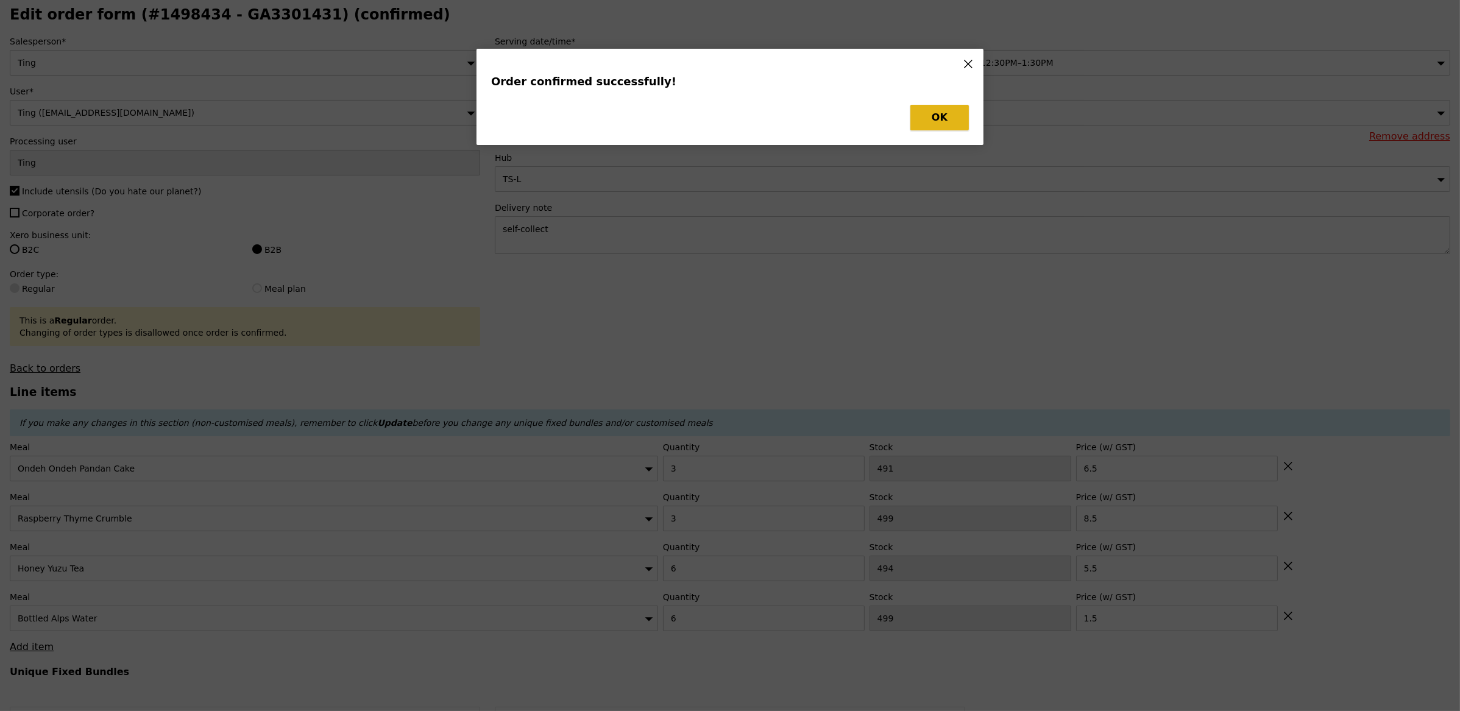
type input "8.50"
type input "3"
type input "491"
type input "6.50"
click at [938, 118] on button "OK" at bounding box center [940, 118] width 59 height 26
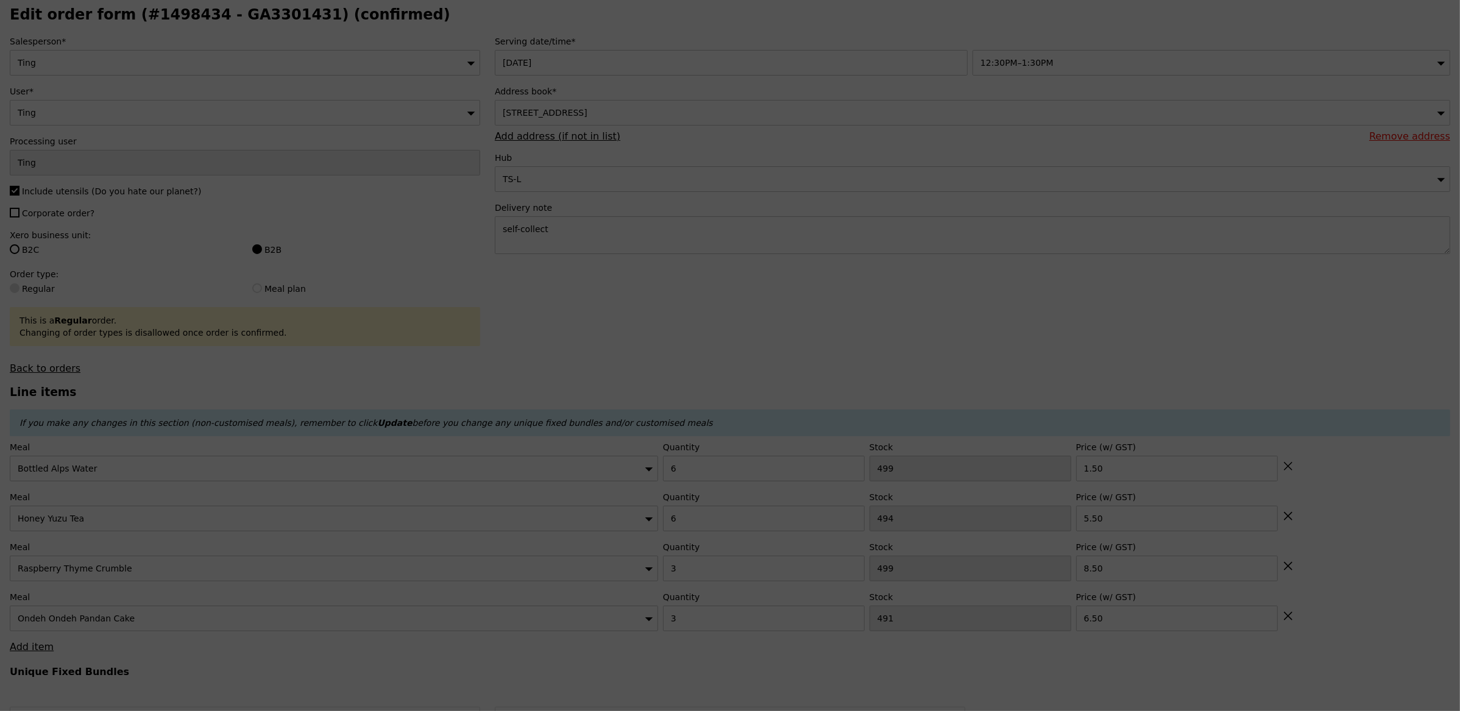
type input "493"
type input "488"
type input "496"
type input "488"
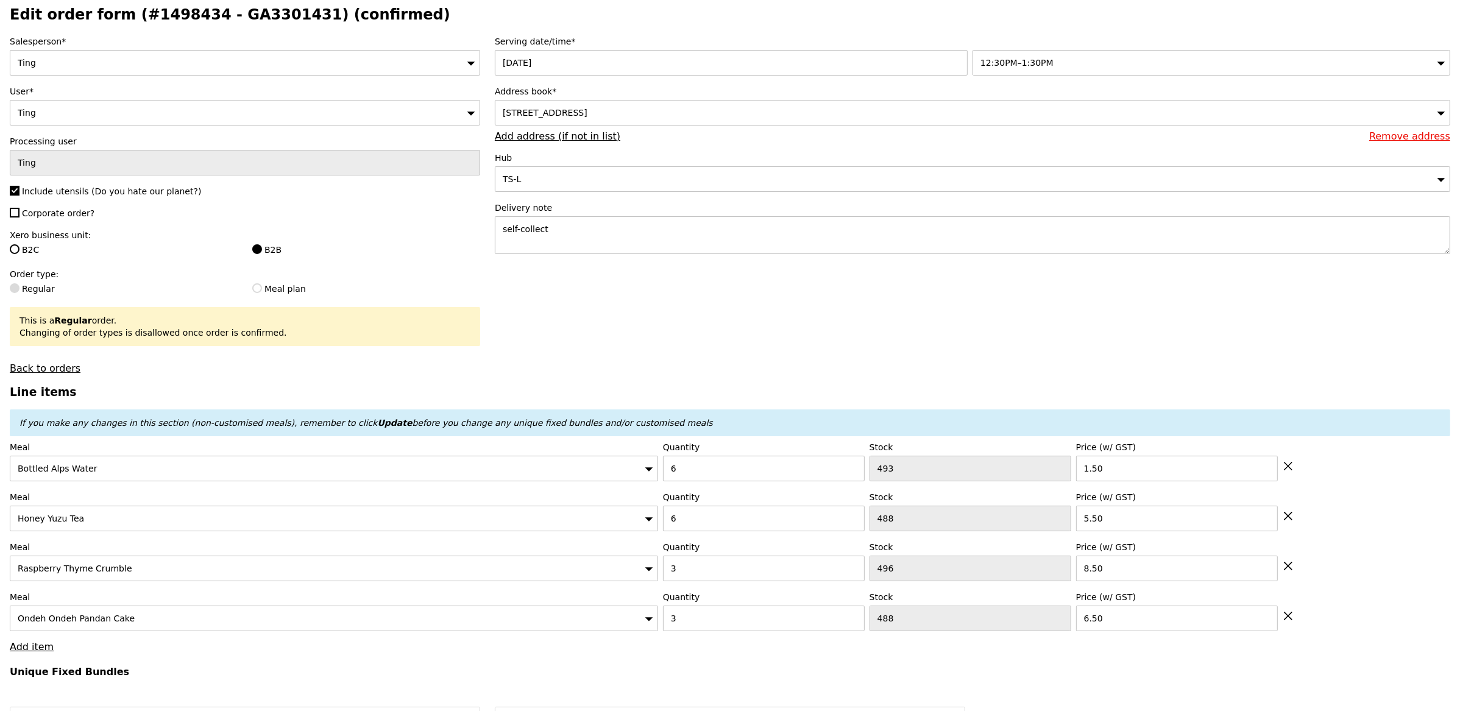
type input "Update"
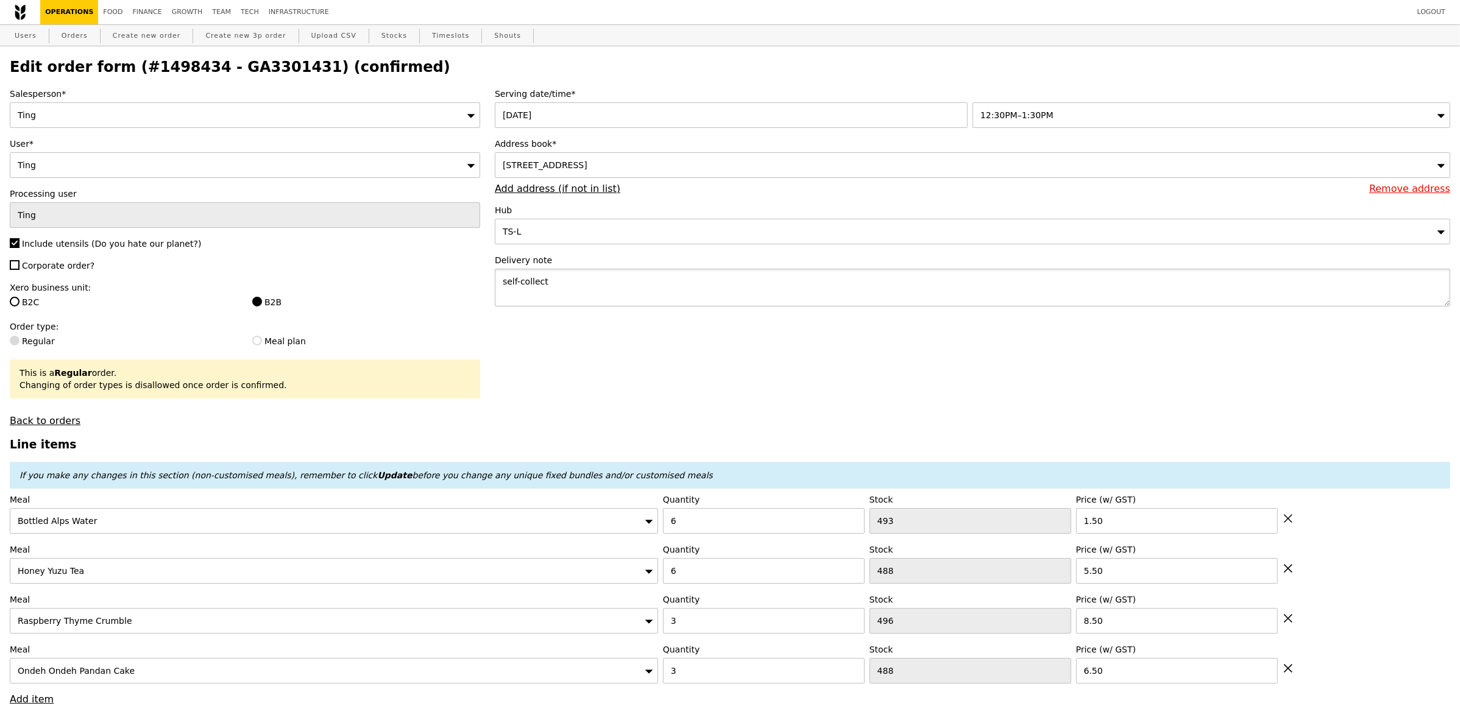
click at [570, 285] on textarea "self-collect" at bounding box center [973, 288] width 956 height 38
type textarea "self-collect by [PERSON_NAME]/Ting"
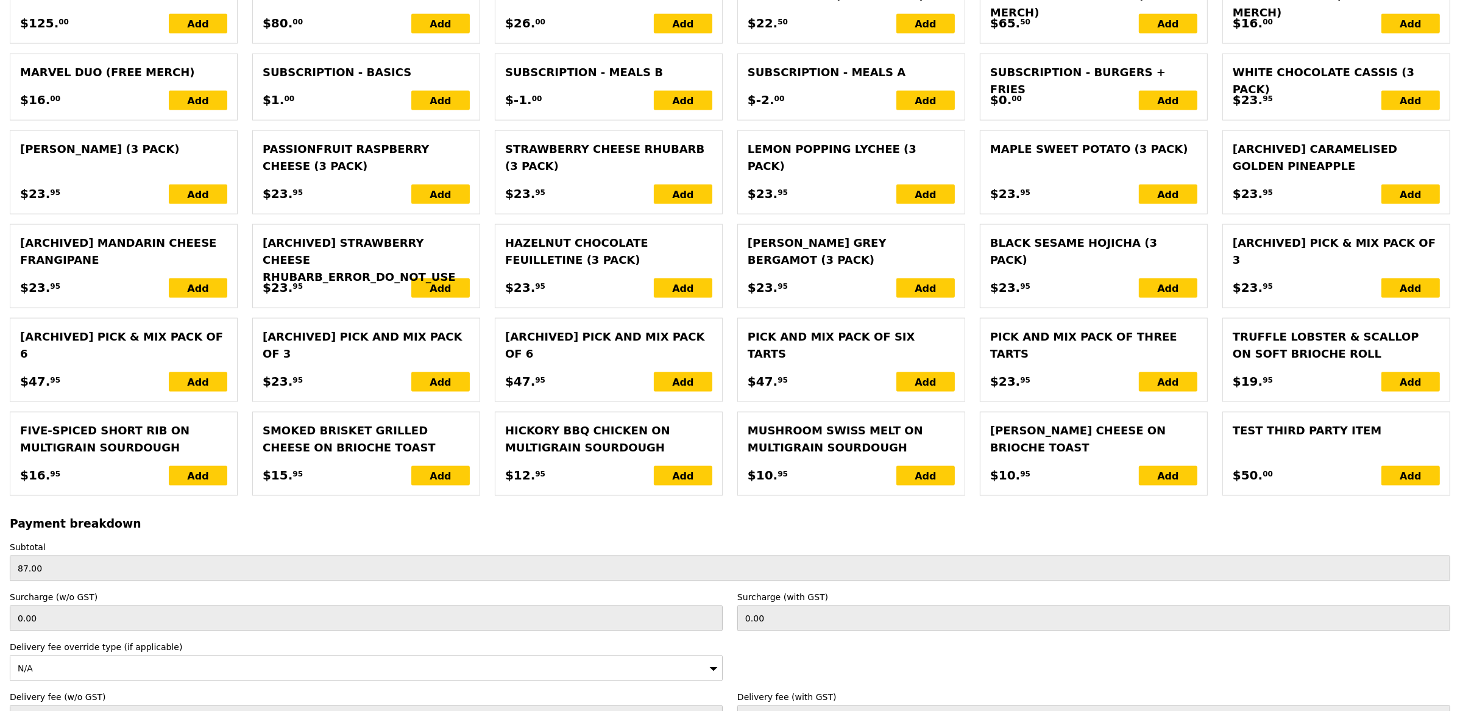
scroll to position [2514, 0]
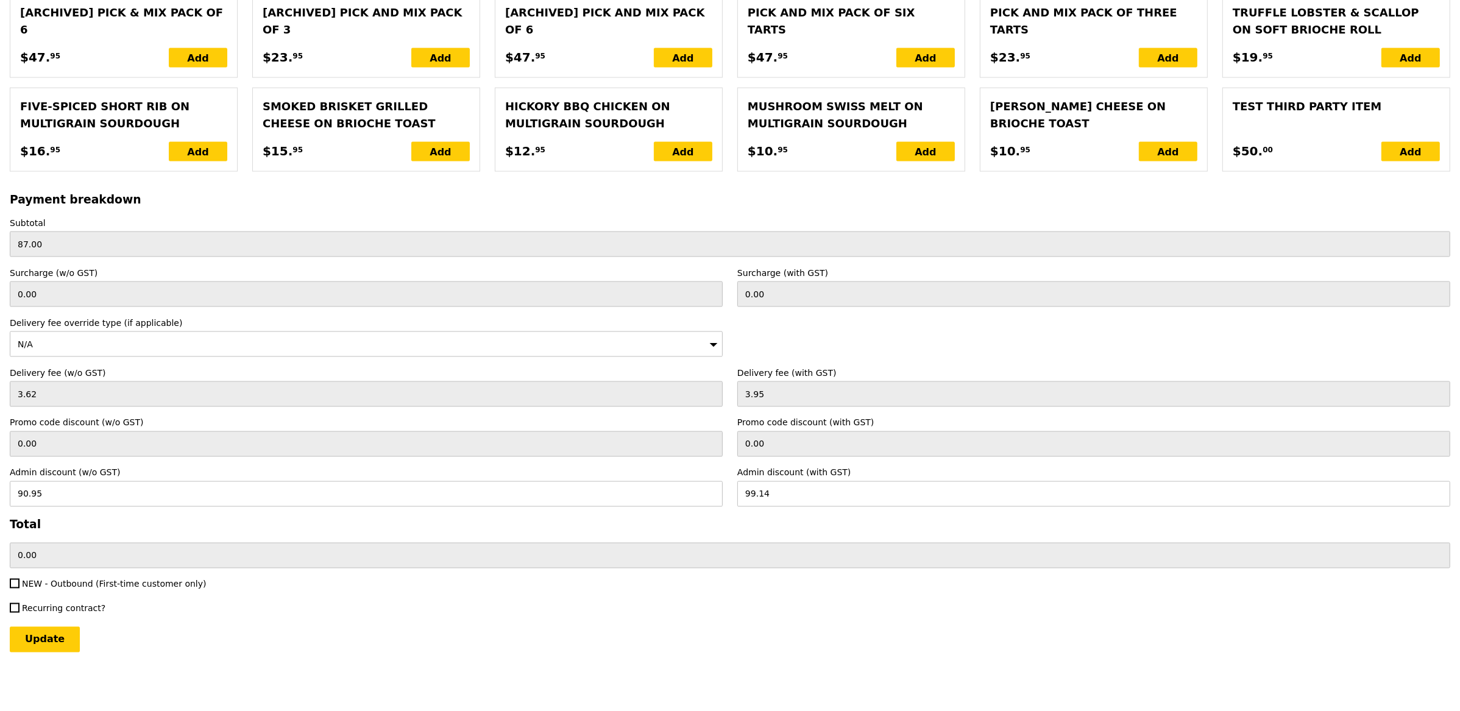
click at [35, 631] on input "Update" at bounding box center [45, 640] width 70 height 26
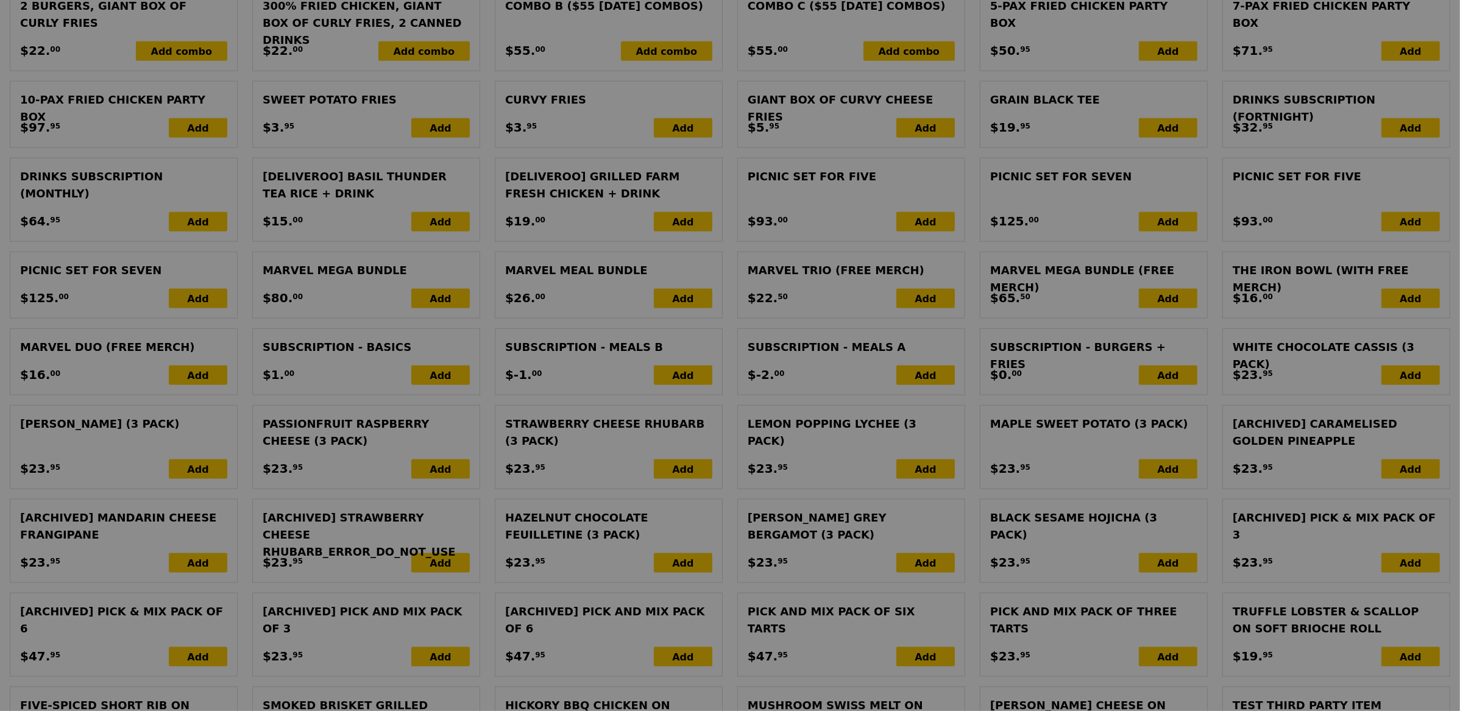
scroll to position [1584, 0]
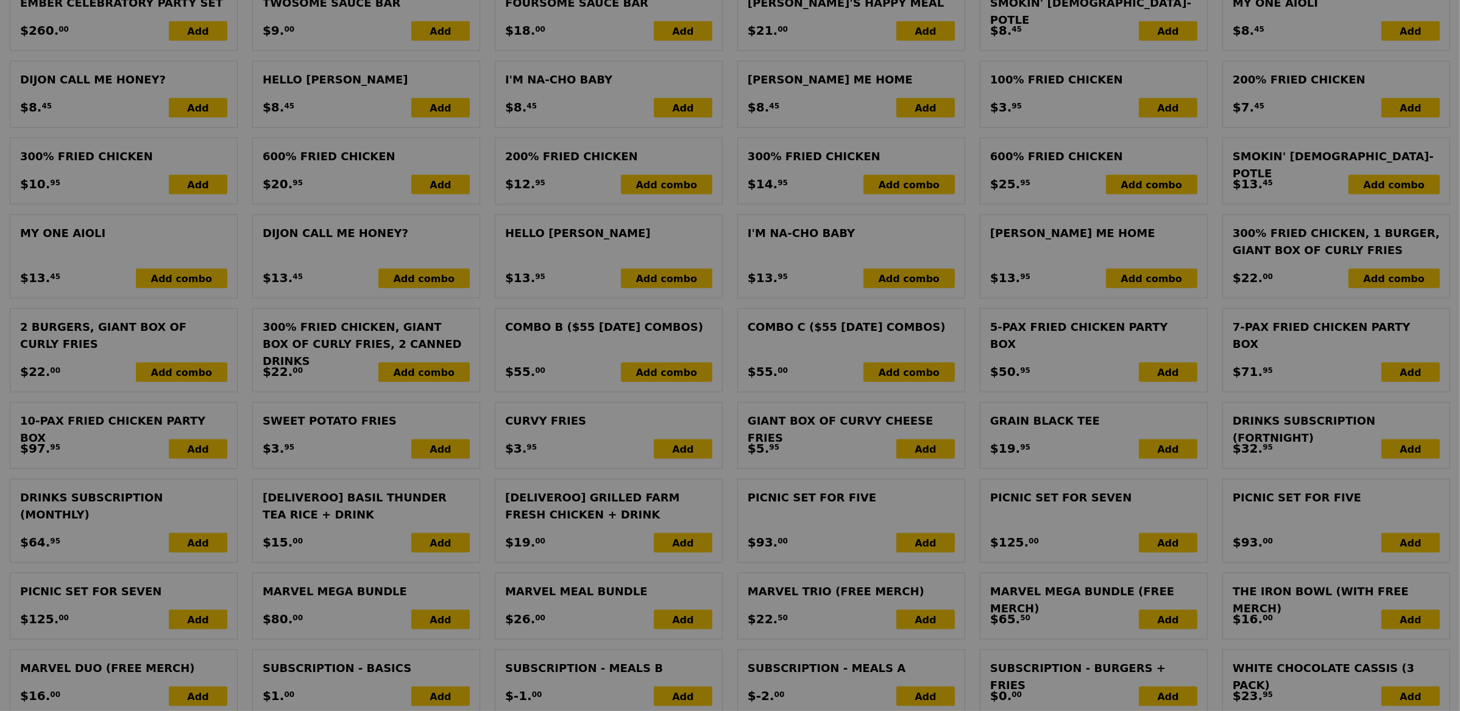
type input "Update"
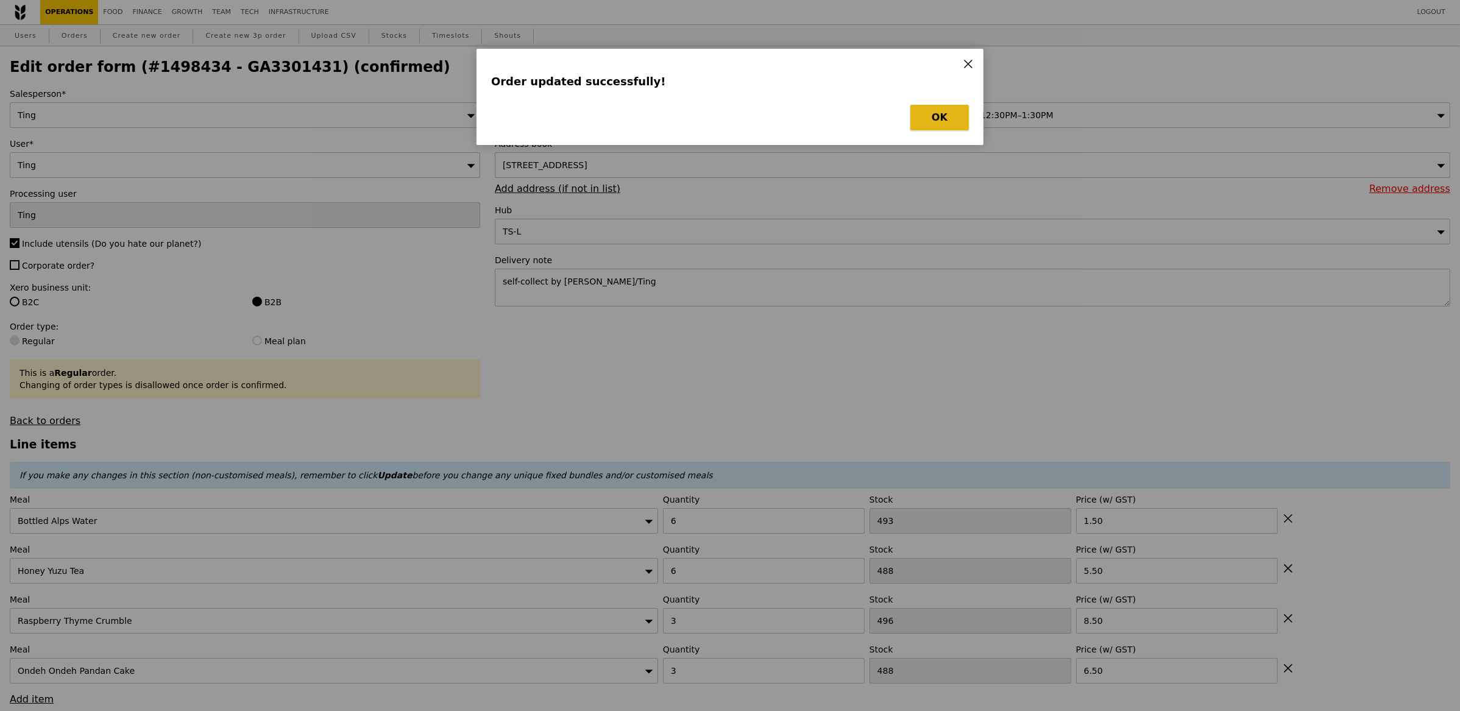
click at [948, 118] on button "OK" at bounding box center [940, 118] width 59 height 26
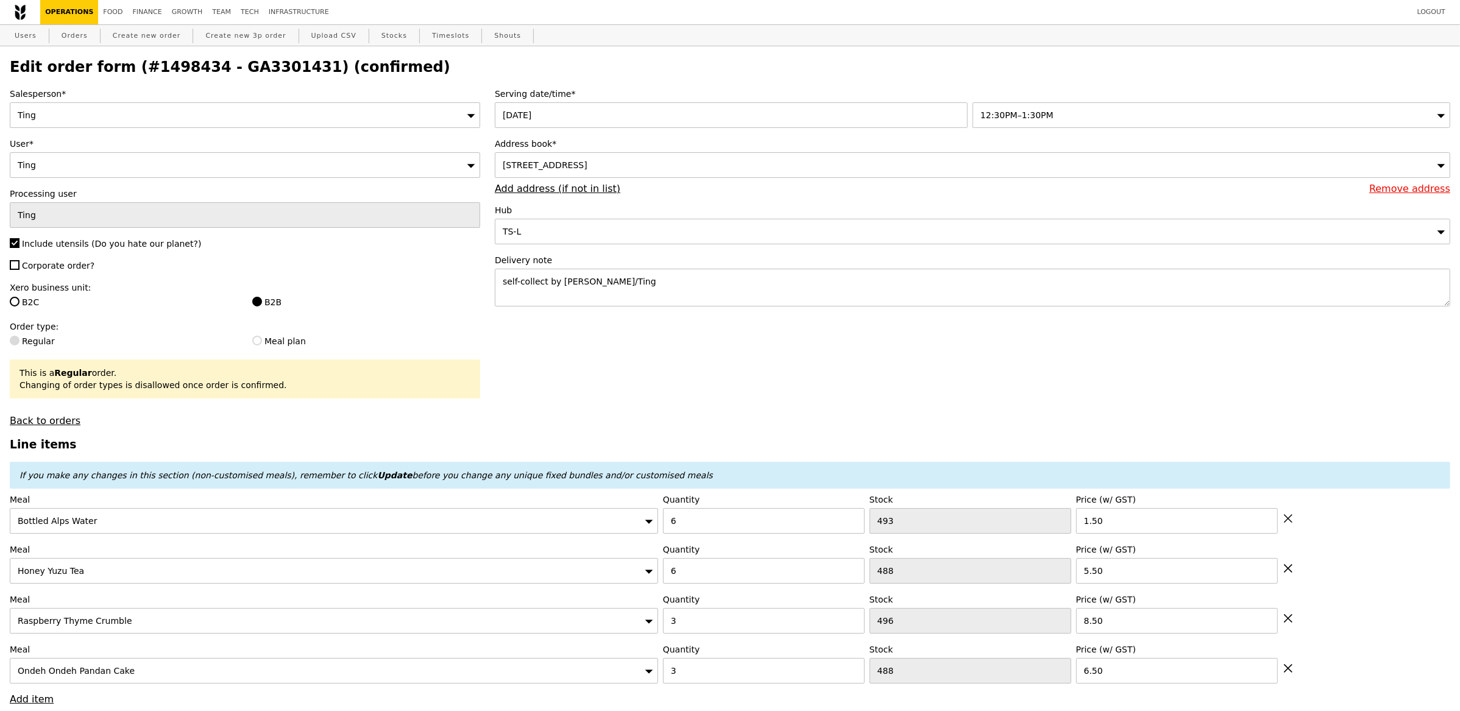
click at [255, 59] on h2 "Edit order form (#1498434 - GA3301431) (confirmed)" at bounding box center [730, 67] width 1441 height 17
copy h2 "GA3301431"
